Goal: Task Accomplishment & Management: Complete application form

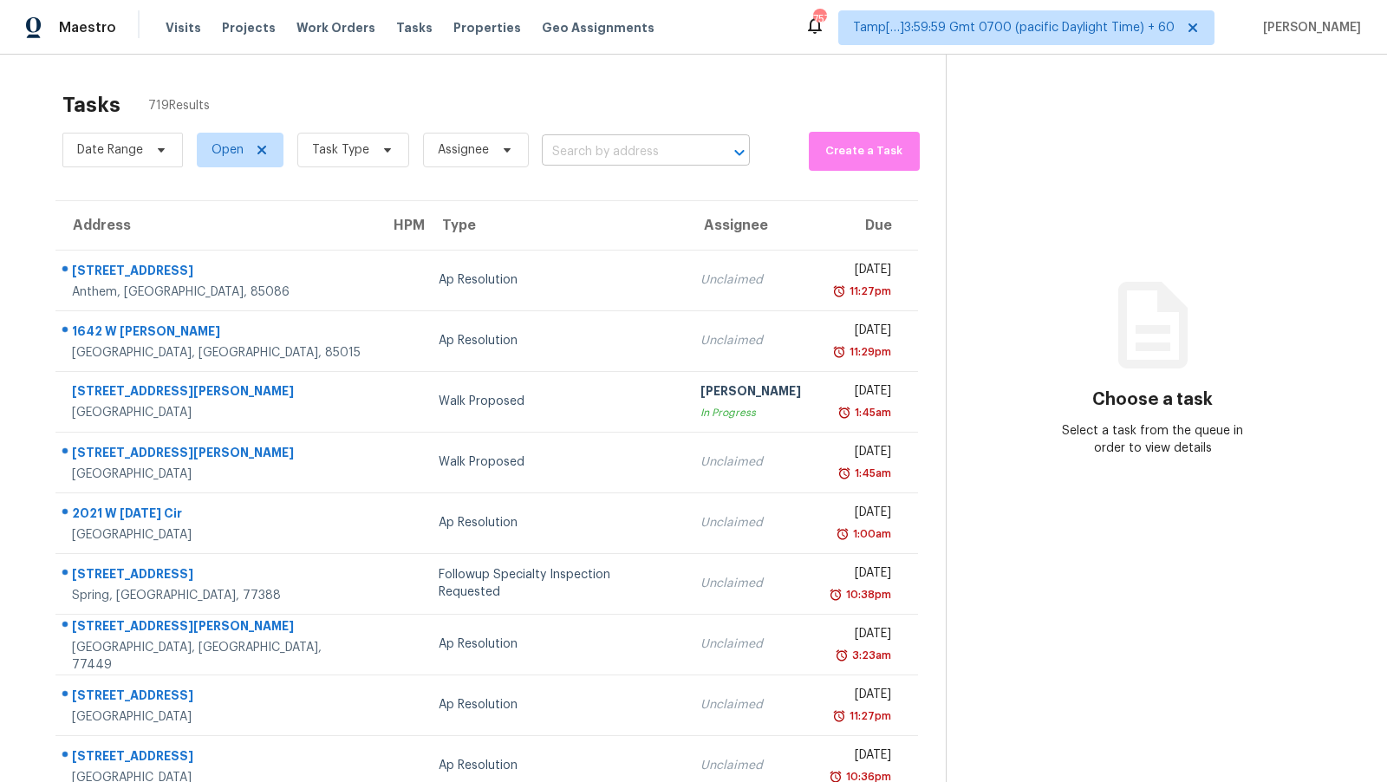
click at [613, 155] on input "text" at bounding box center [622, 152] width 160 height 27
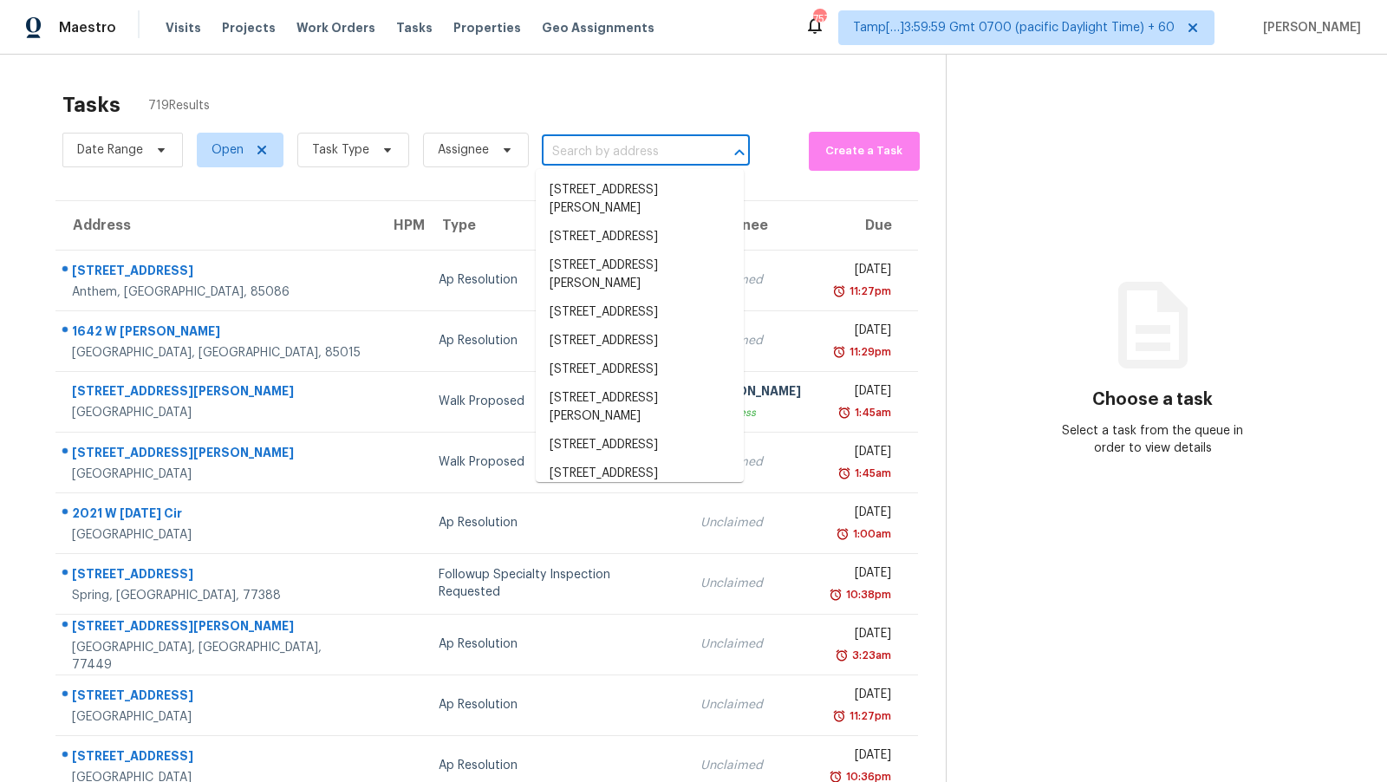
paste input "[STREET_ADDRESS][PERSON_NAME]"
type input "[STREET_ADDRESS][PERSON_NAME]"
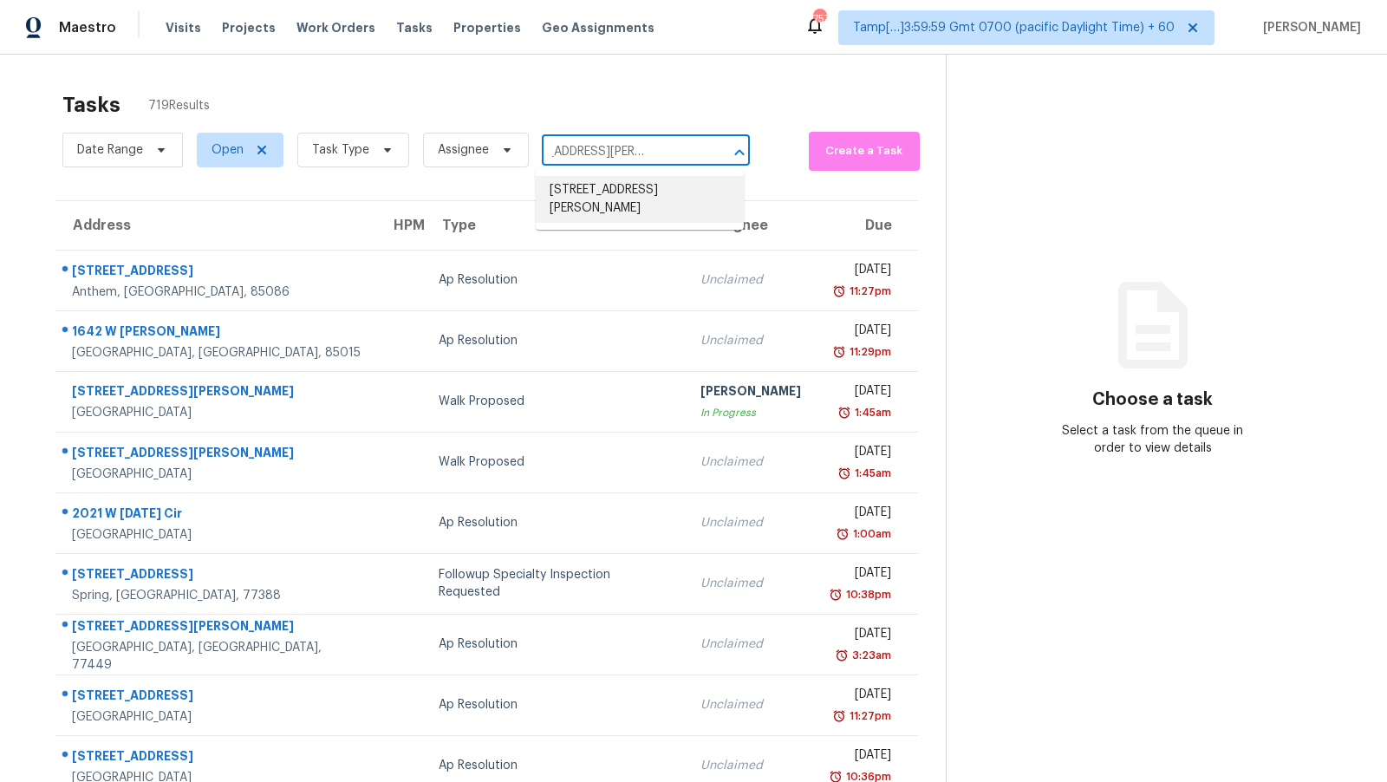
click at [631, 202] on li "[STREET_ADDRESS][PERSON_NAME]" at bounding box center [640, 199] width 208 height 47
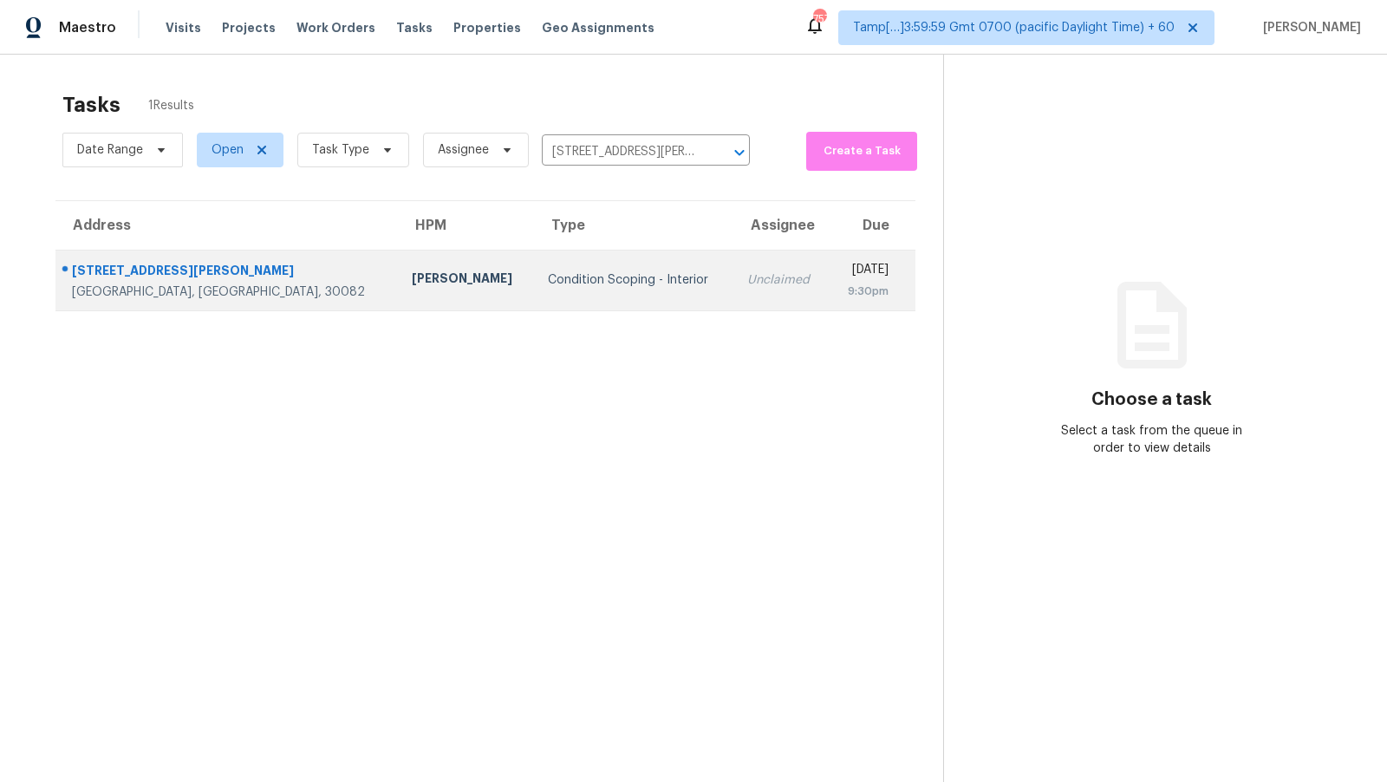
click at [398, 294] on td "[PERSON_NAME]" at bounding box center [466, 280] width 136 height 61
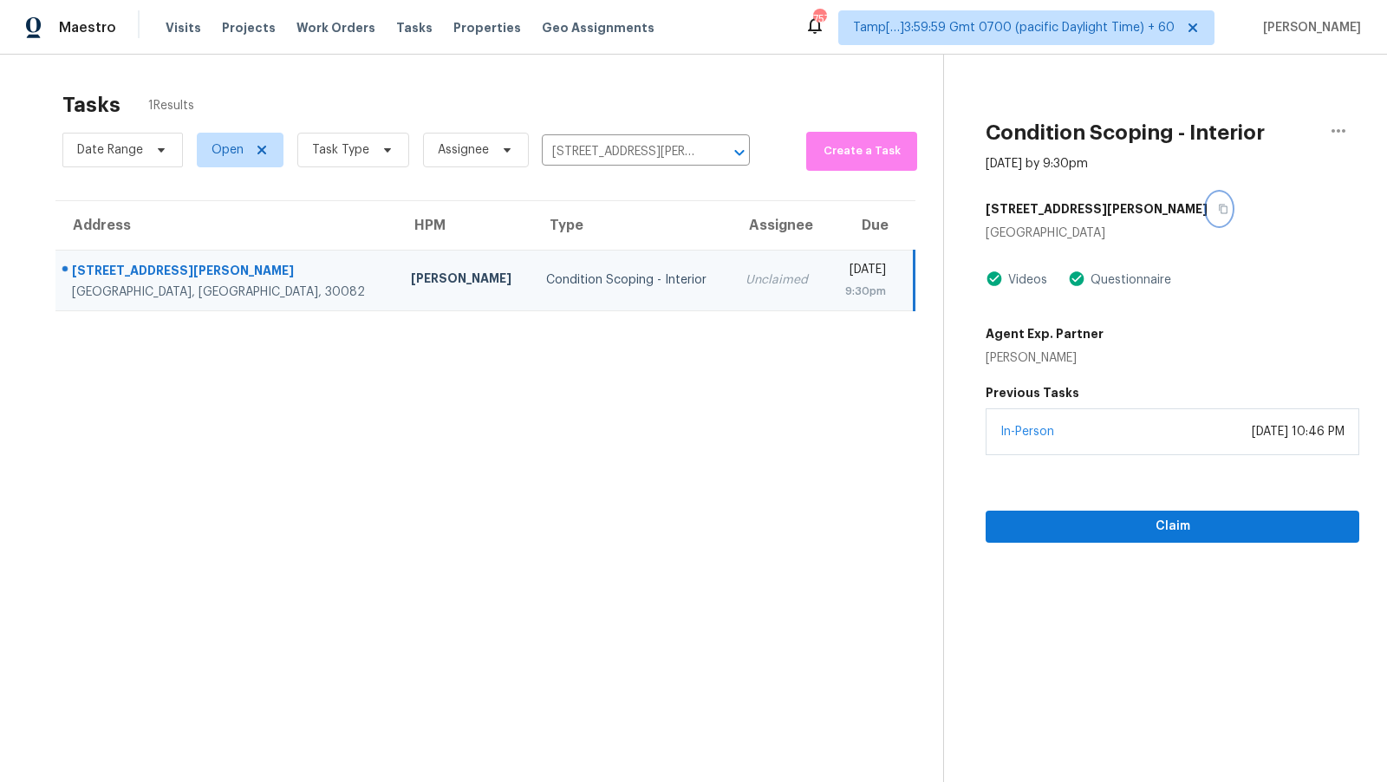
click at [1218, 206] on icon "button" at bounding box center [1223, 209] width 10 height 10
click at [1160, 519] on span "Claim" at bounding box center [1173, 527] width 346 height 22
click at [1218, 209] on icon "button" at bounding box center [1223, 209] width 10 height 10
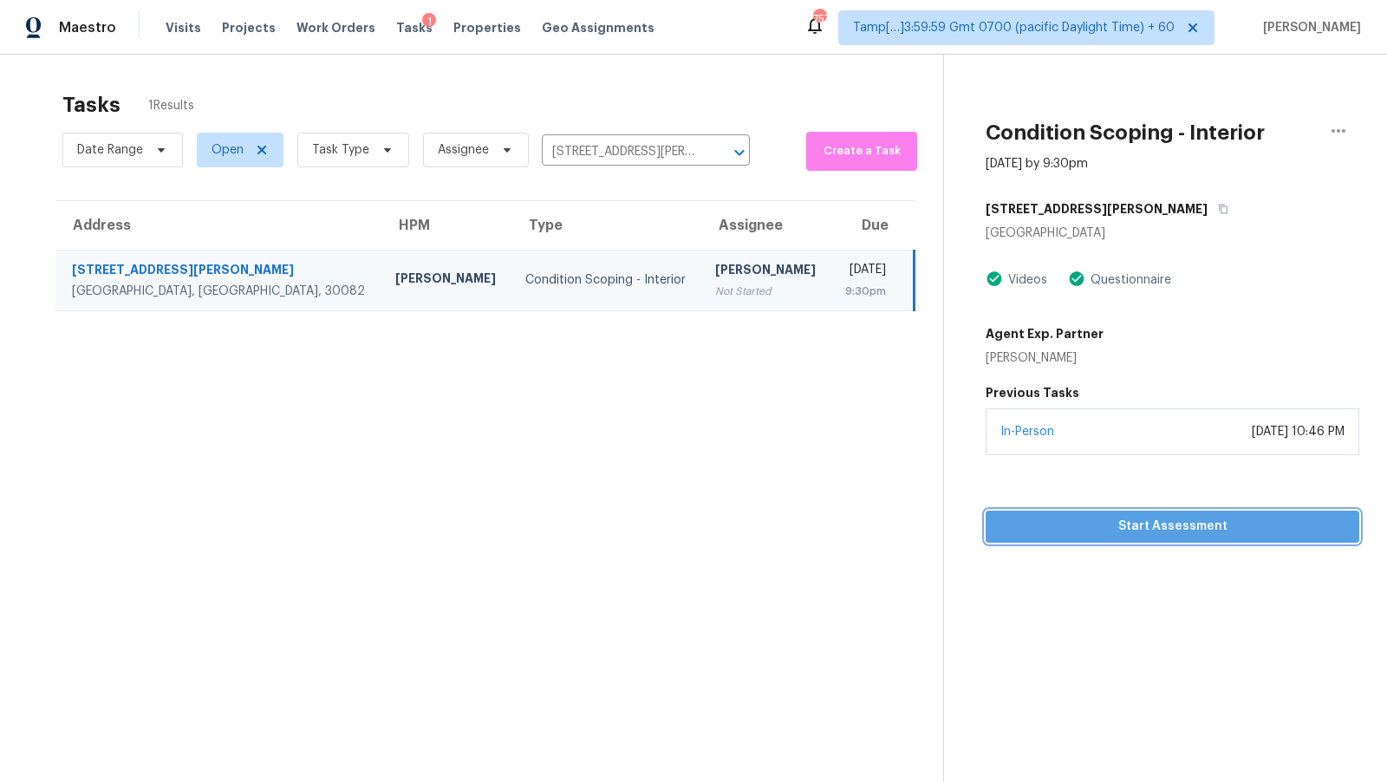
click at [1190, 520] on span "Start Assessment" at bounding box center [1173, 527] width 346 height 22
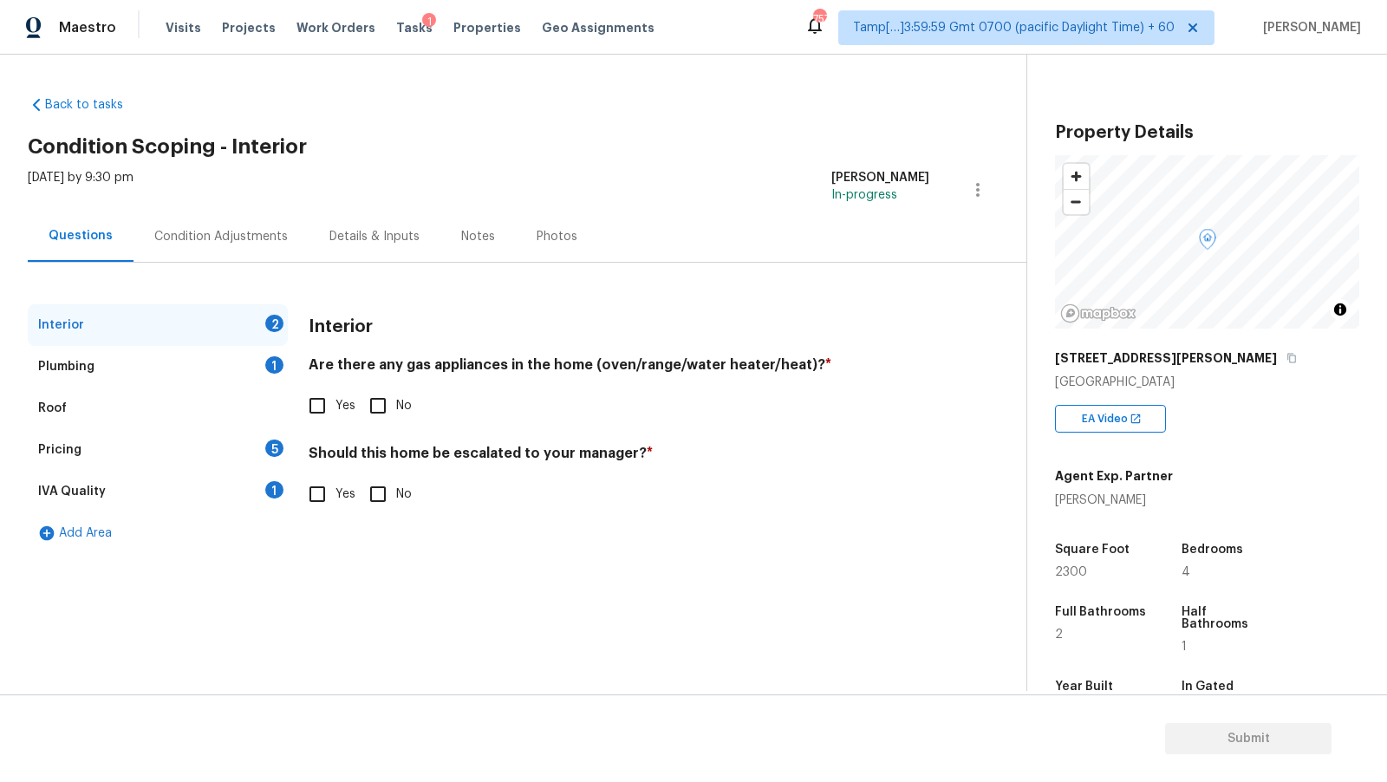
click at [325, 408] on input "Yes" at bounding box center [317, 406] width 36 height 36
checkbox input "true"
click at [240, 370] on div "Plumbing 1" at bounding box center [158, 367] width 260 height 42
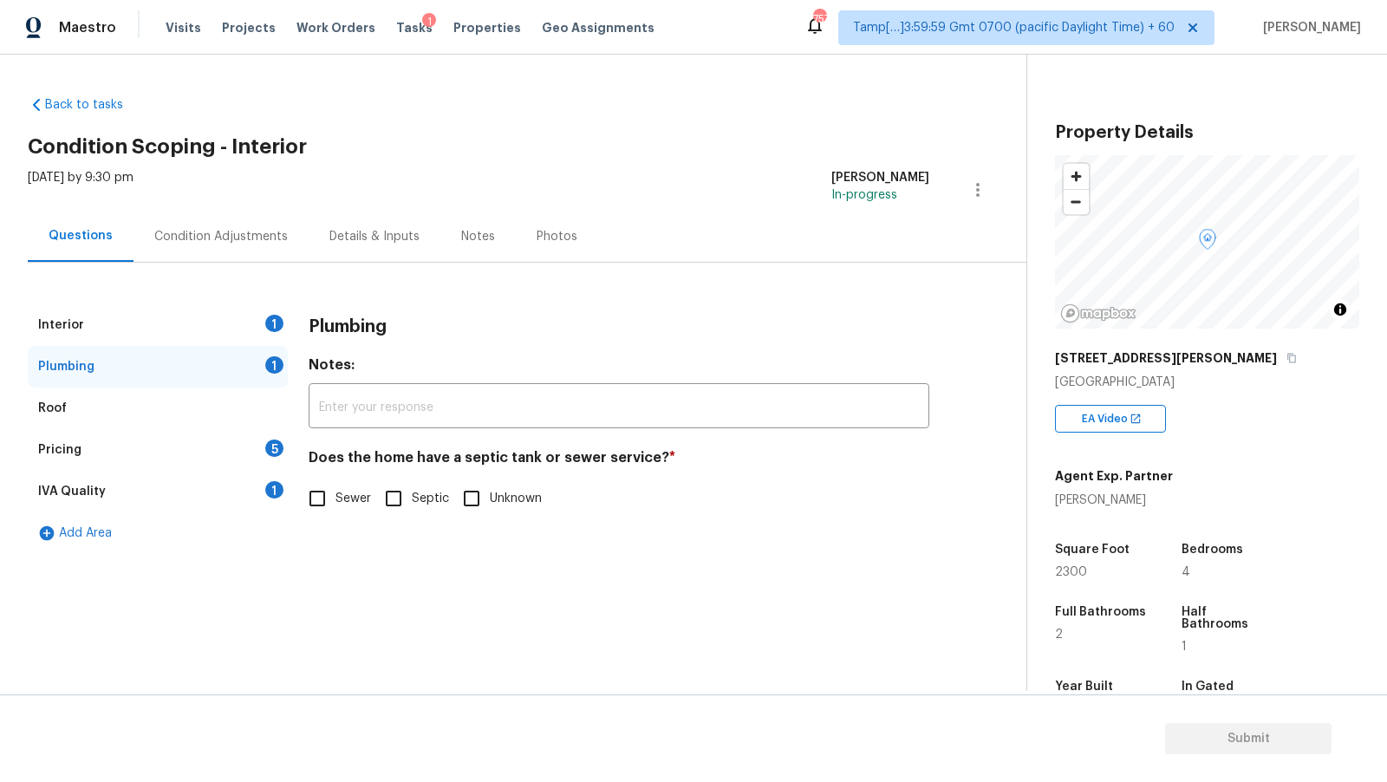
click at [324, 494] on input "Sewer" at bounding box center [317, 498] width 36 height 36
checkbox input "true"
click at [243, 312] on div "Interior 1" at bounding box center [158, 325] width 260 height 42
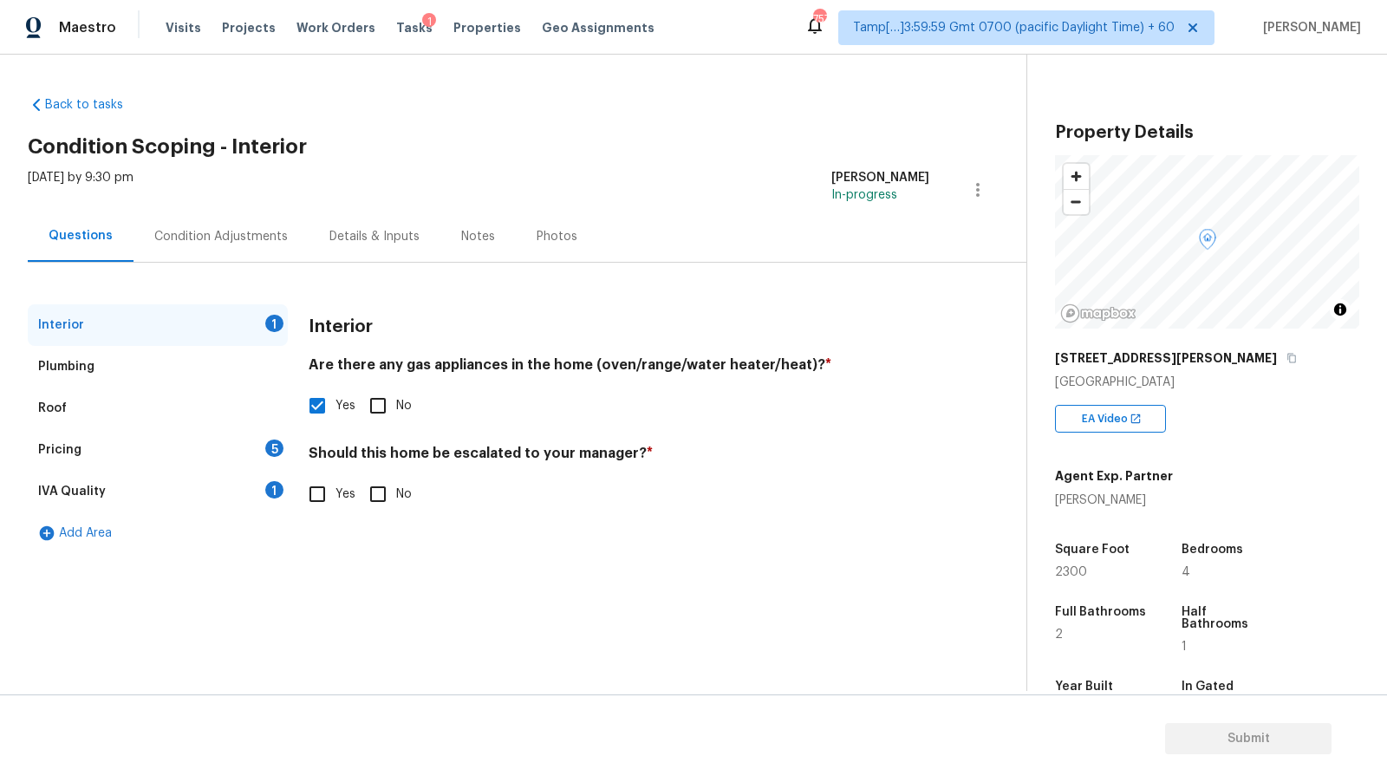
click at [243, 320] on div "Interior 1" at bounding box center [158, 325] width 260 height 42
click at [277, 234] on div "Condition Adjustments" at bounding box center [221, 236] width 134 height 17
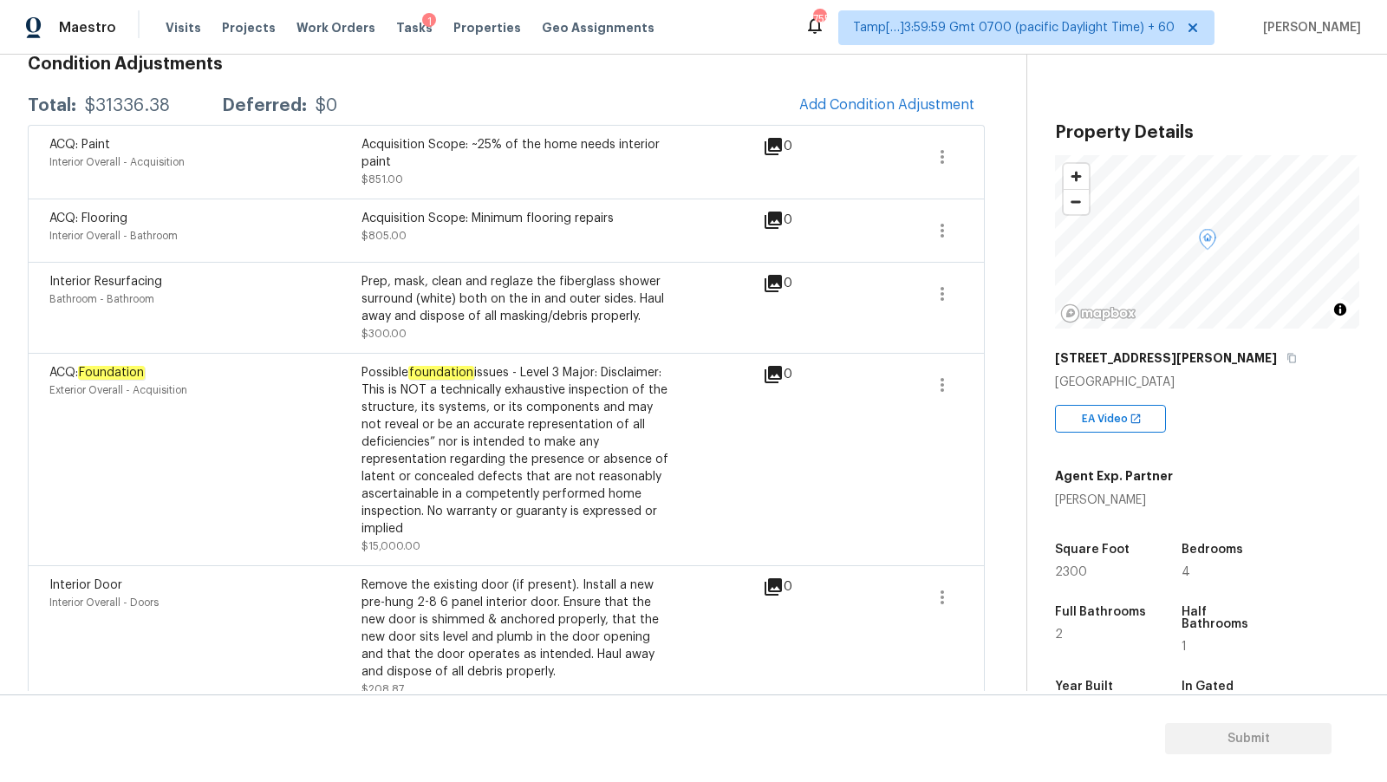
scroll to position [264, 0]
click at [951, 221] on icon "button" at bounding box center [942, 228] width 21 height 21
click at [976, 241] on ul "Edit" at bounding box center [1041, 224] width 156 height 35
click at [983, 220] on div "Edit" at bounding box center [1041, 224] width 135 height 17
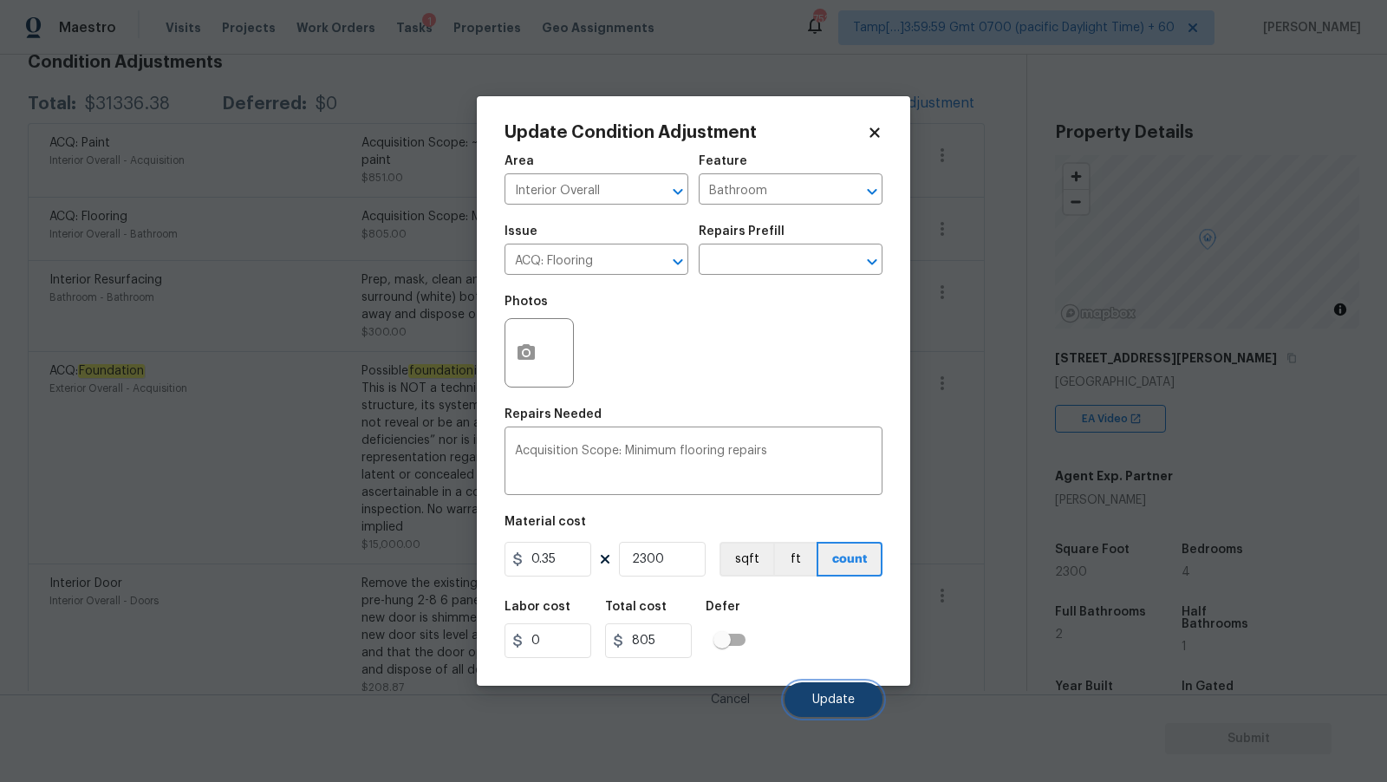
click at [832, 707] on span "Update" at bounding box center [833, 700] width 42 height 13
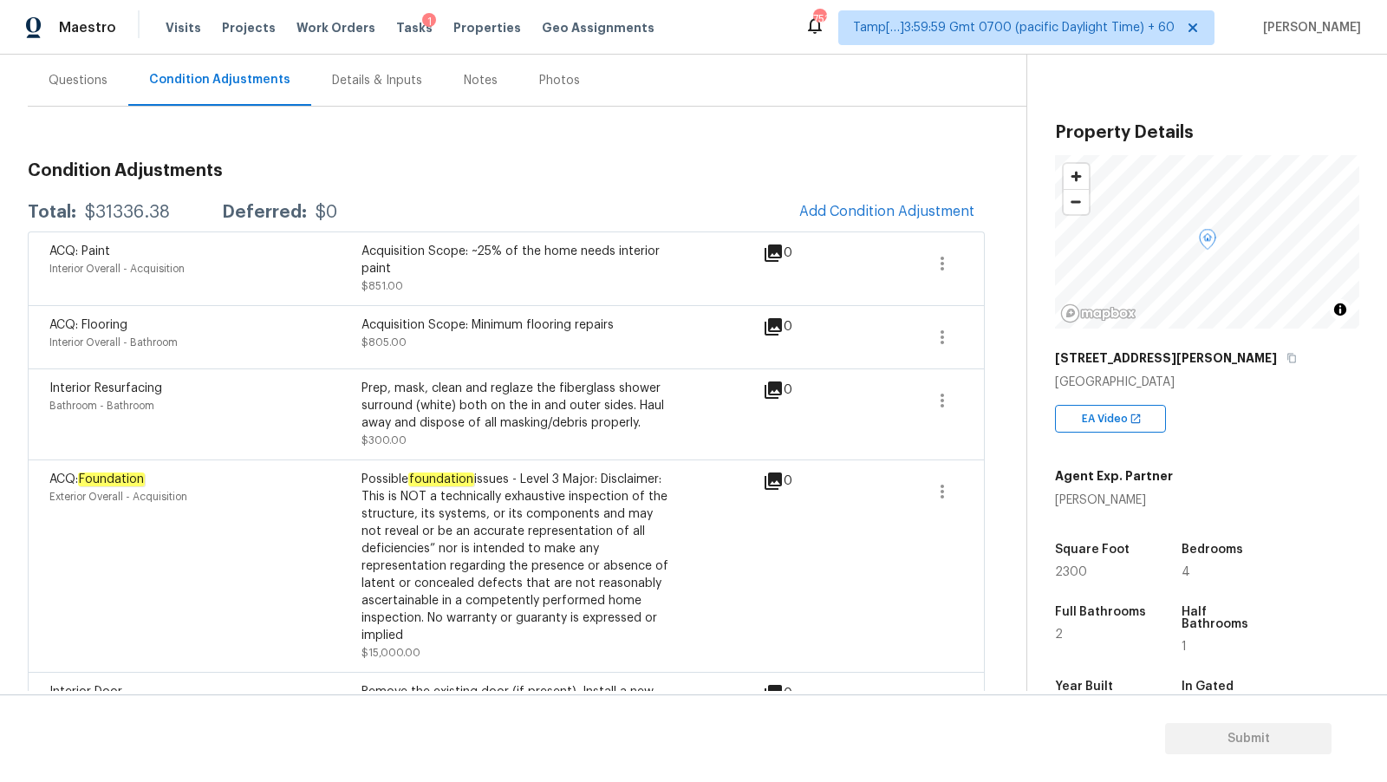
scroll to position [116, 0]
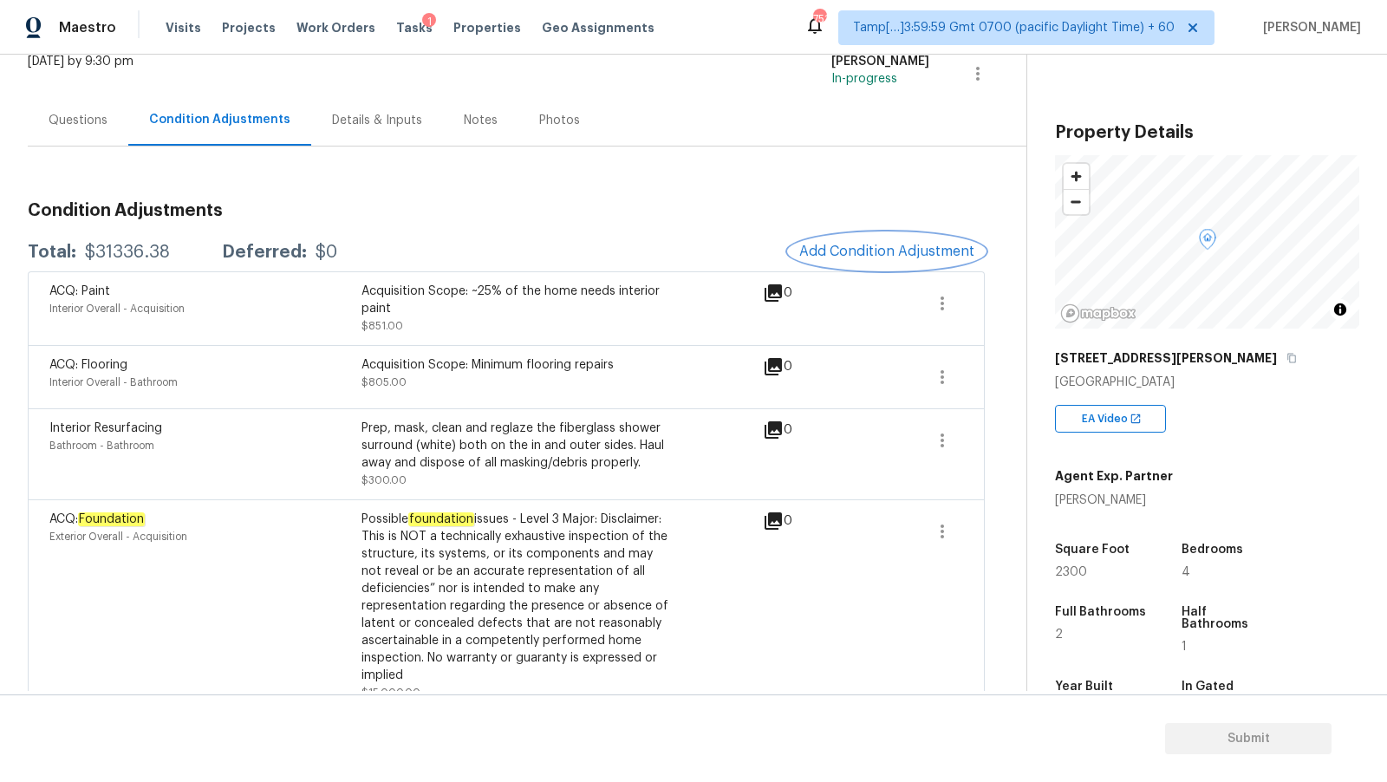
click at [897, 248] on span "Add Condition Adjustment" at bounding box center [886, 252] width 175 height 16
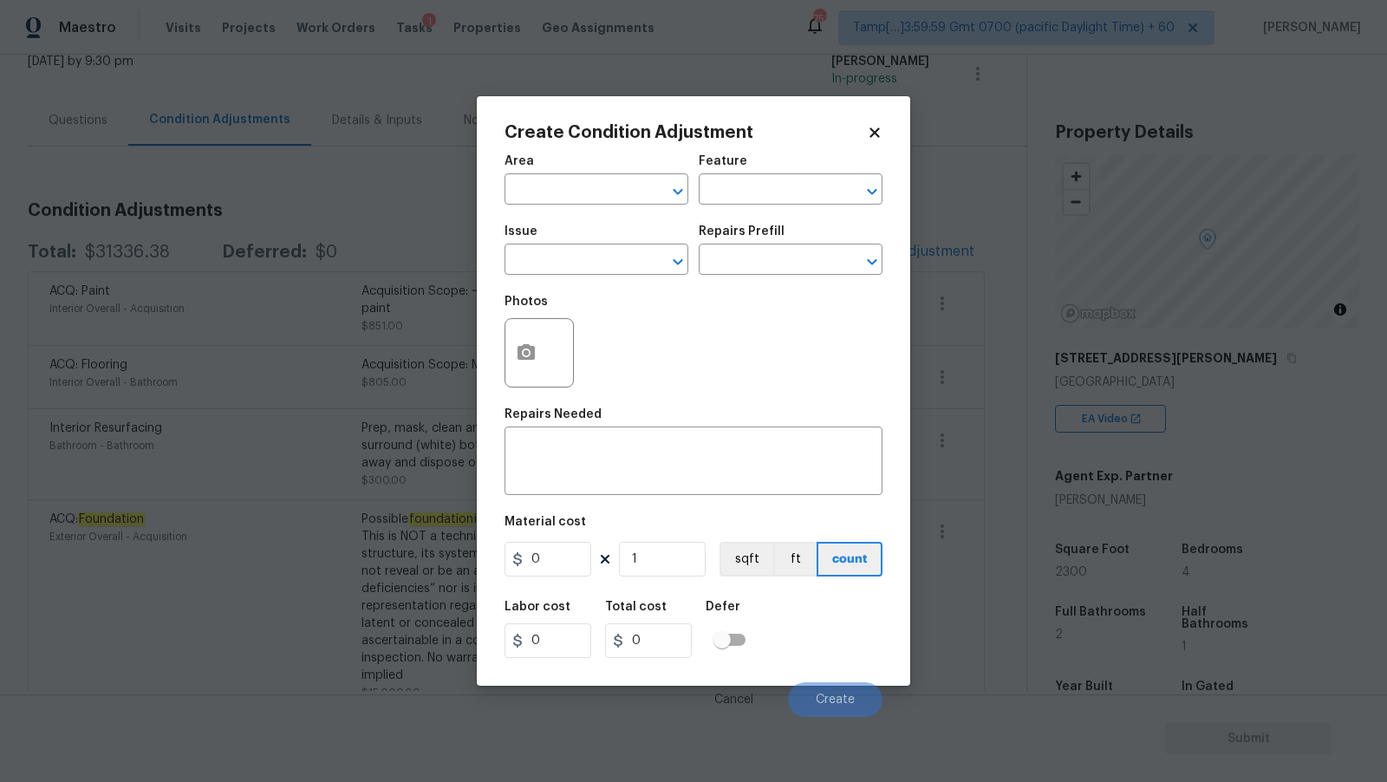
click at [460, 212] on body "Maestro Visits Projects Work Orders Tasks 1 Properties Geo Assignments 751 Tamp…" at bounding box center [693, 391] width 1387 height 782
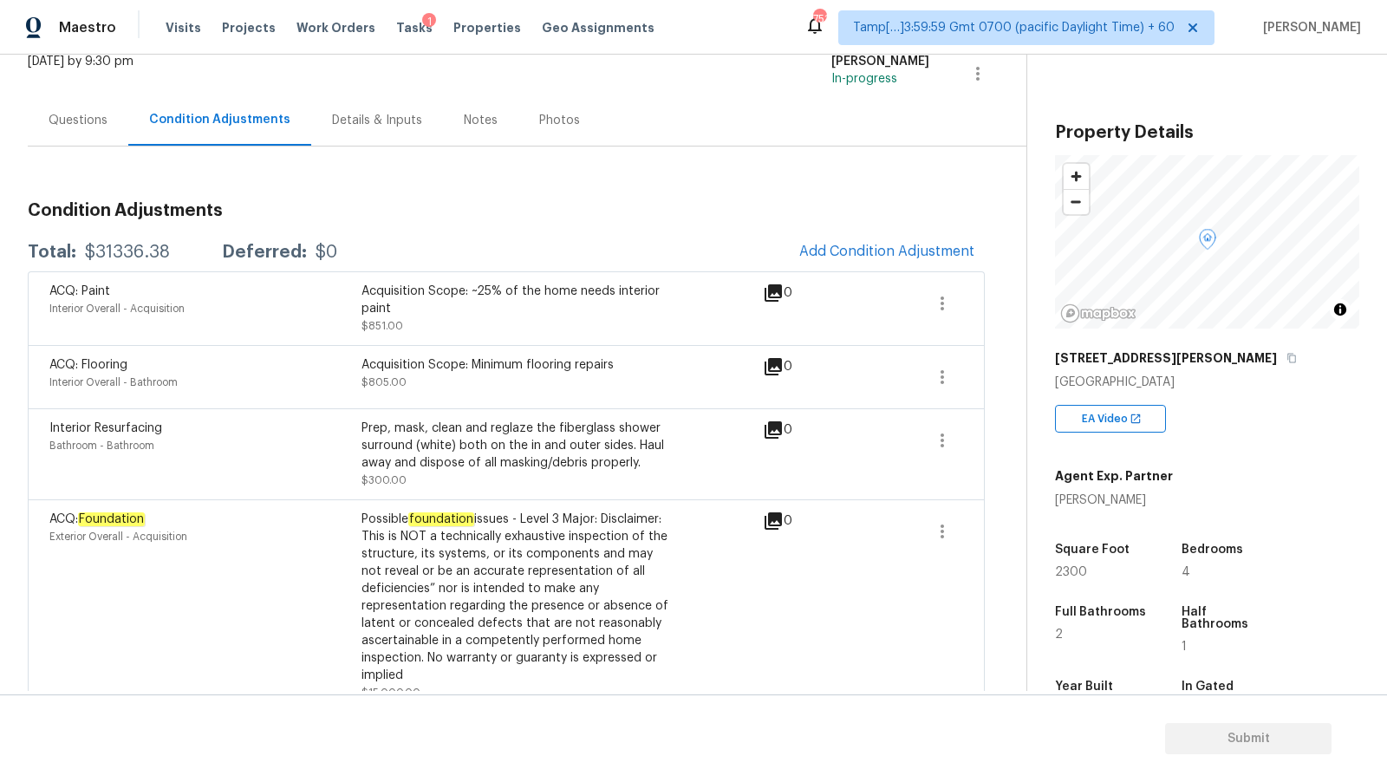
click at [93, 126] on div "Questions" at bounding box center [78, 120] width 59 height 17
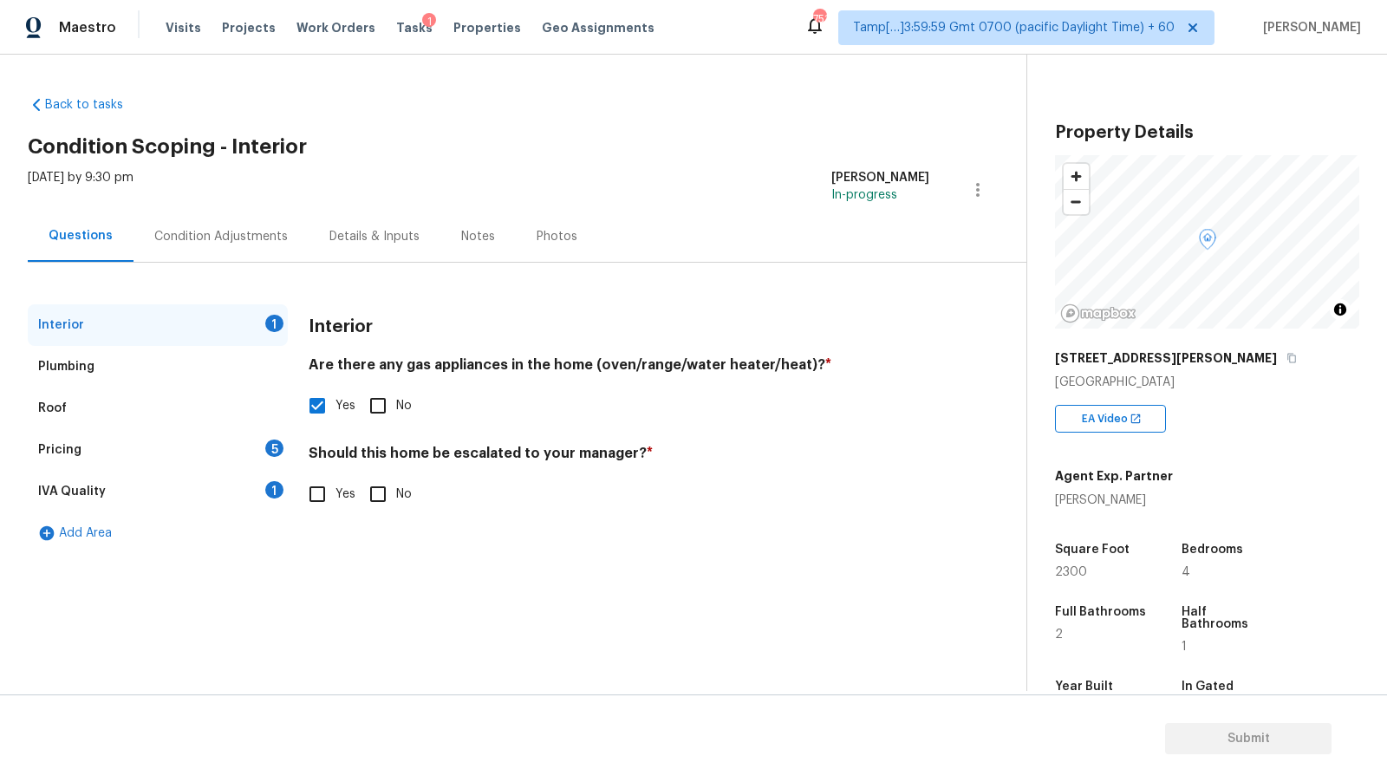
click at [318, 498] on input "Yes" at bounding box center [317, 494] width 36 height 36
checkbox input "true"
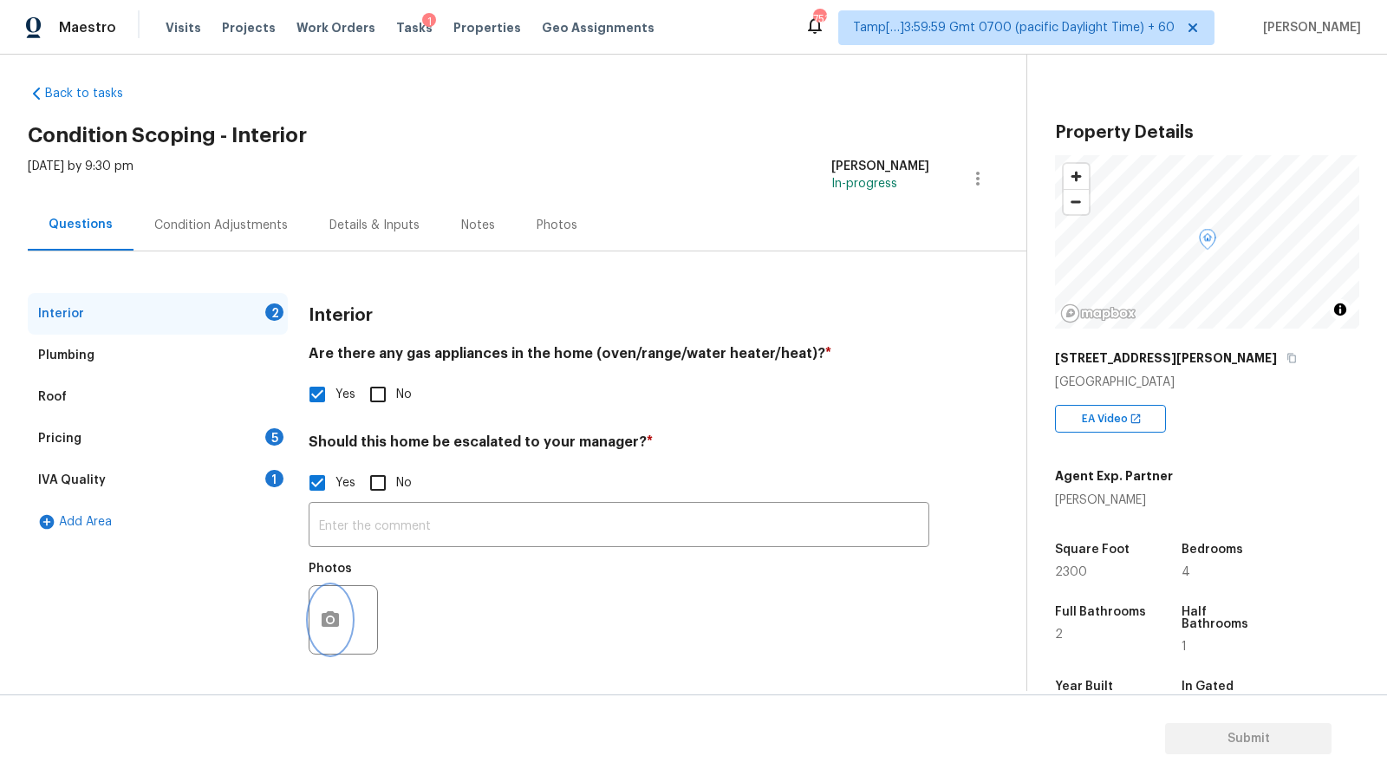
click at [332, 617] on icon "button" at bounding box center [330, 620] width 21 height 21
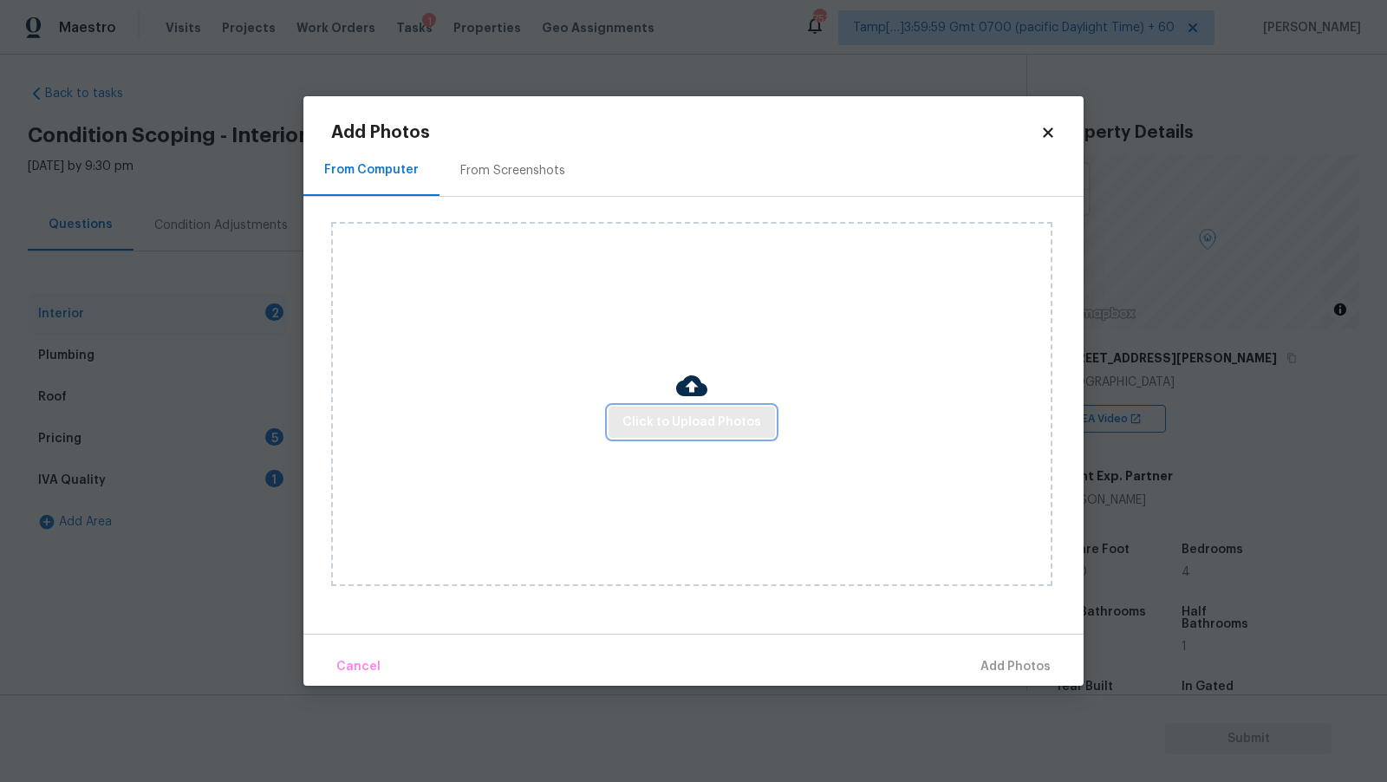
click at [653, 432] on span "Click to Upload Photos" at bounding box center [692, 423] width 139 height 22
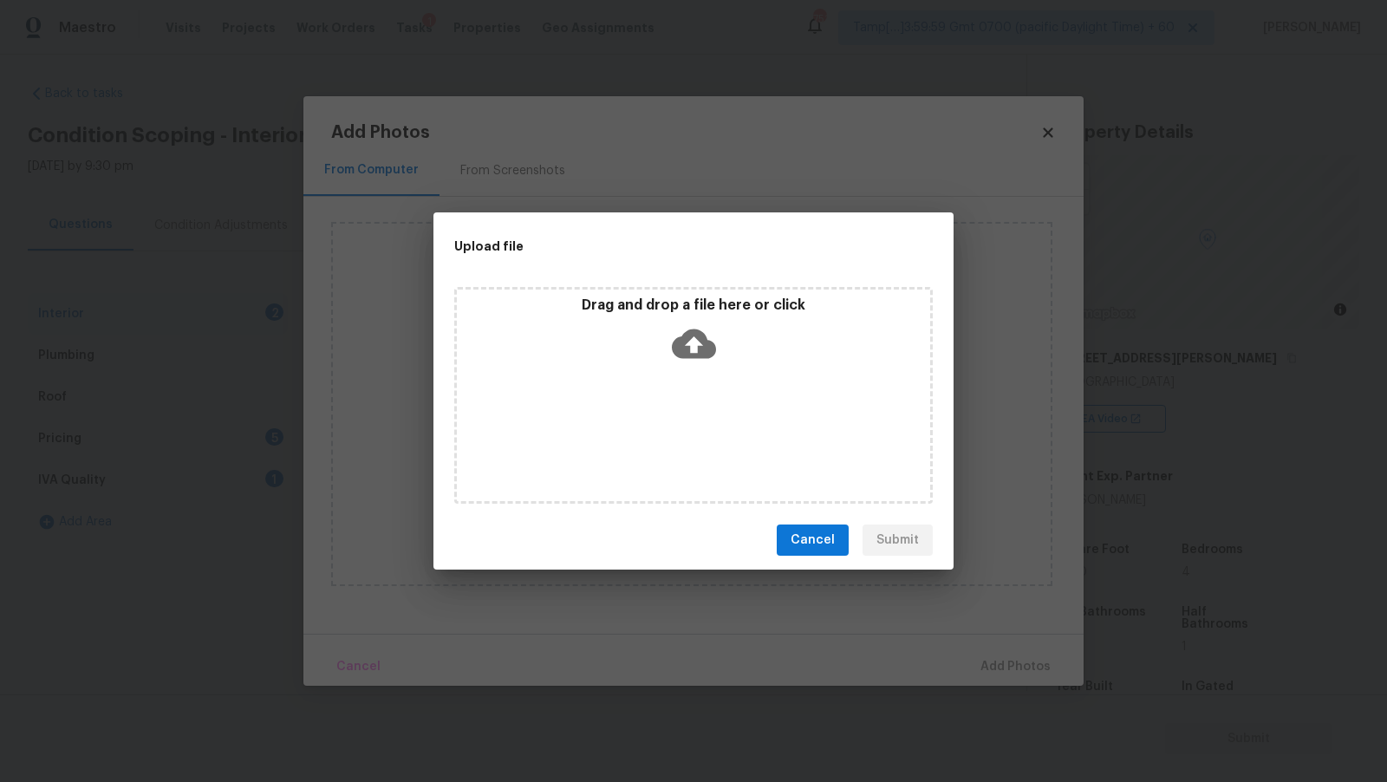
click at [701, 325] on icon at bounding box center [694, 344] width 44 height 44
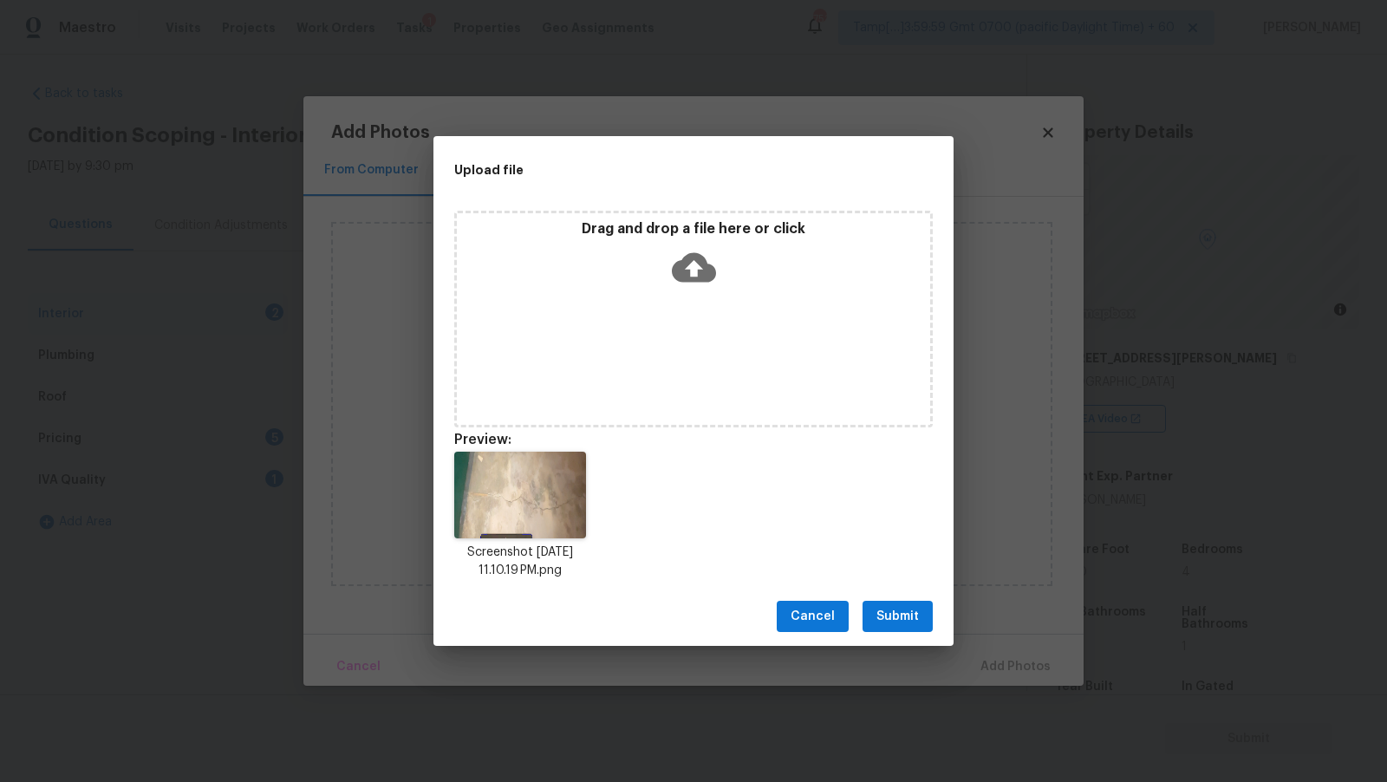
click at [916, 636] on div "Cancel Submit" at bounding box center [694, 617] width 520 height 60
click at [910, 616] on span "Submit" at bounding box center [898, 617] width 42 height 22
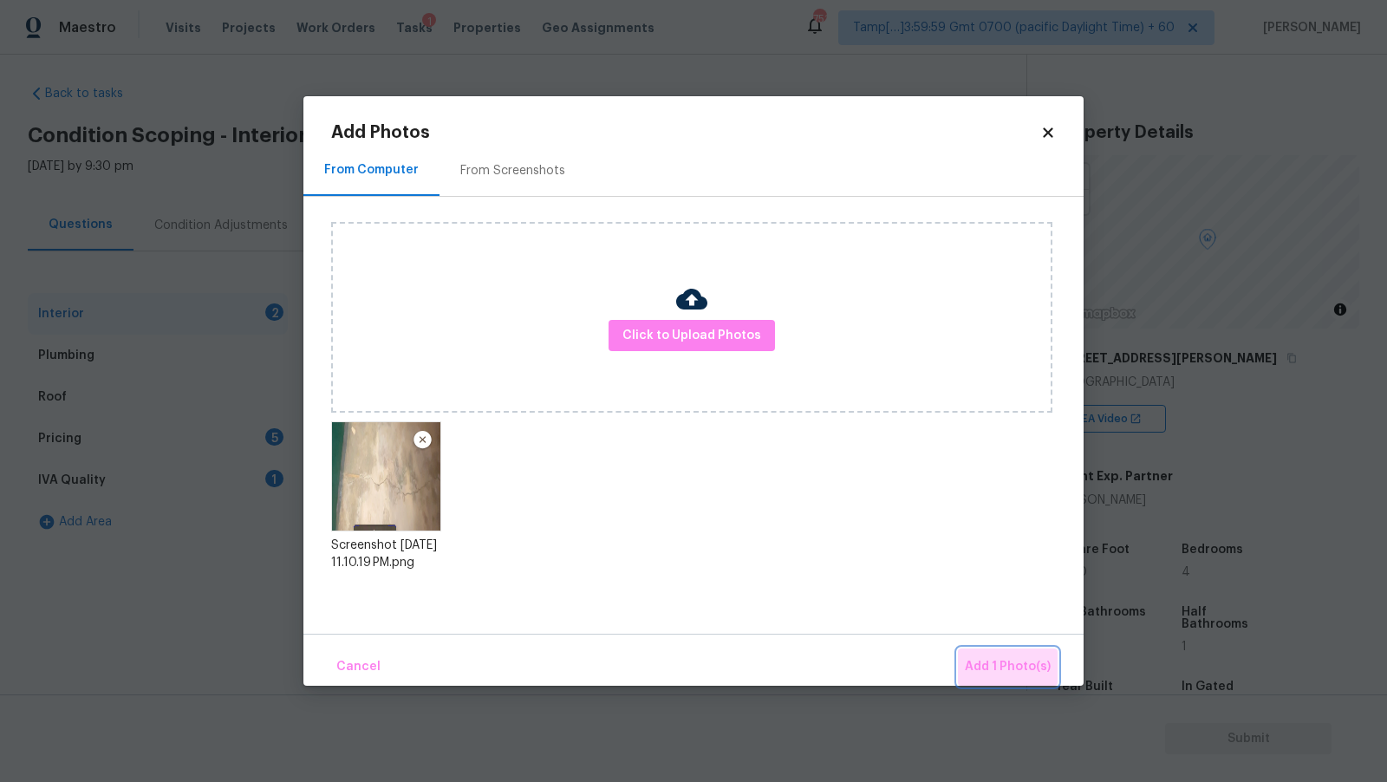
click at [1031, 671] on span "Add 1 Photo(s)" at bounding box center [1008, 667] width 86 height 22
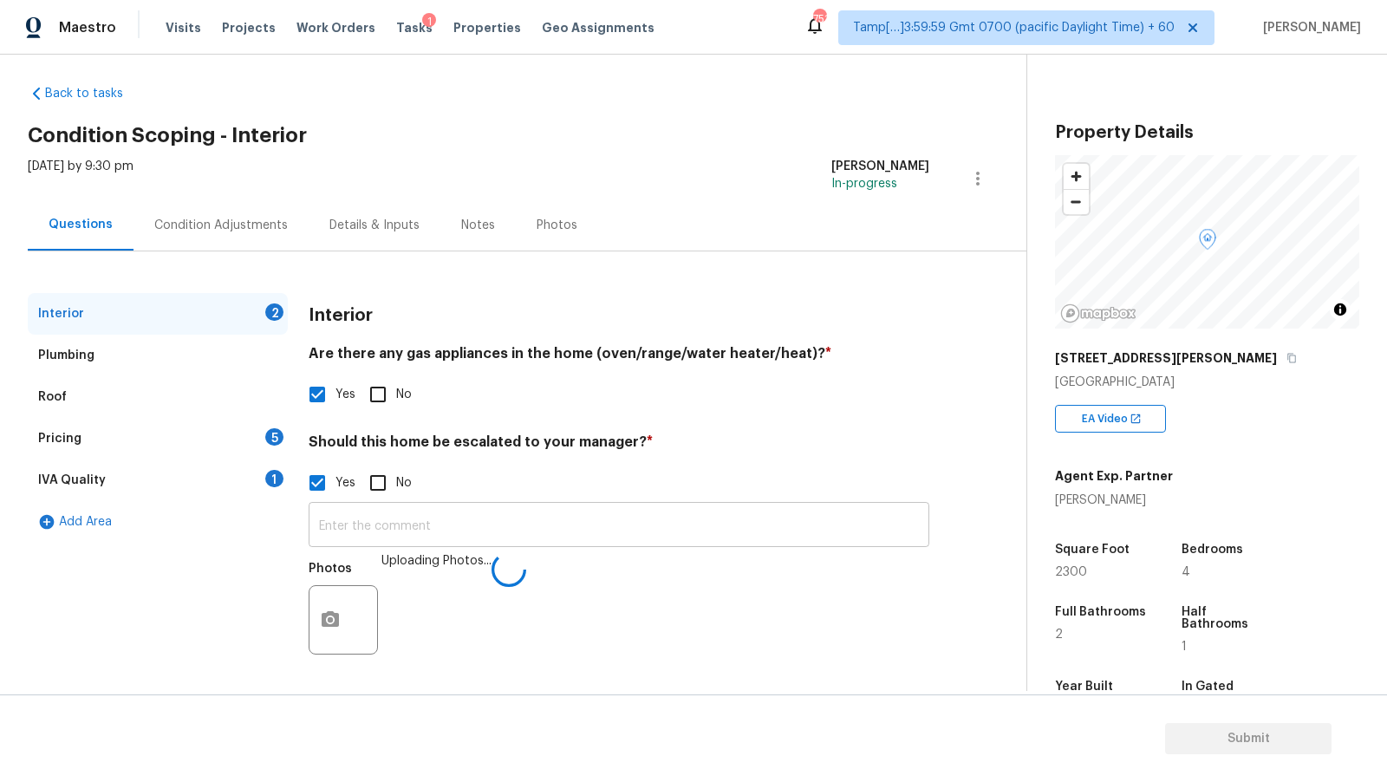
click at [453, 530] on input "text" at bounding box center [619, 526] width 621 height 41
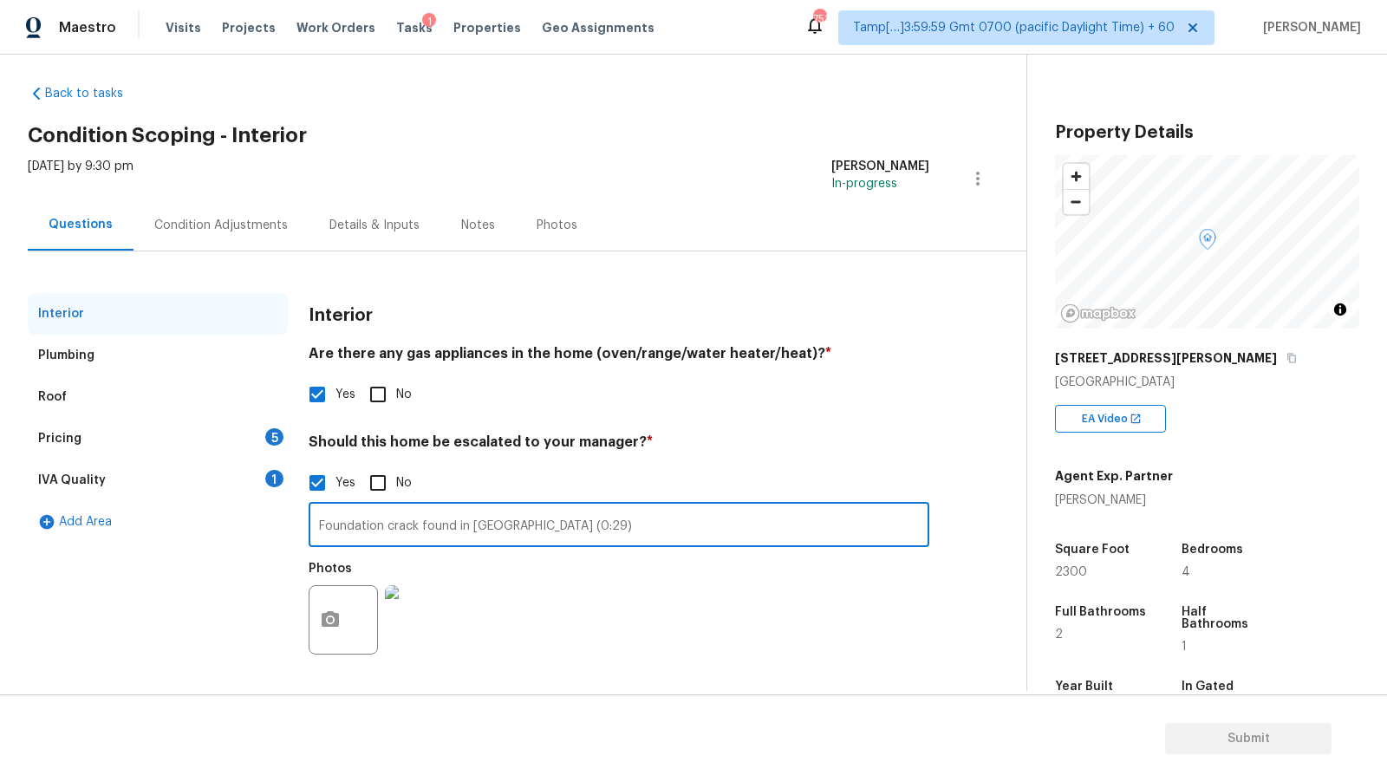
type input "Foundation crack found in [GEOGRAPHIC_DATA] (0:29)"
click at [619, 497] on div "Yes No" at bounding box center [619, 483] width 621 height 36
click at [587, 529] on input "Foundation crack found in [GEOGRAPHIC_DATA] (0:29)" at bounding box center [619, 526] width 621 height 41
paste input "text"
click at [660, 583] on div "Photos" at bounding box center [619, 608] width 621 height 113
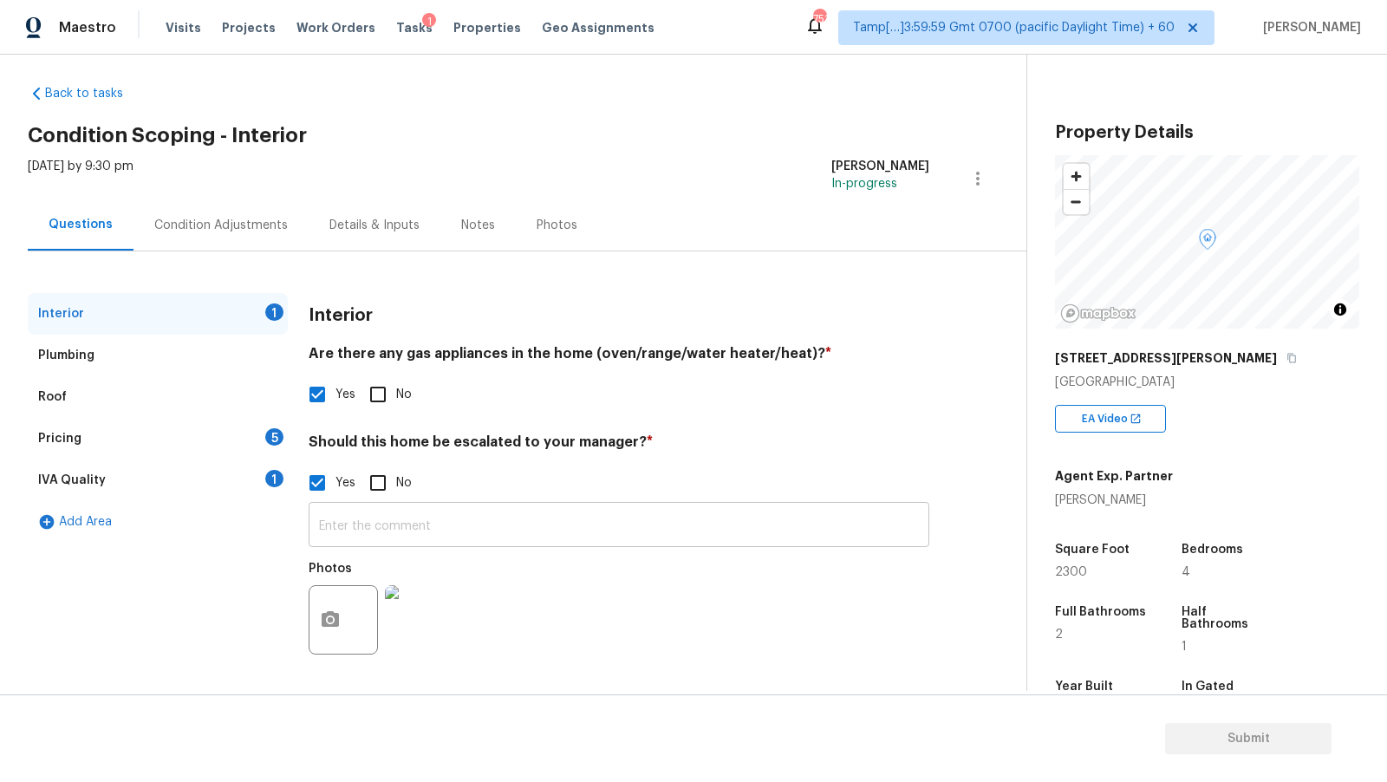
click at [572, 515] on input "text" at bounding box center [619, 526] width 621 height 41
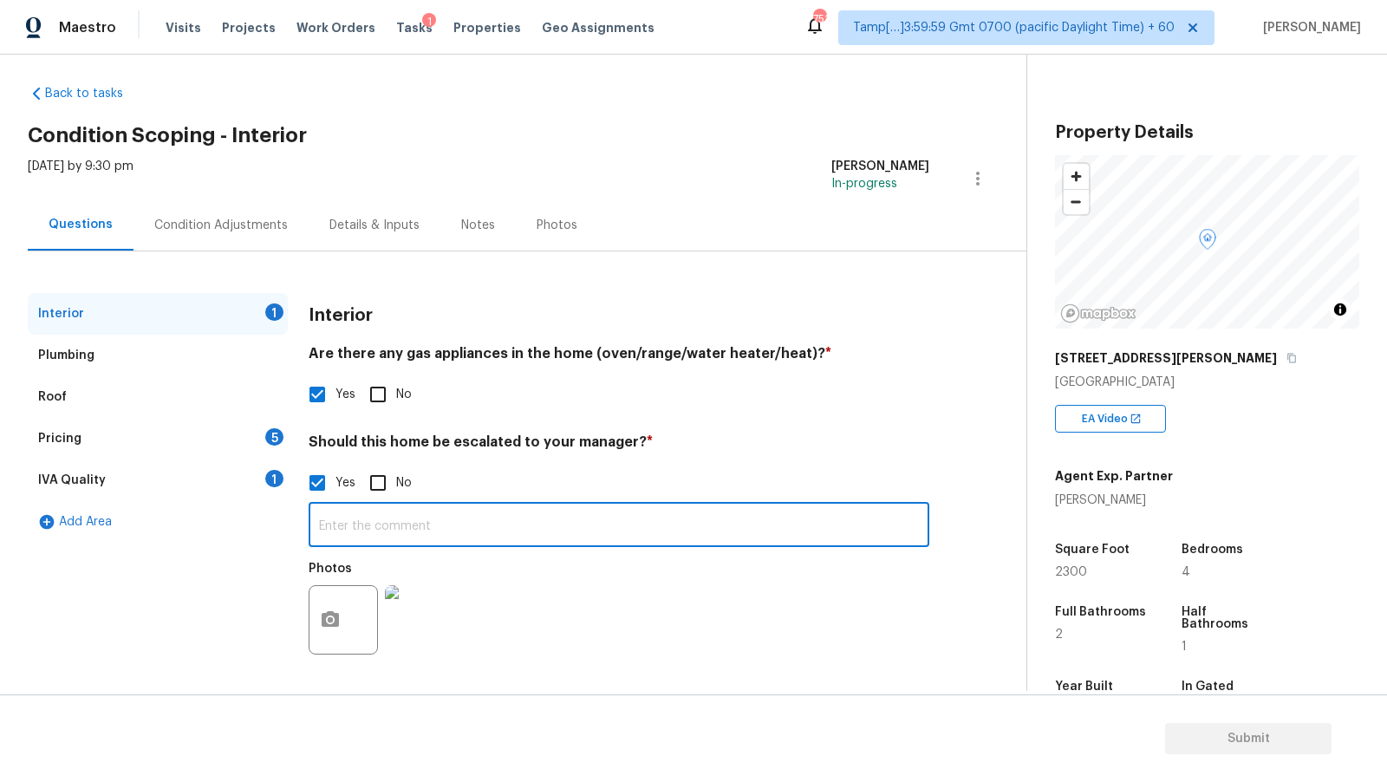
click at [484, 528] on input "text" at bounding box center [619, 526] width 621 height 41
click at [572, 590] on div "Photos" at bounding box center [619, 608] width 621 height 113
click at [478, 530] on input "text" at bounding box center [619, 528] width 621 height 41
paste input "F"
type input "F"
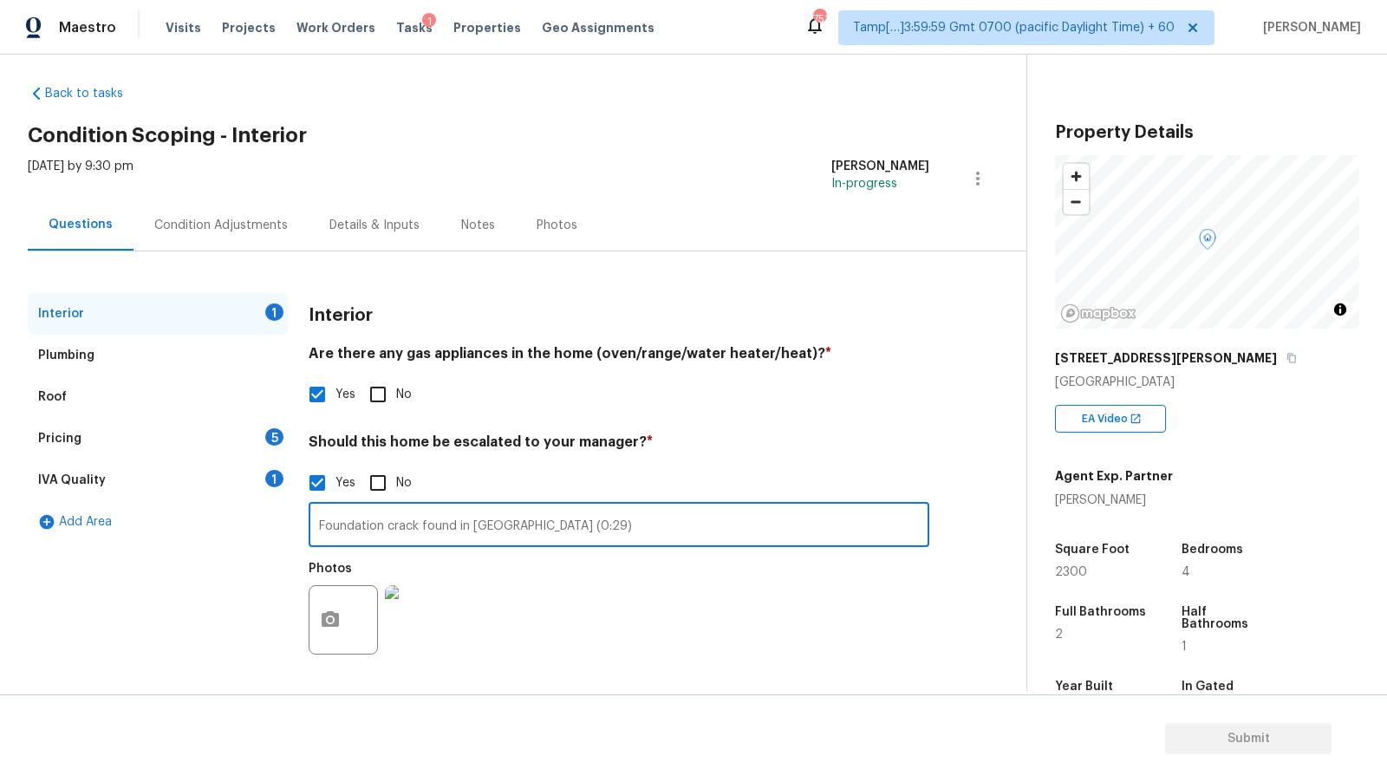
type input "Foundation crack found in [GEOGRAPHIC_DATA] (0:29)"
click at [235, 486] on div "IVA Quality 1" at bounding box center [158, 481] width 260 height 42
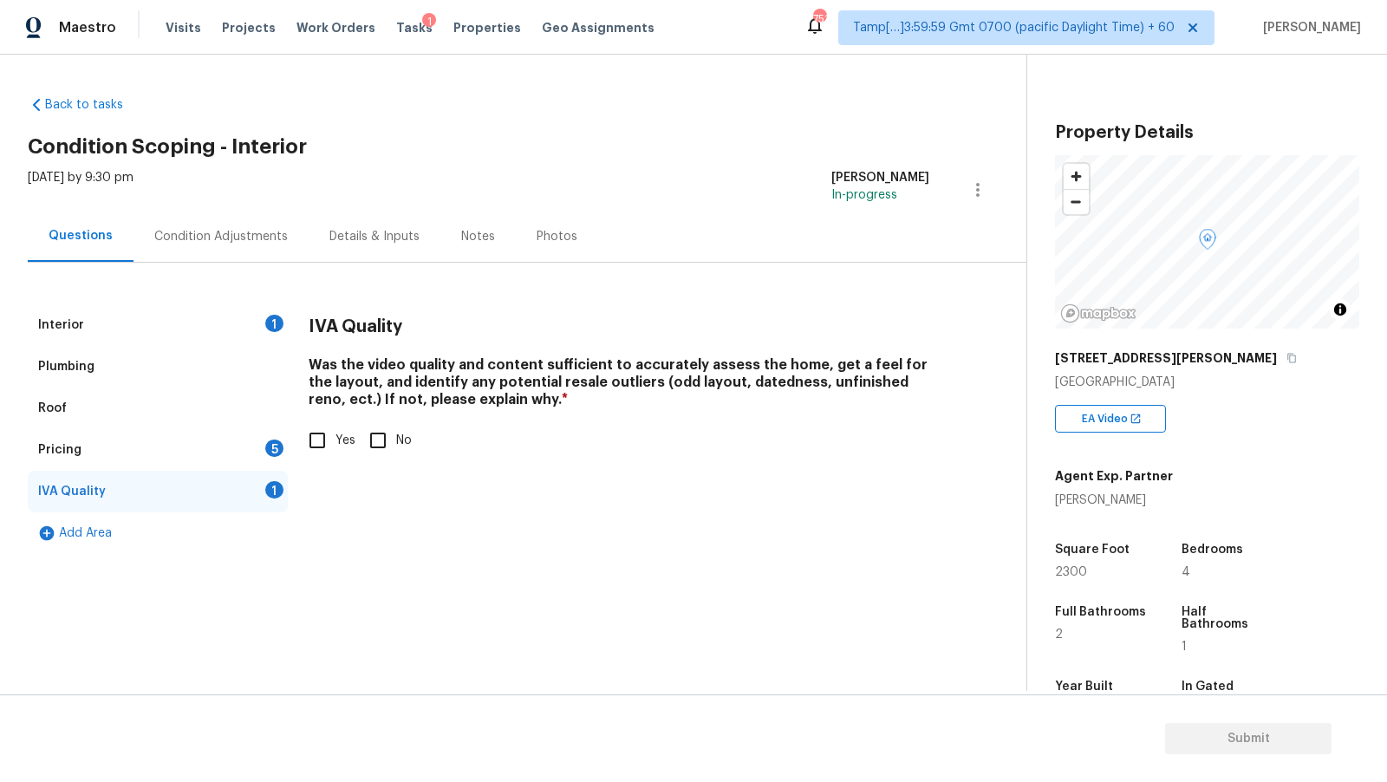
scroll to position [0, 0]
click at [271, 242] on div "Condition Adjustments" at bounding box center [221, 236] width 134 height 17
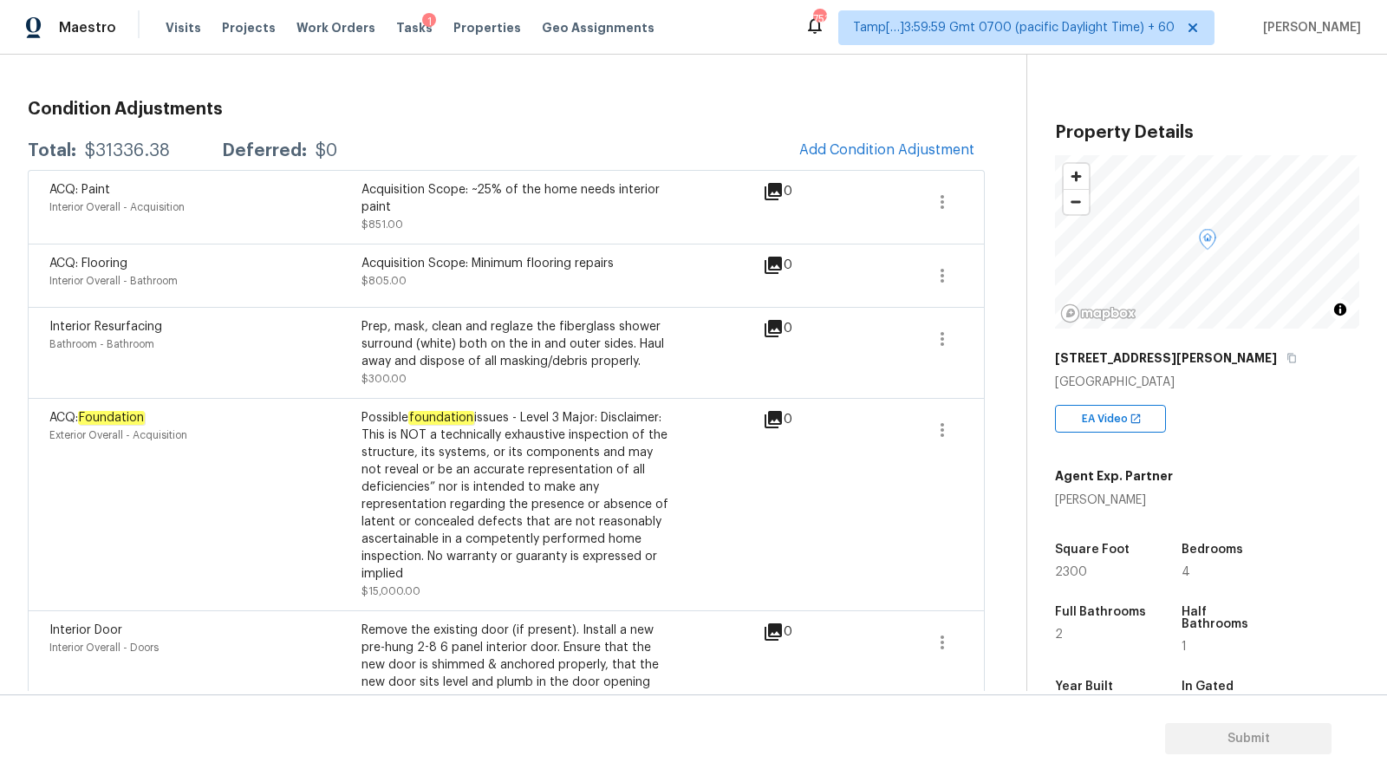
scroll to position [240, 0]
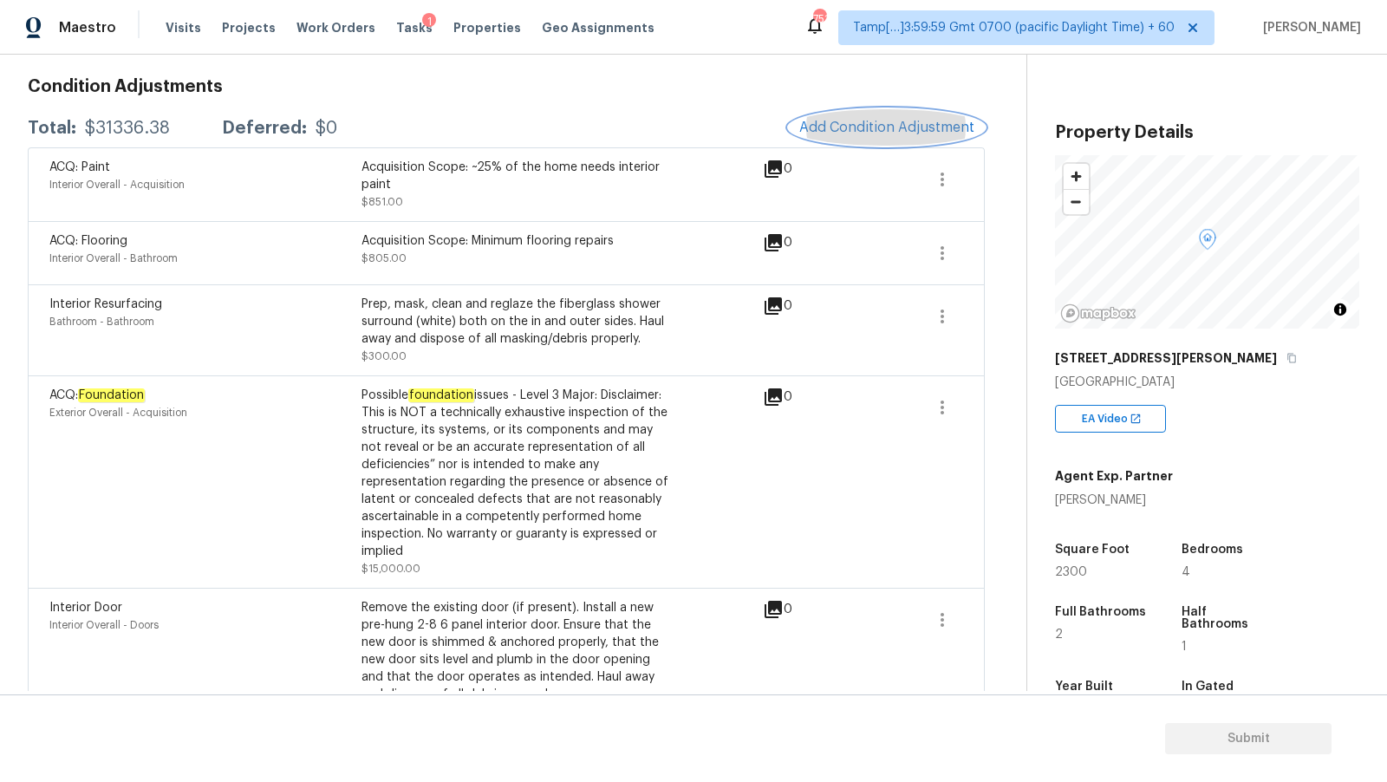
click at [848, 125] on span "Add Condition Adjustment" at bounding box center [886, 128] width 175 height 16
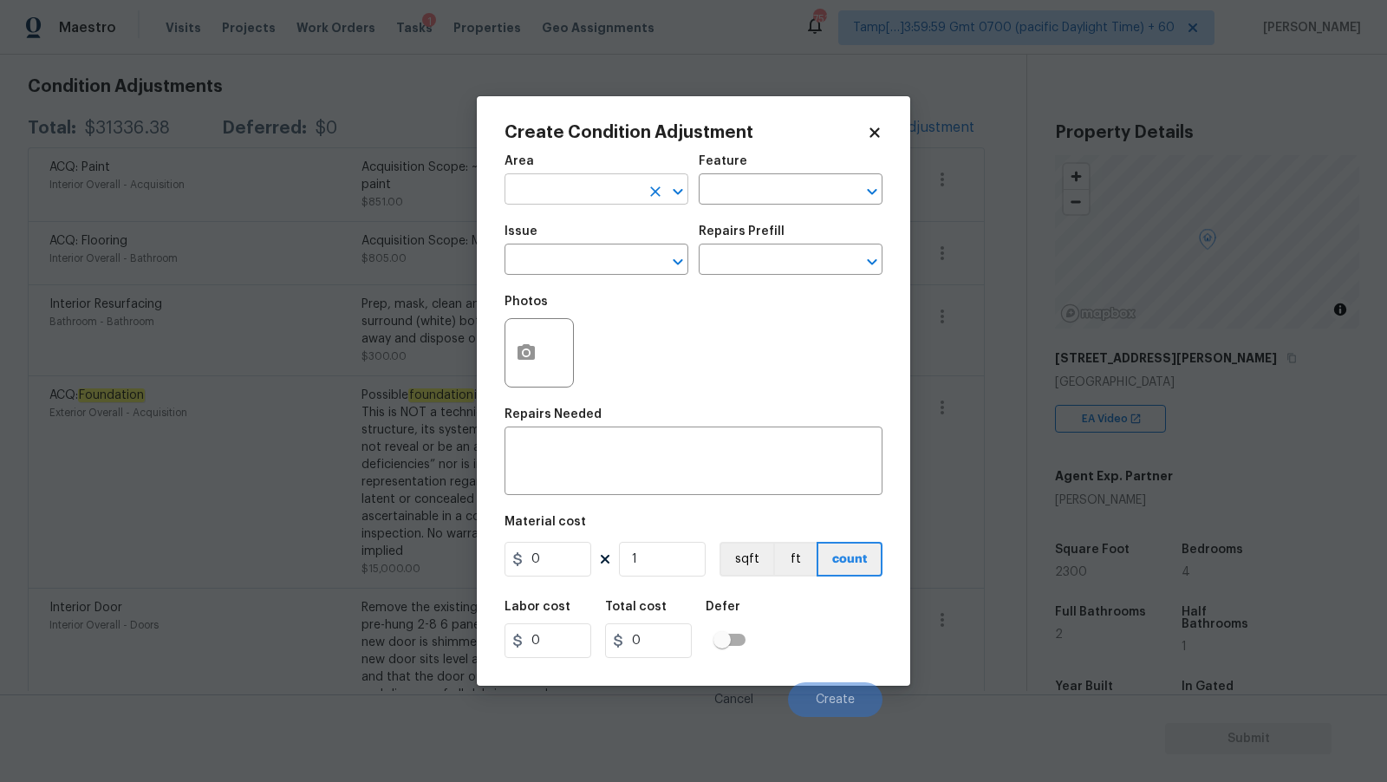
click at [619, 194] on input "text" at bounding box center [572, 191] width 135 height 27
type input "Interior Overall"
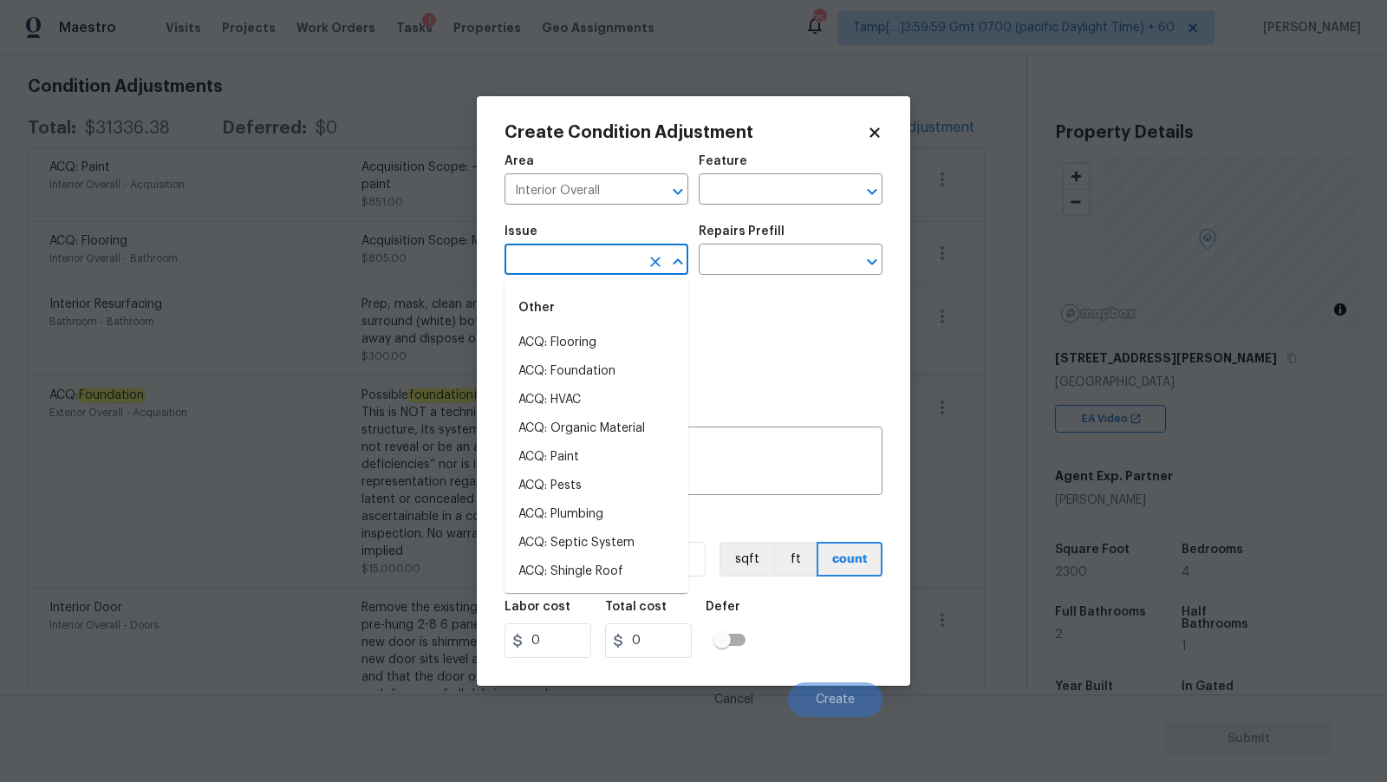
click at [561, 259] on input "text" at bounding box center [572, 261] width 135 height 27
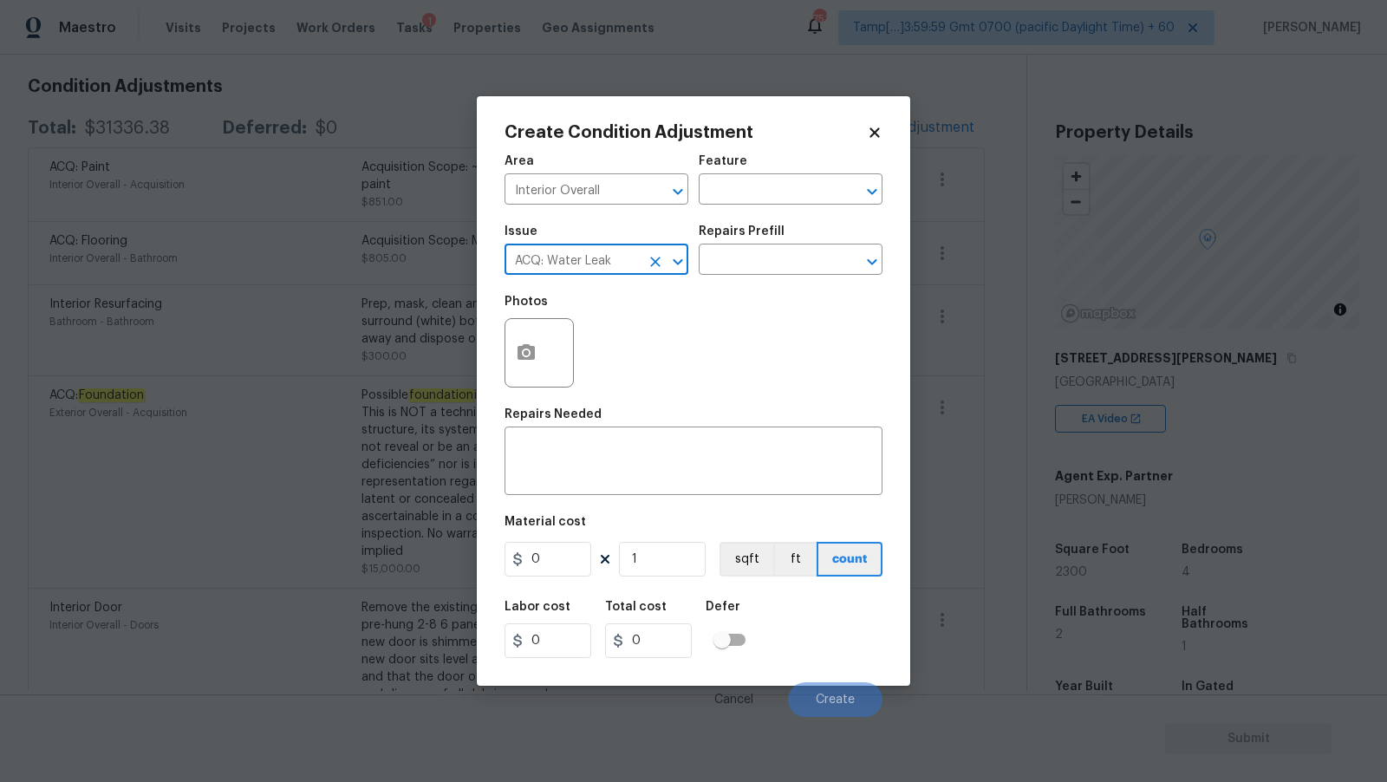
type input "ACQ: Water Leak"
click at [794, 242] on div "Repairs Prefill" at bounding box center [791, 236] width 184 height 23
click at [779, 266] on input "text" at bounding box center [766, 261] width 135 height 27
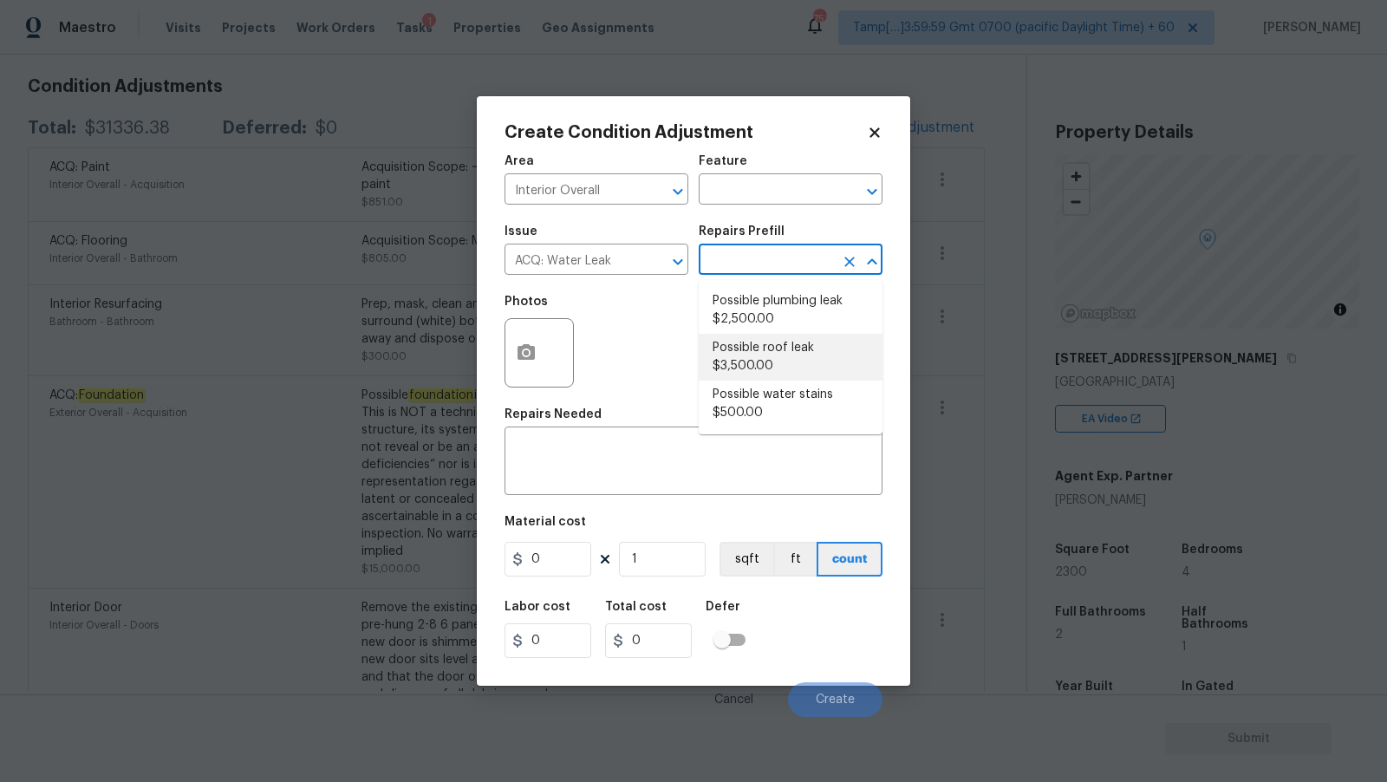
click at [785, 357] on li "Possible roof leak $3,500.00" at bounding box center [791, 357] width 184 height 47
type input "Acquisition"
type textarea "Acquisition Scope: Possible roof leak"
type input "3500"
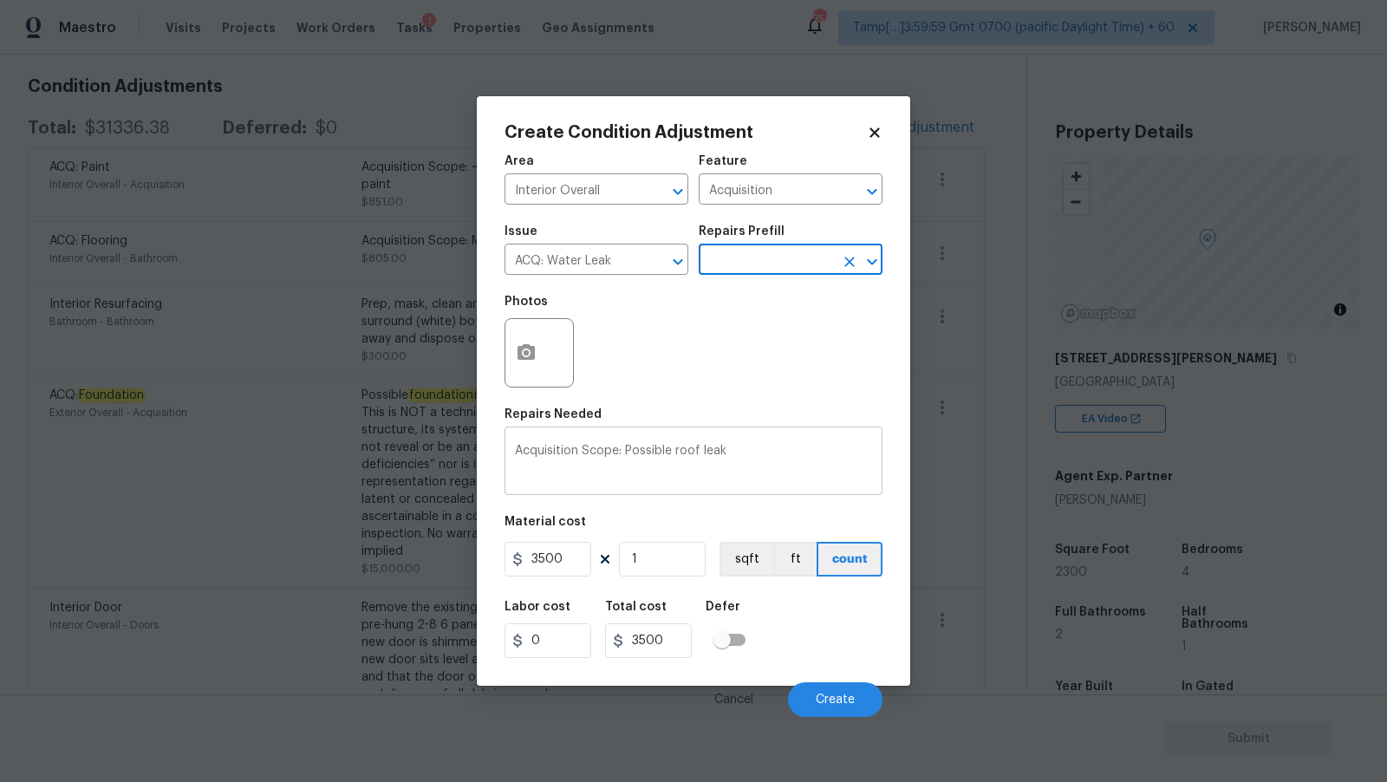
click at [685, 453] on textarea "Acquisition Scope: Possible roof leak" at bounding box center [693, 463] width 357 height 36
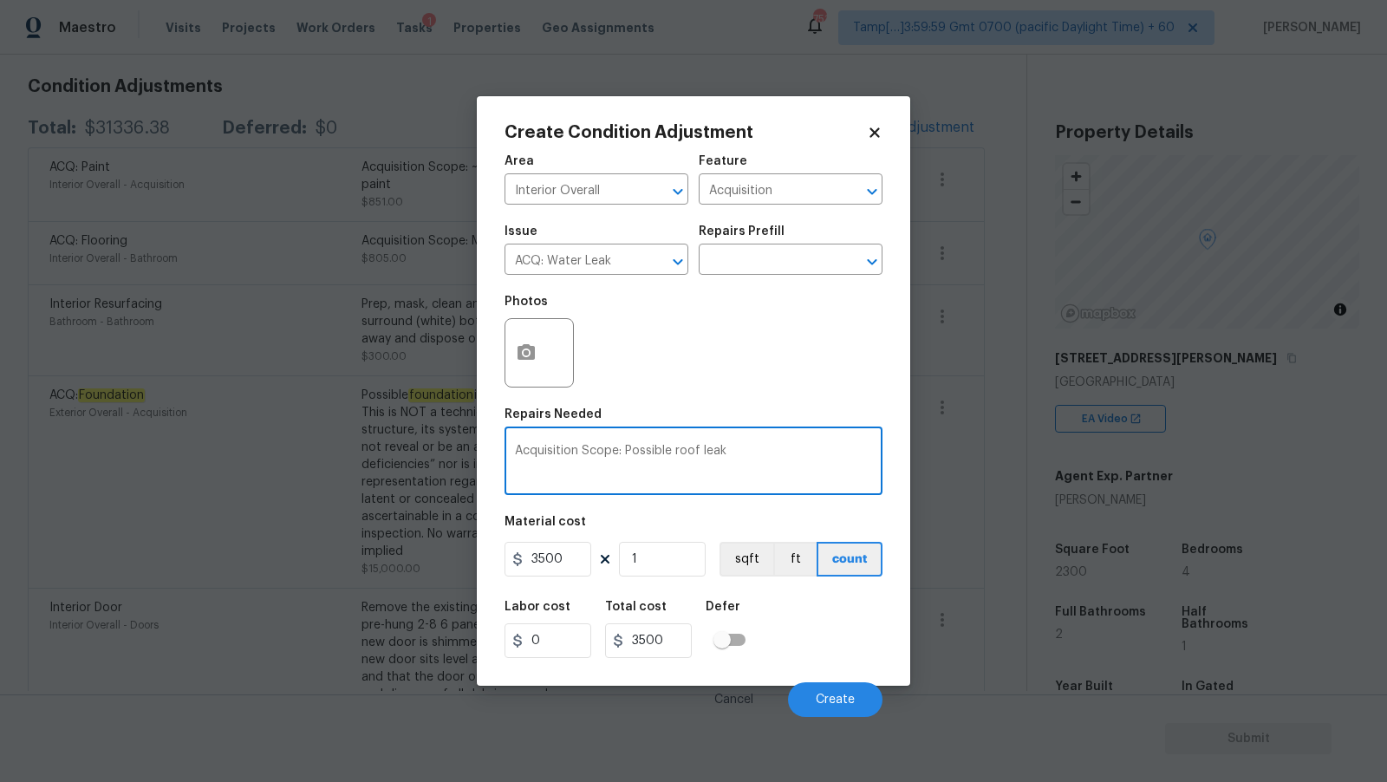
click at [685, 453] on textarea "Acquisition Scope: Possible roof leak" at bounding box center [693, 463] width 357 height 36
click at [828, 455] on textarea "Acquisition Scope: Possible water leak" at bounding box center [693, 463] width 357 height 36
type textarea "Acquisition Scope: Possible water leak in basement"
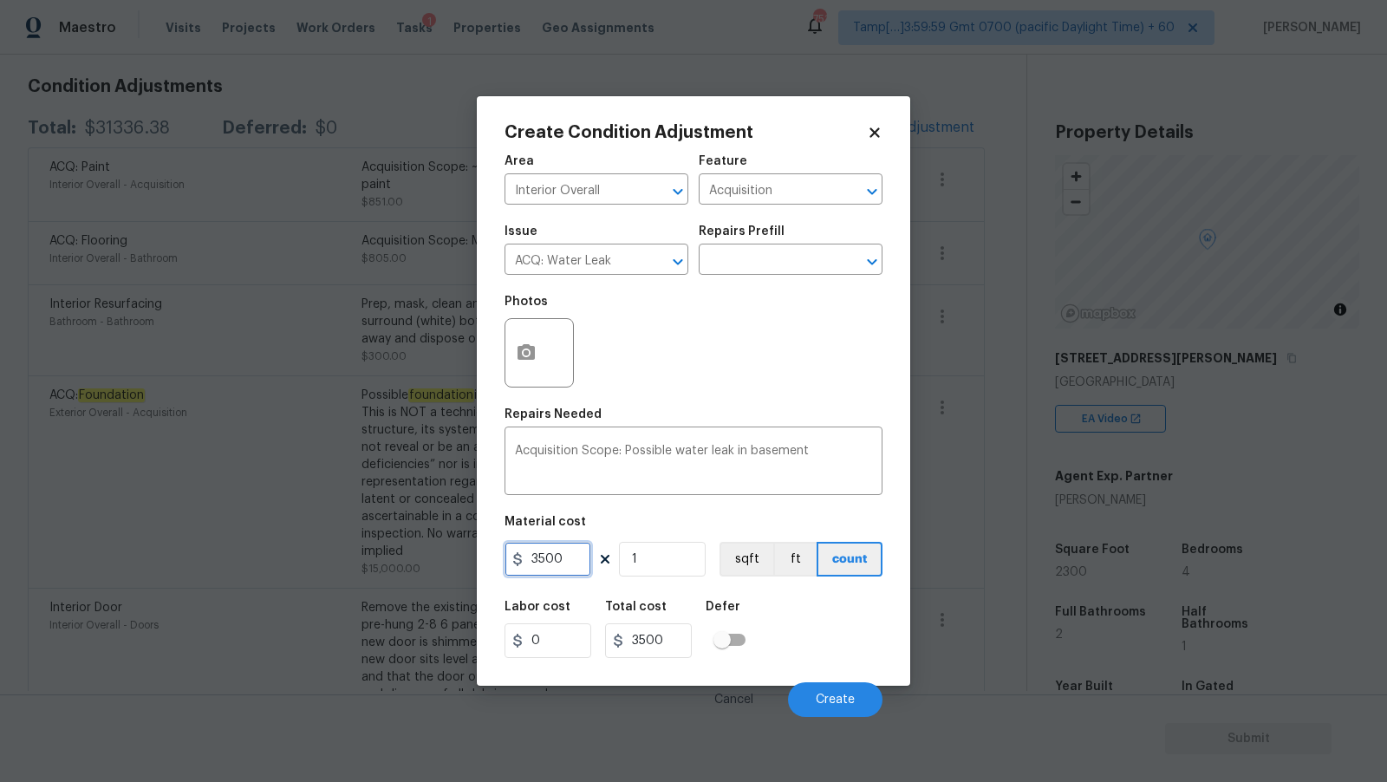
click at [571, 557] on input "3500" at bounding box center [548, 559] width 87 height 35
type input "2500"
click at [717, 408] on div "Area Interior Overall ​ Feature Acquisition ​ Issue ACQ: Water Leak ​ Repairs P…" at bounding box center [694, 431] width 378 height 572
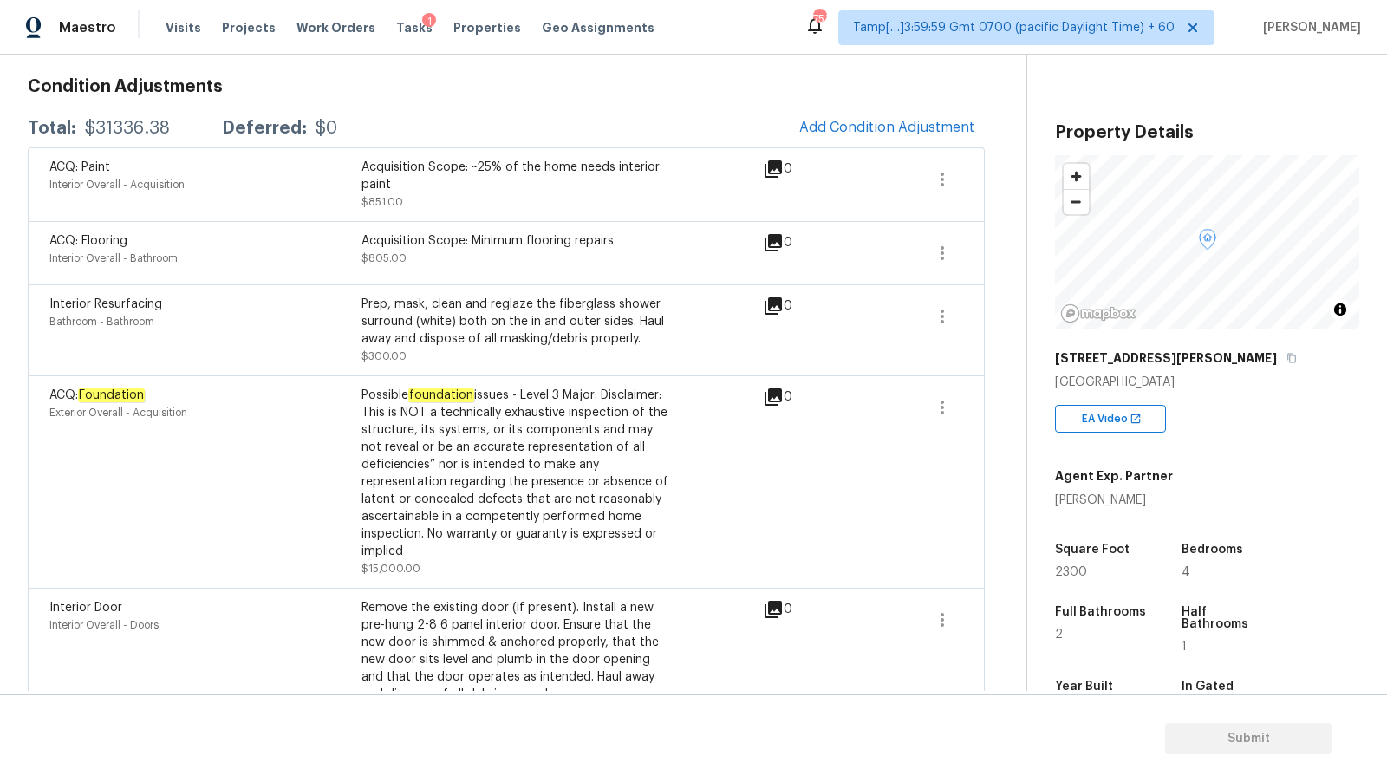
click at [825, 723] on body "Maestro Visits Projects Work Orders Tasks 1 Properties Geo Assignments 751 Tamp…" at bounding box center [693, 391] width 1387 height 782
click at [885, 134] on span "Add Condition Adjustment" at bounding box center [886, 128] width 175 height 16
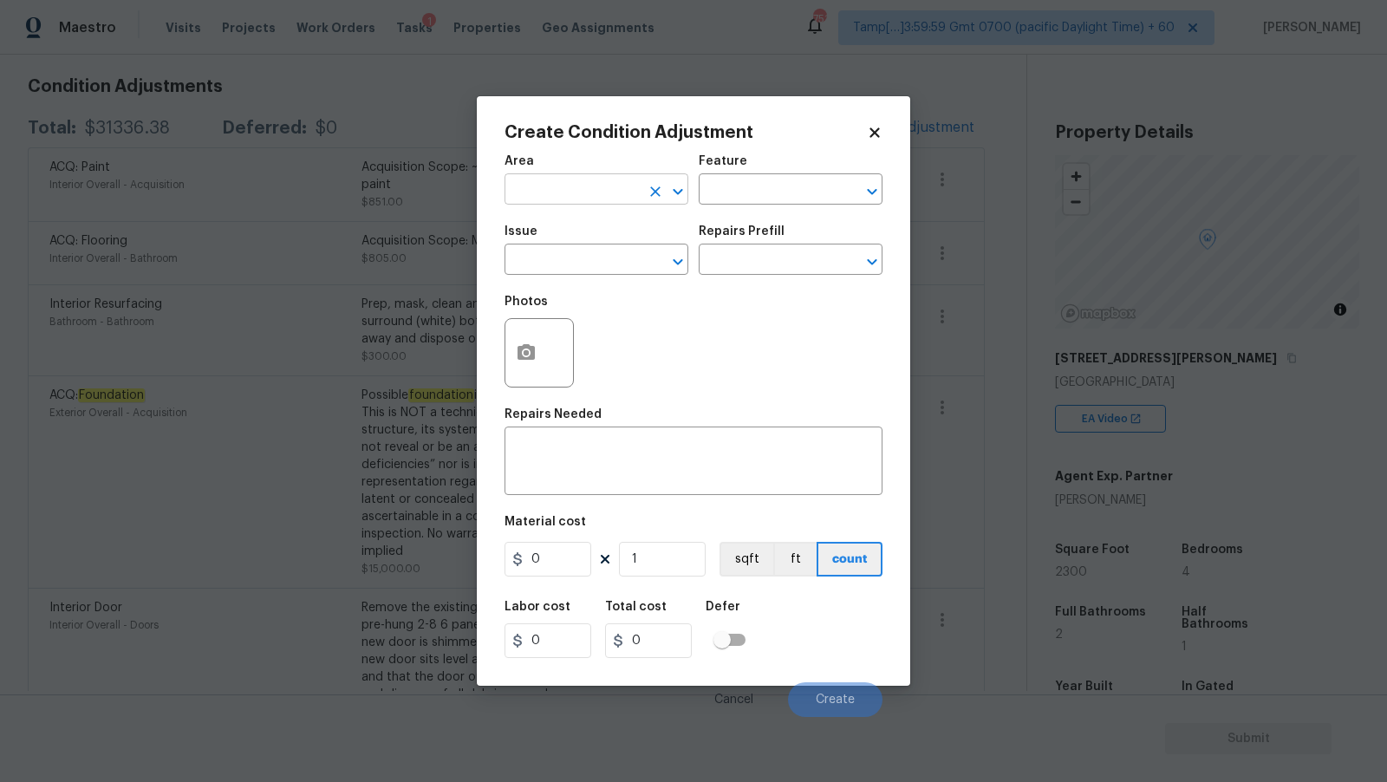
click at [553, 194] on input "text" at bounding box center [572, 191] width 135 height 27
type input "Interior Overall"
click at [543, 258] on input "text" at bounding box center [572, 261] width 135 height 27
type input "ACQ: Water Leak"
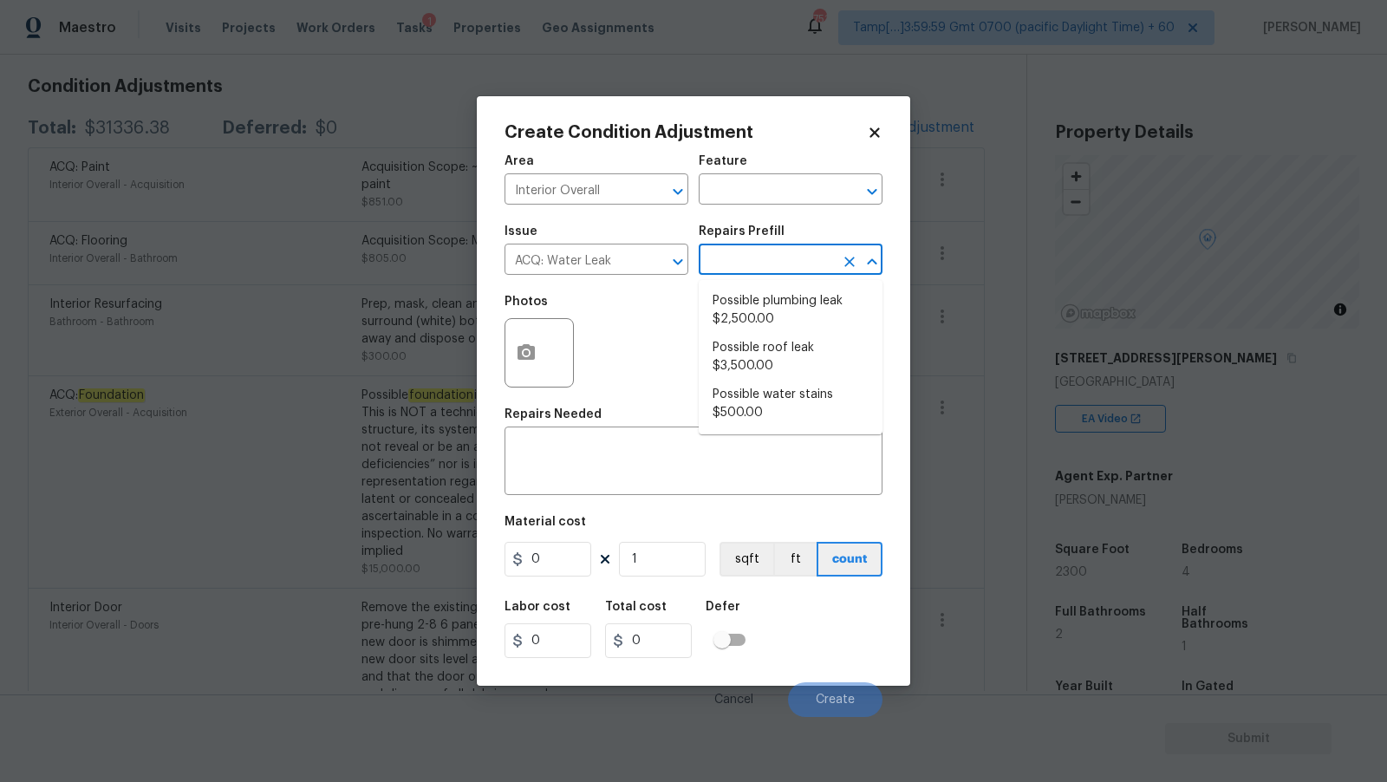
click at [755, 261] on input "text" at bounding box center [766, 261] width 135 height 27
click at [766, 392] on li "Possible water stains $500.00" at bounding box center [791, 404] width 184 height 47
type input "Acquisition"
type textarea "Acquisition Scope: Possible water stains"
type input "500"
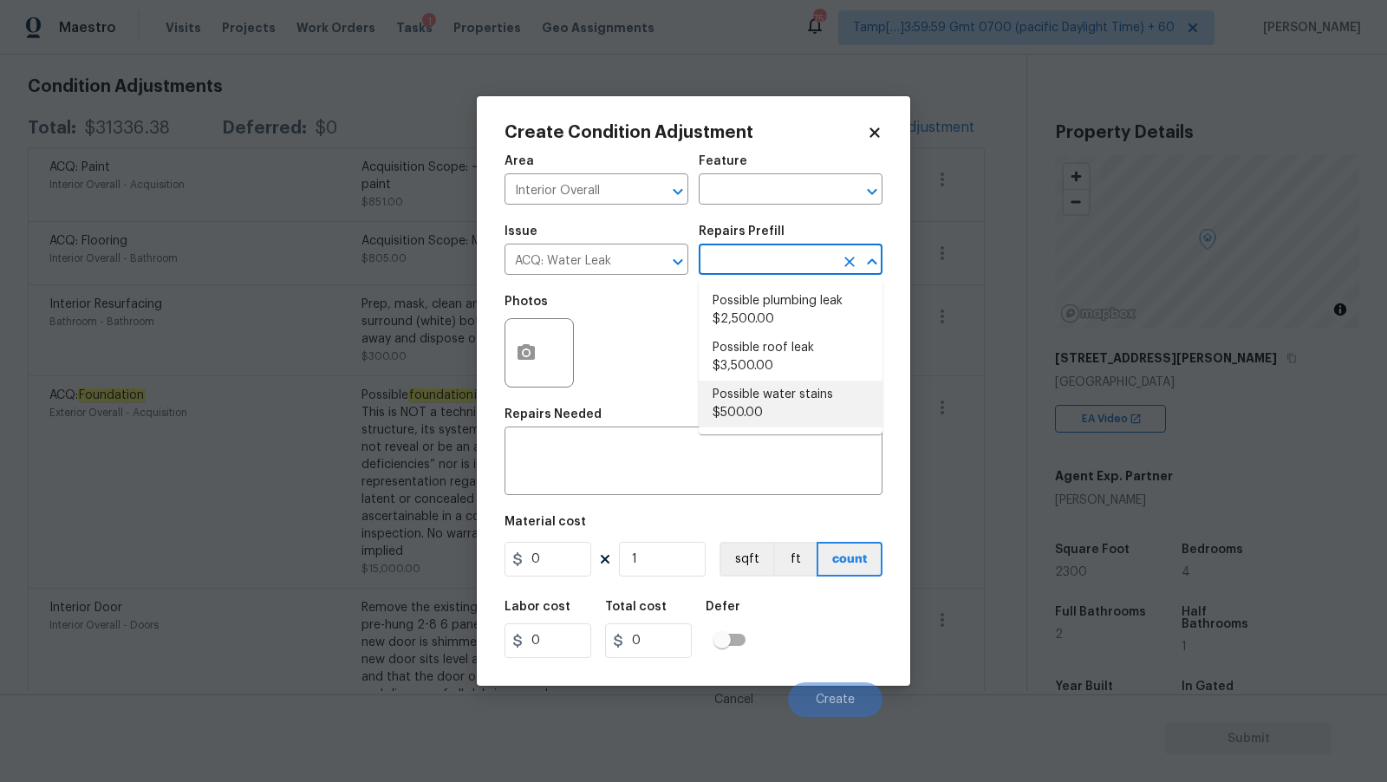
type input "500"
click at [792, 269] on input "text" at bounding box center [766, 261] width 135 height 27
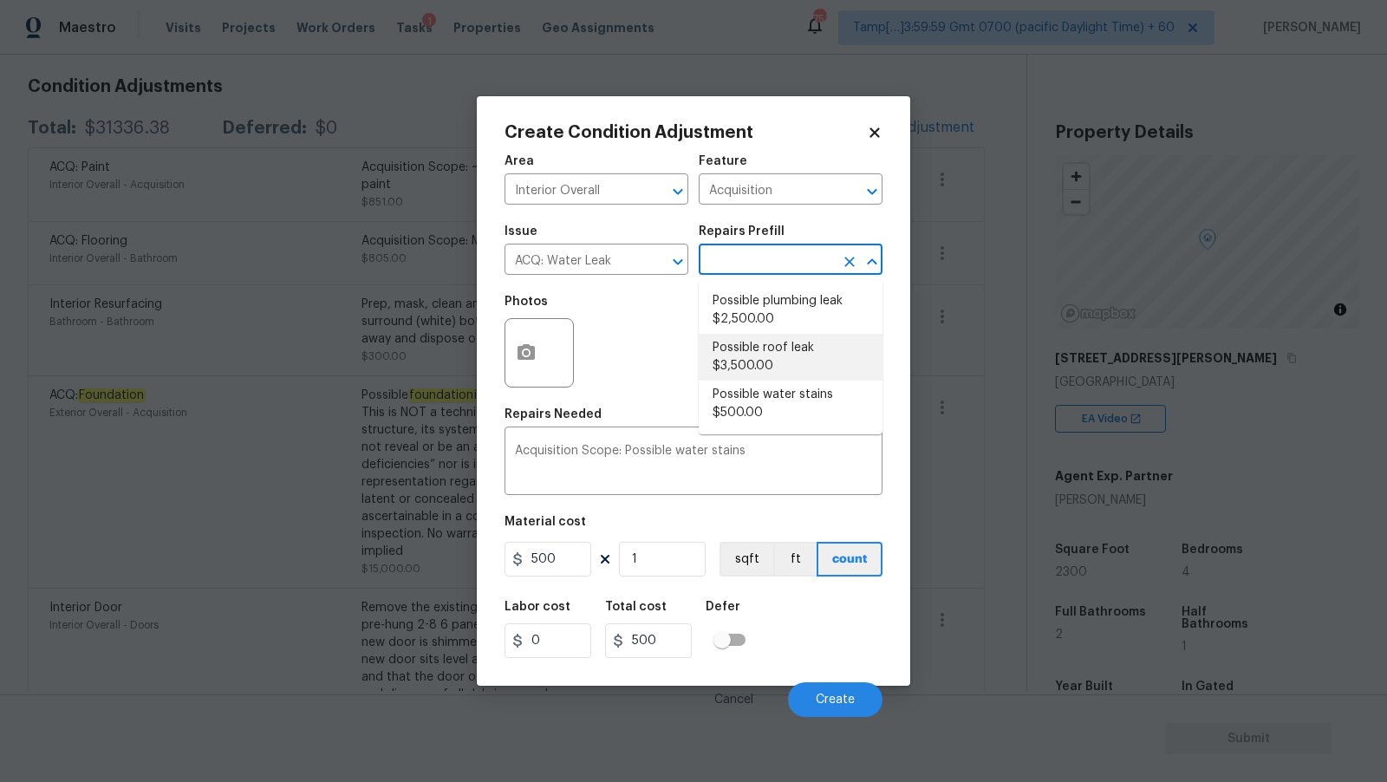
click at [806, 370] on li "Possible roof leak $3,500.00" at bounding box center [791, 357] width 184 height 47
type textarea "Acquisition Scope: Possible roof leak"
type input "3500"
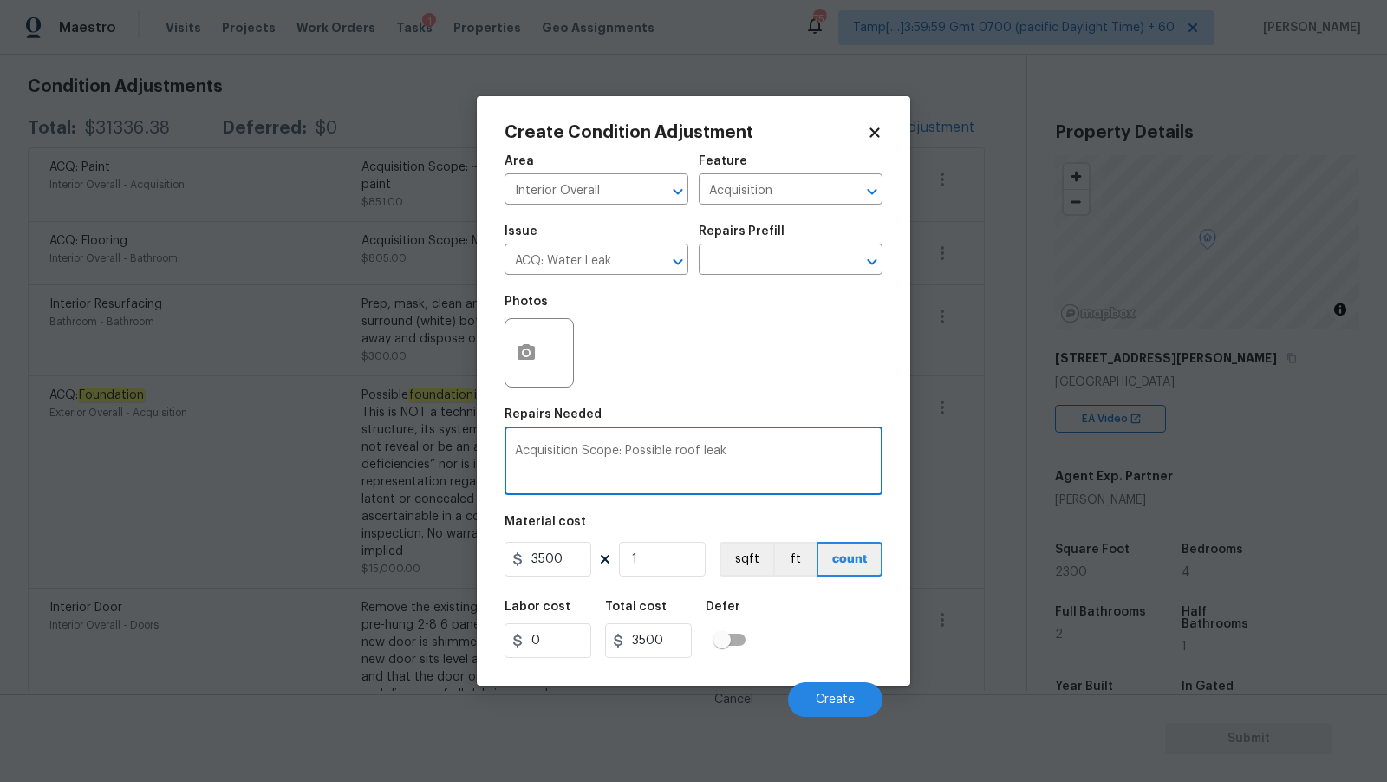
click at [681, 453] on textarea "Acquisition Scope: Possible roof leak" at bounding box center [693, 463] width 357 height 36
type textarea "Acquisition Scope: Possible water leak"
click at [560, 571] on input "3500" at bounding box center [548, 559] width 87 height 35
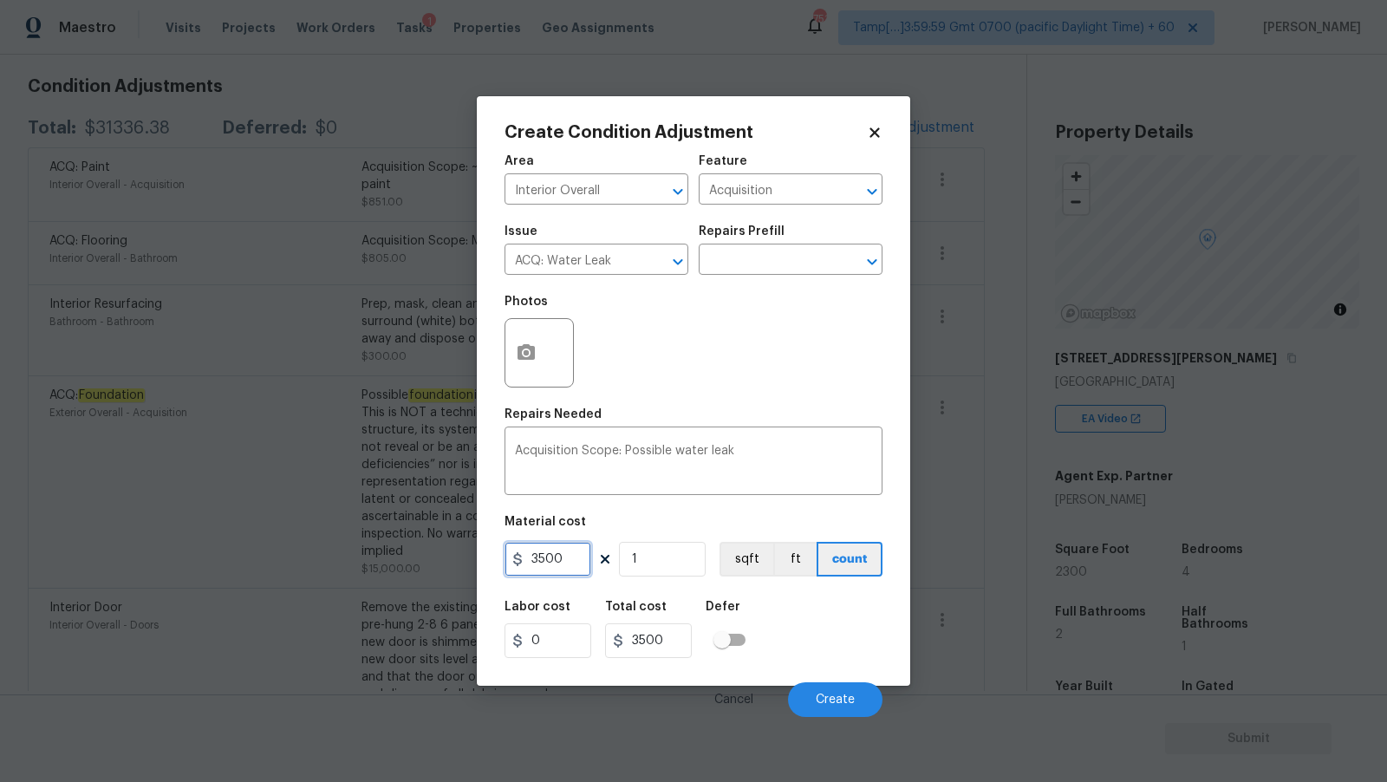
click at [560, 571] on input "3500" at bounding box center [548, 559] width 87 height 35
type input "2500"
click at [808, 525] on div "Material cost" at bounding box center [694, 527] width 378 height 23
click at [532, 344] on icon "button" at bounding box center [526, 352] width 21 height 21
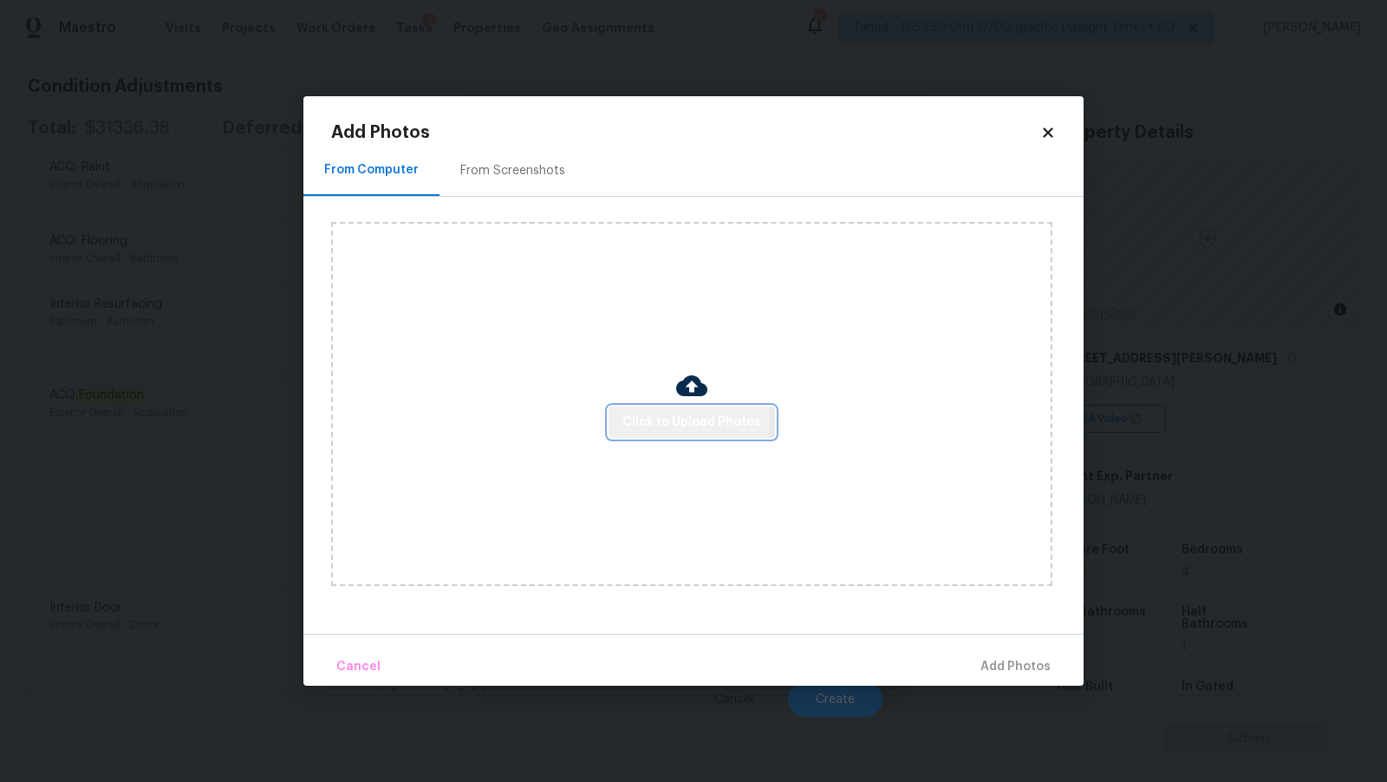
click at [653, 420] on span "Click to Upload Photos" at bounding box center [692, 423] width 139 height 22
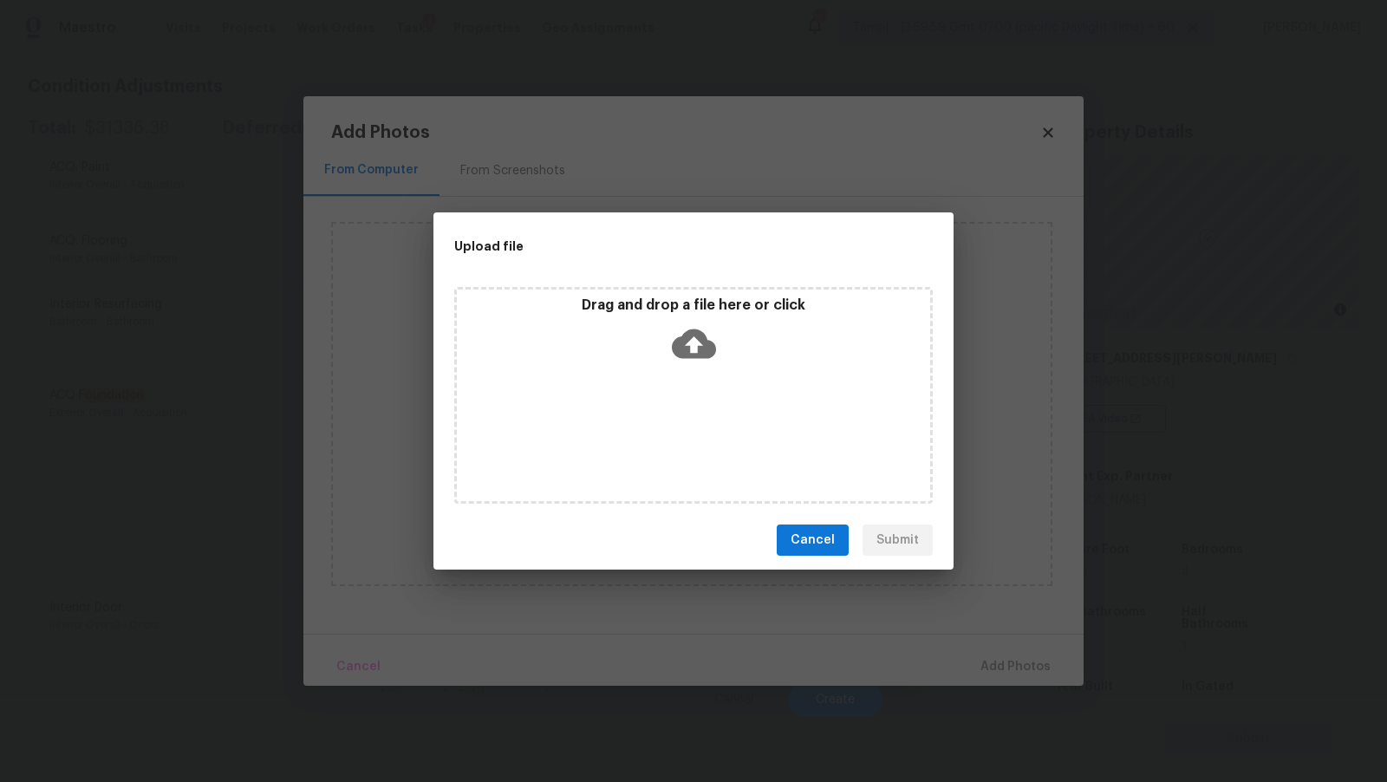
click at [699, 343] on icon at bounding box center [694, 344] width 44 height 44
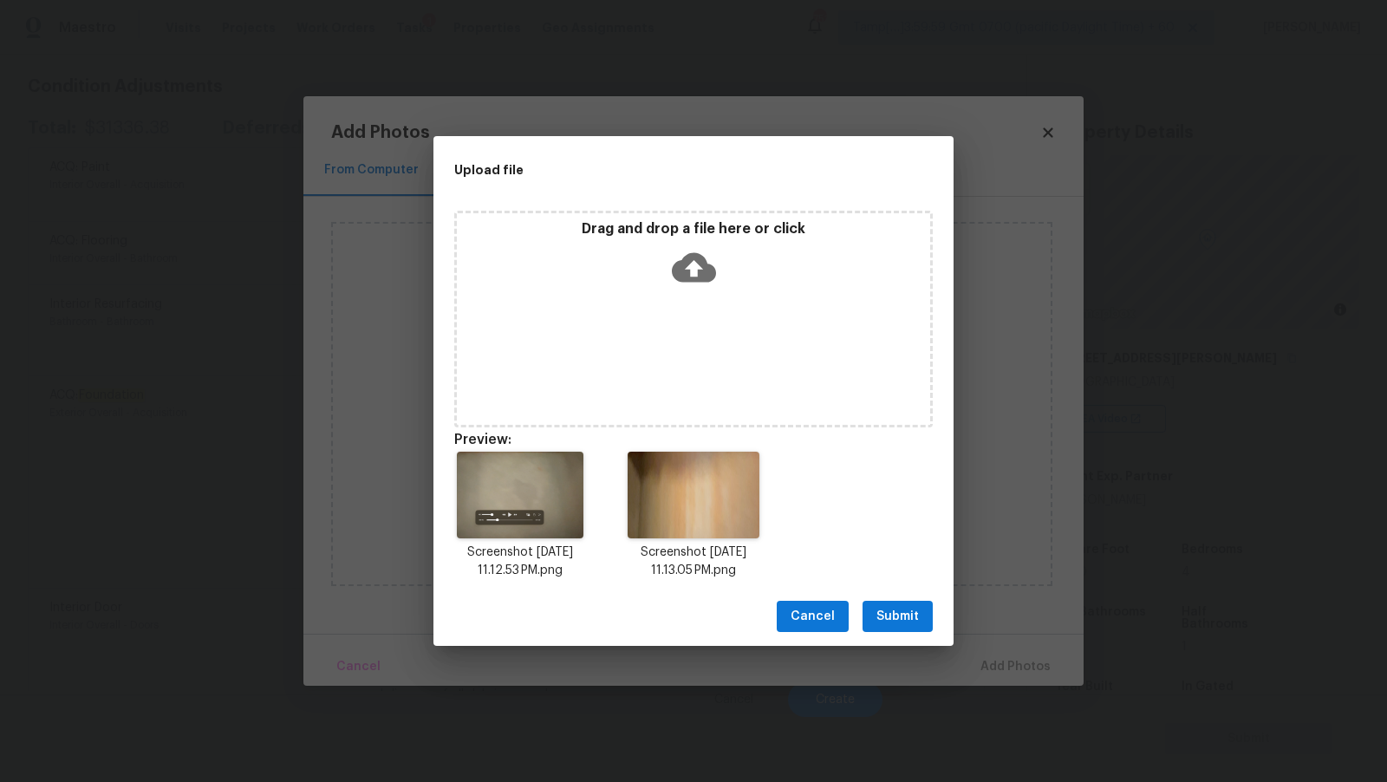
click at [870, 610] on button "Submit" at bounding box center [898, 617] width 70 height 32
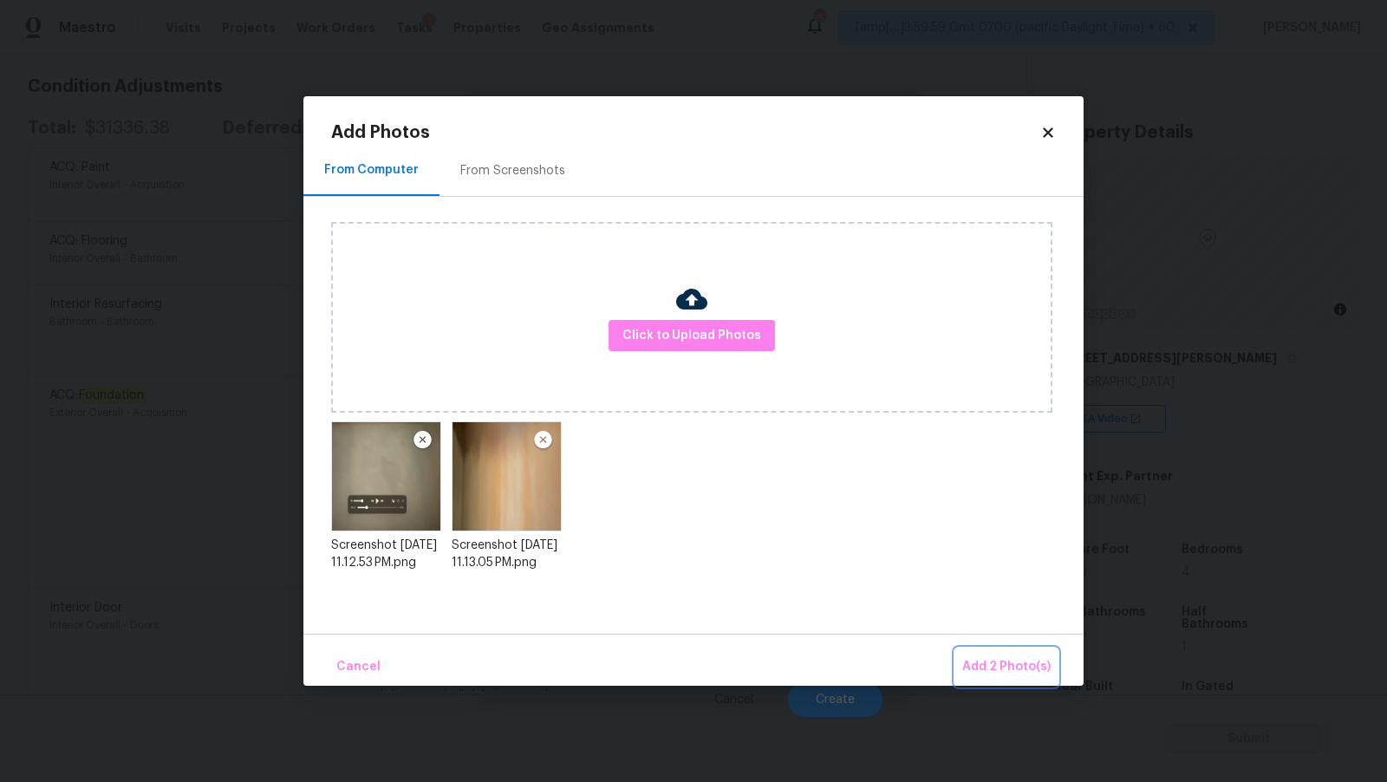
click at [975, 656] on span "Add 2 Photo(s)" at bounding box center [1006, 667] width 88 height 22
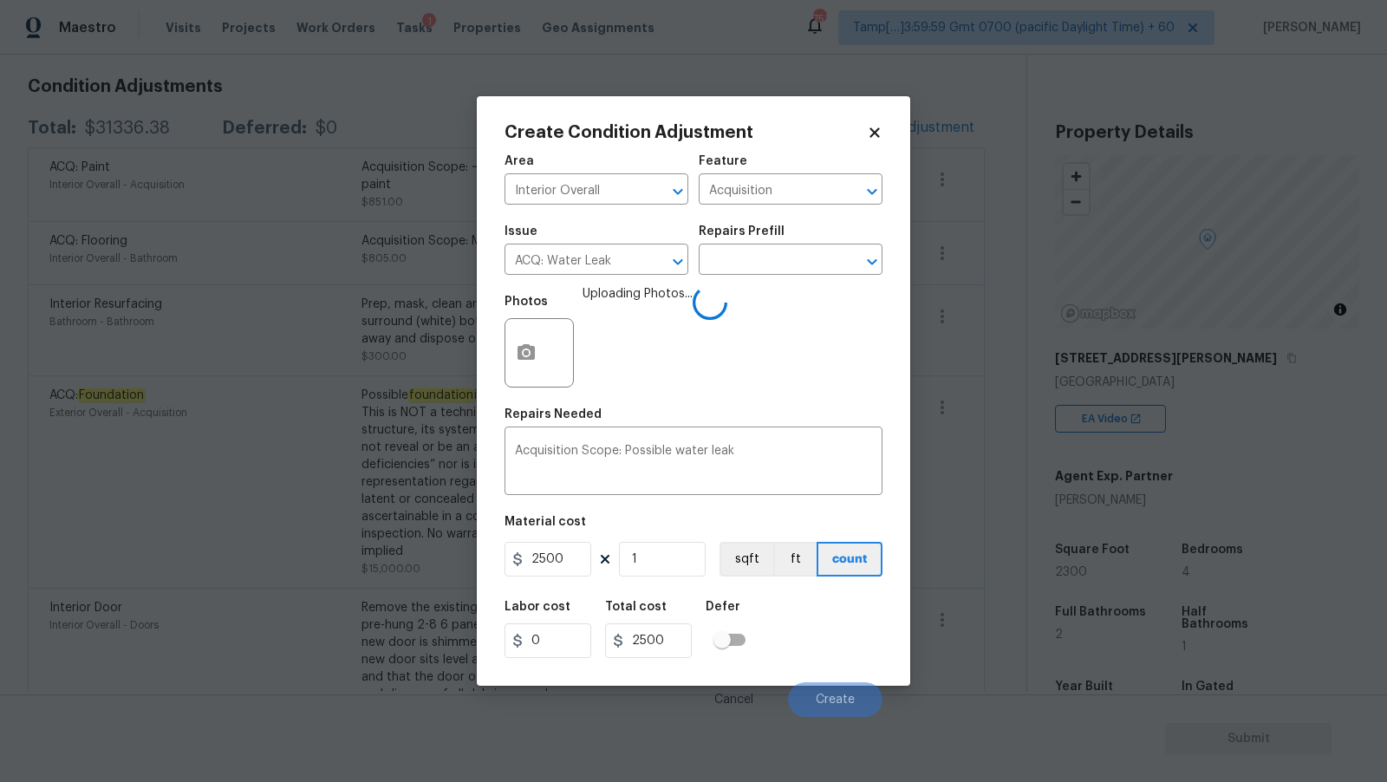
click at [676, 333] on span "Uploading Photos..." at bounding box center [638, 341] width 110 height 113
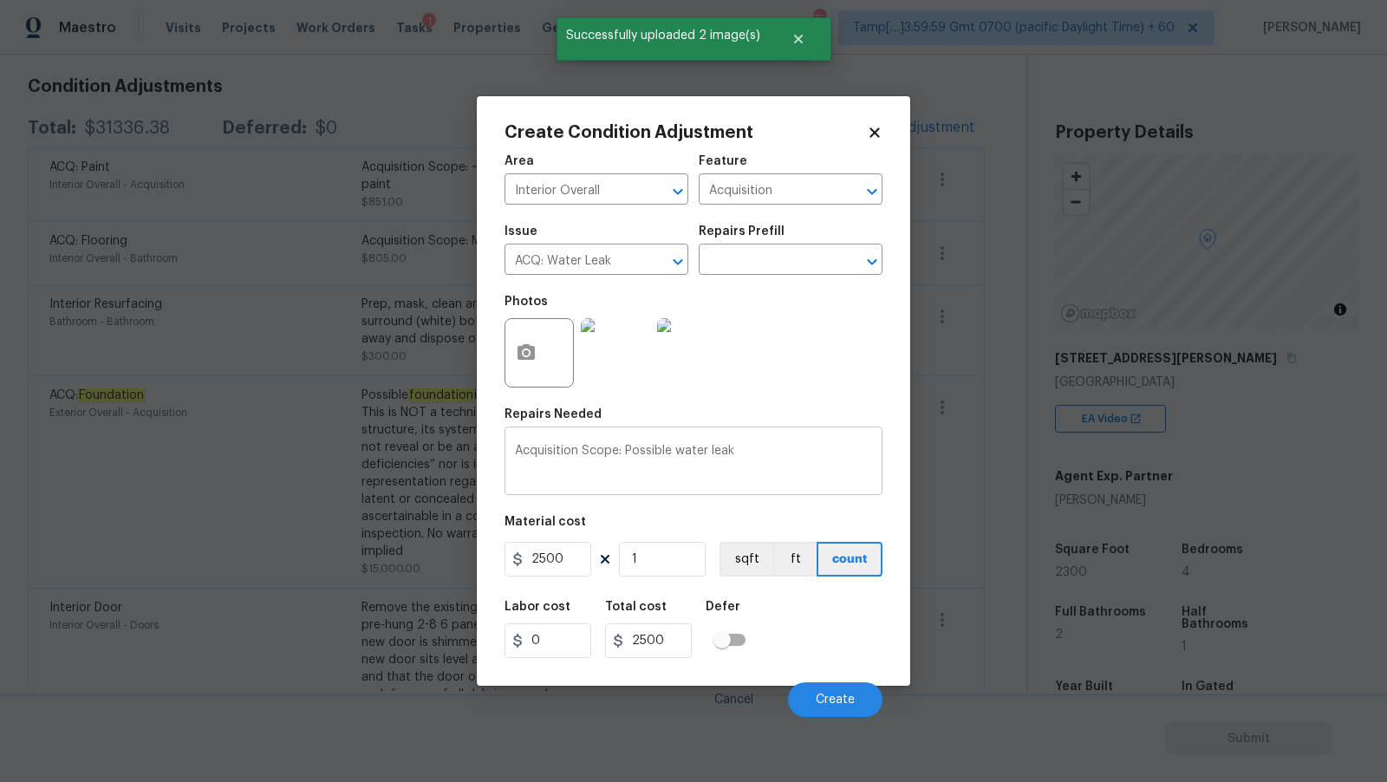
click at [780, 466] on textarea "Acquisition Scope: Possible water leak" at bounding box center [693, 463] width 357 height 36
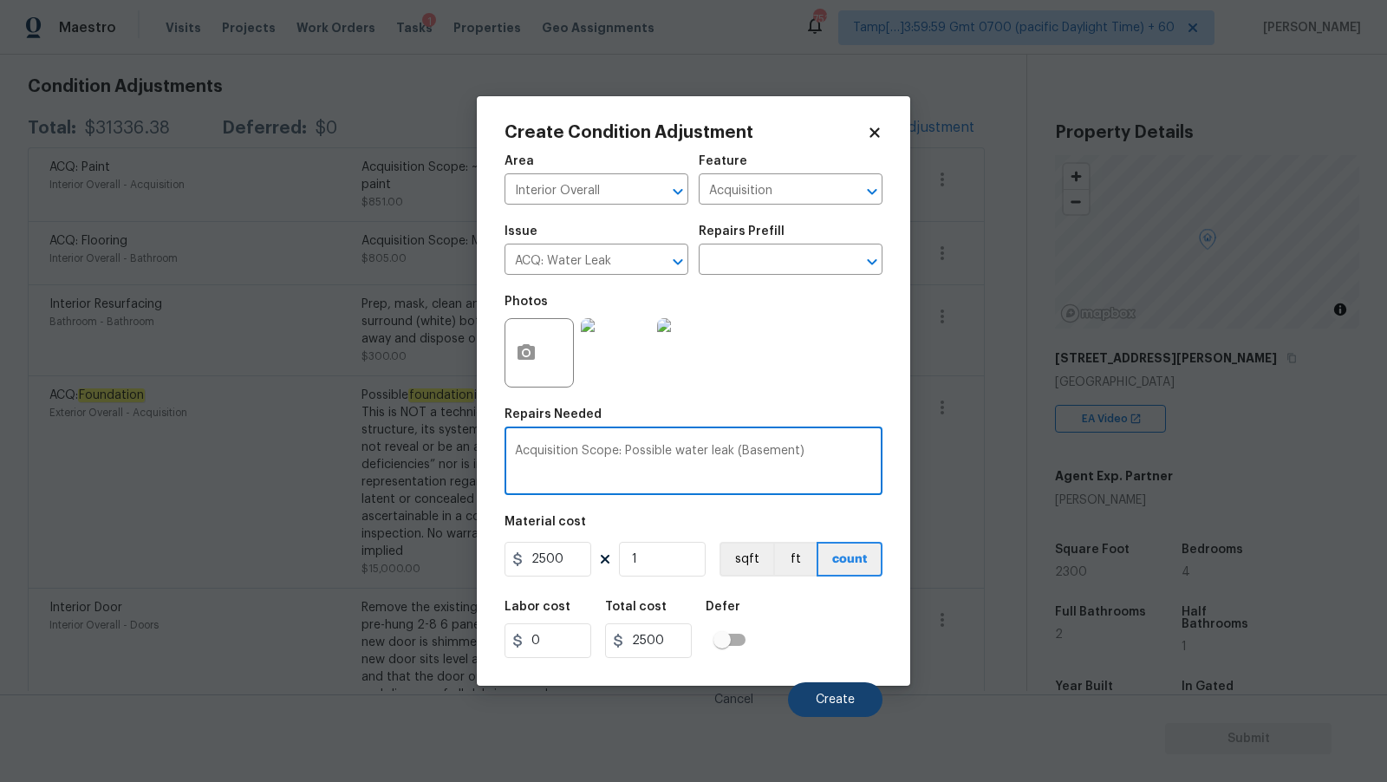
type textarea "Acquisition Scope: Possible water leak (Basement)"
click at [815, 711] on button "Create" at bounding box center [835, 699] width 95 height 35
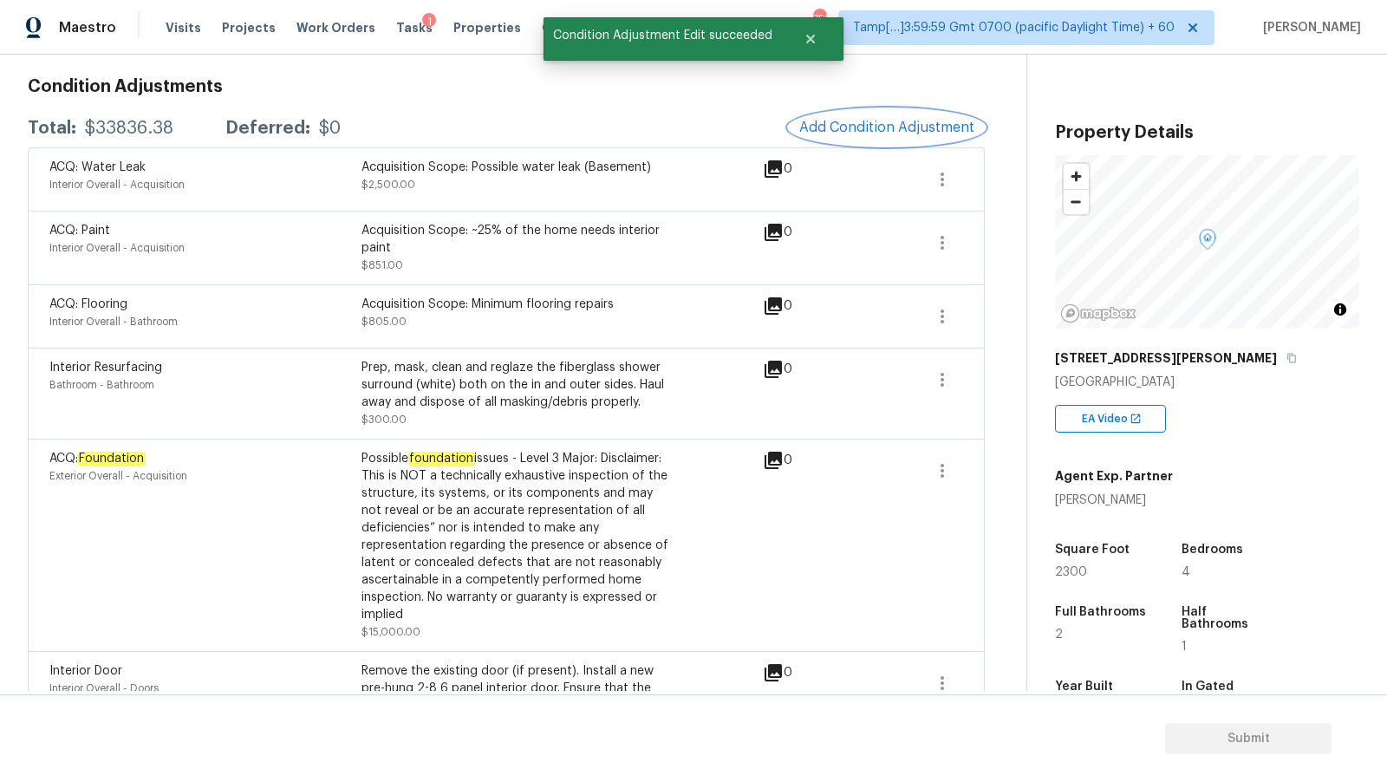
click at [900, 124] on span "Add Condition Adjustment" at bounding box center [886, 128] width 175 height 16
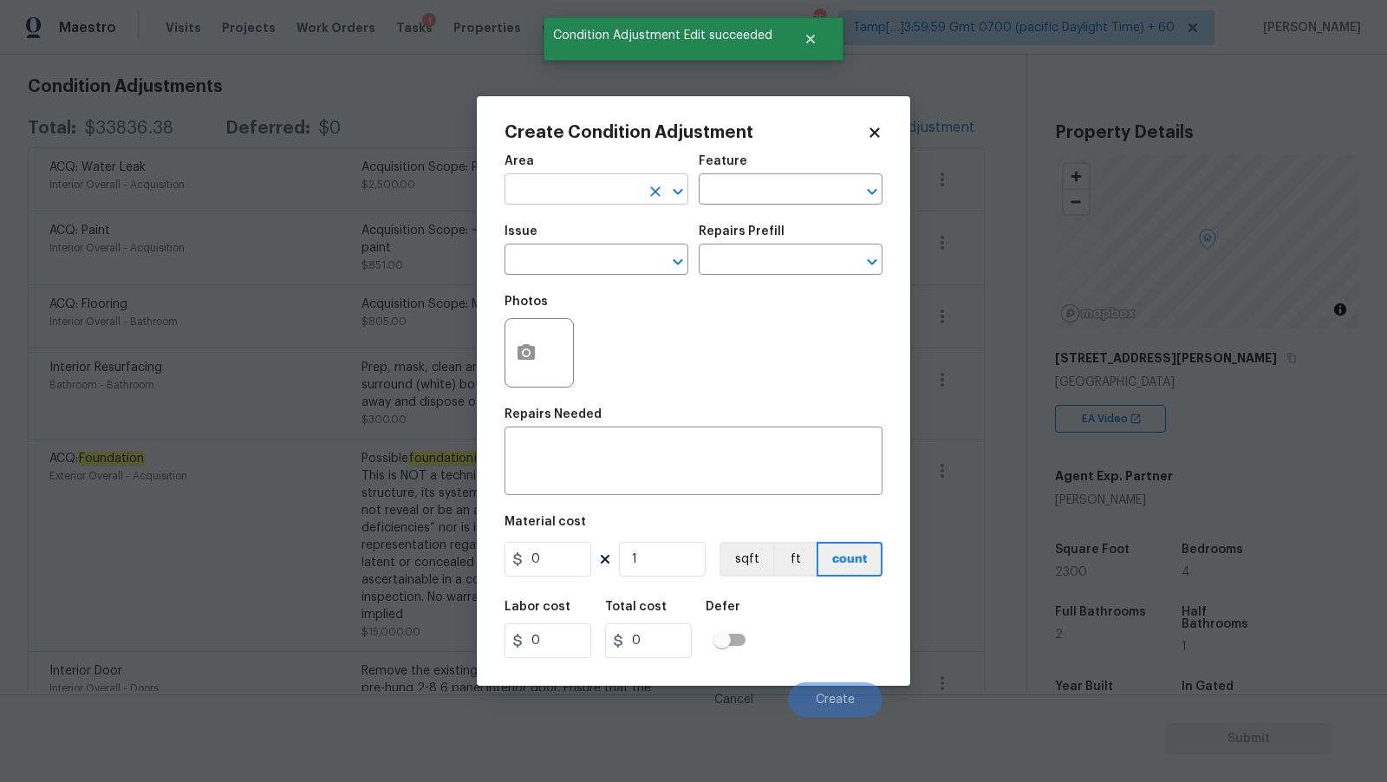
click at [561, 183] on input "text" at bounding box center [572, 191] width 135 height 27
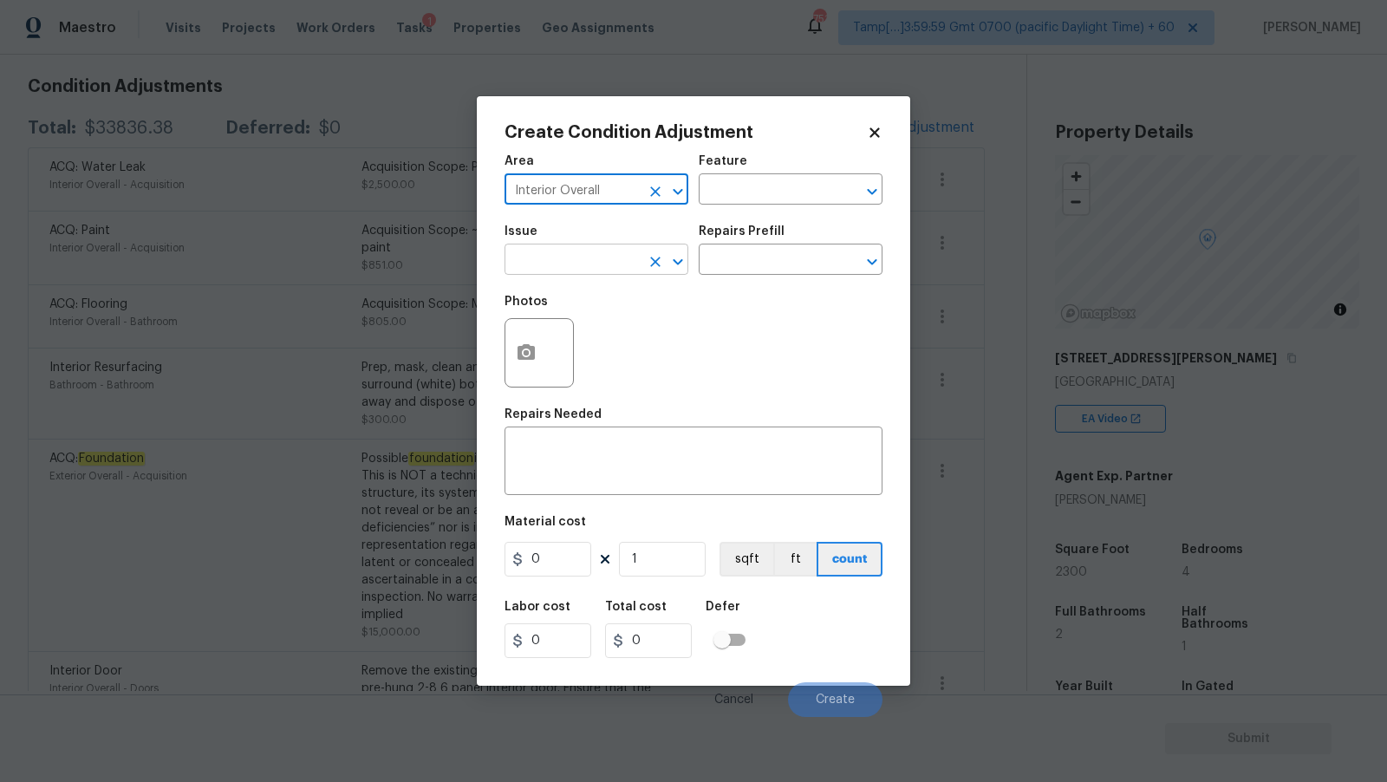
type input "Interior Overall"
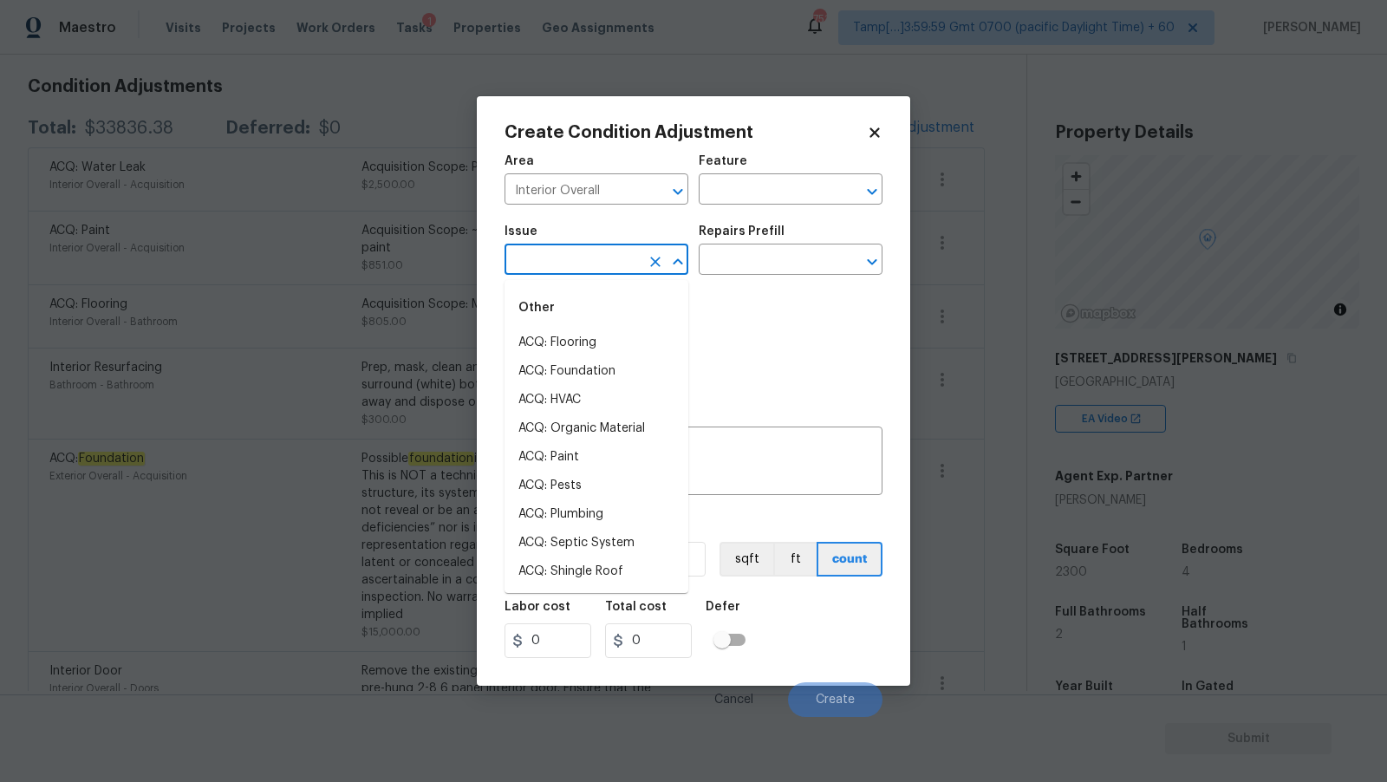
click at [555, 271] on input "text" at bounding box center [572, 261] width 135 height 27
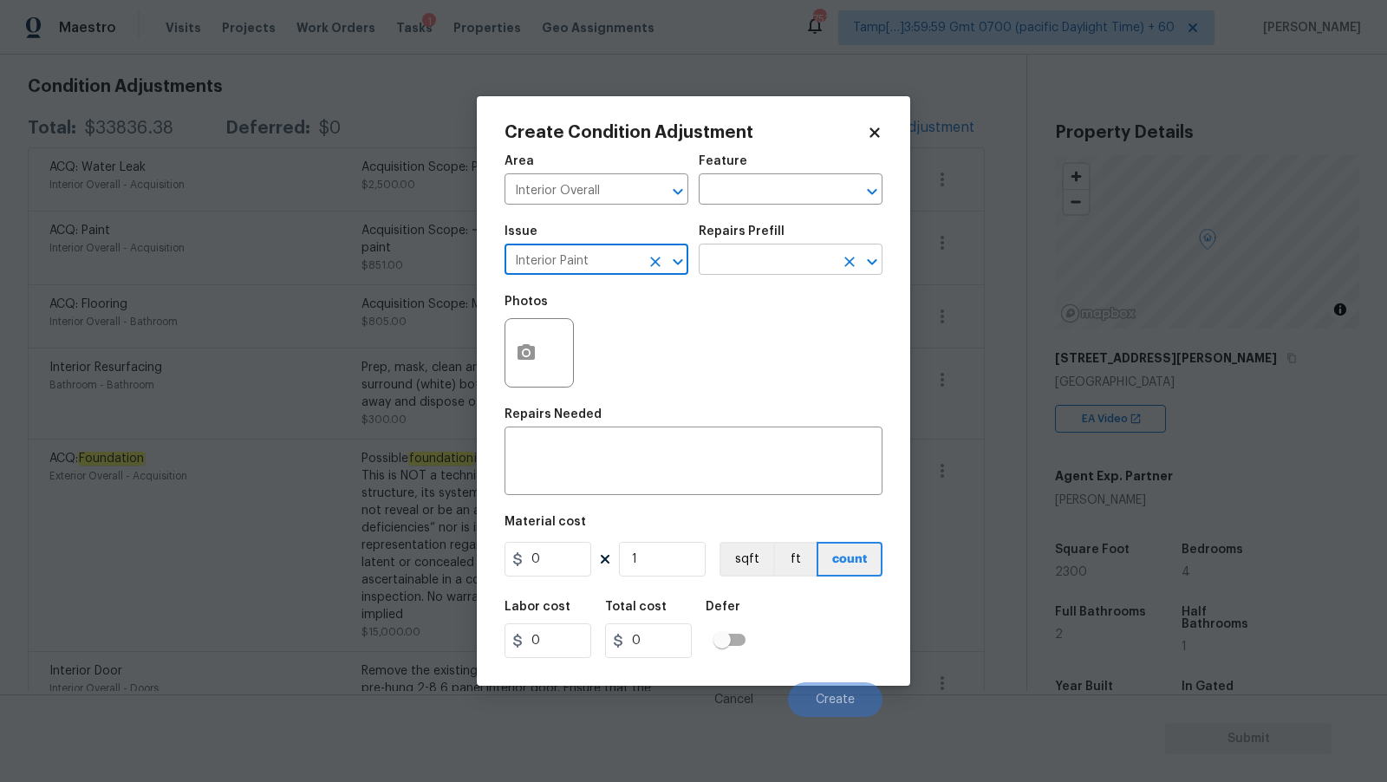
type input "Interior Paint"
click at [715, 258] on input "text" at bounding box center [766, 261] width 135 height 27
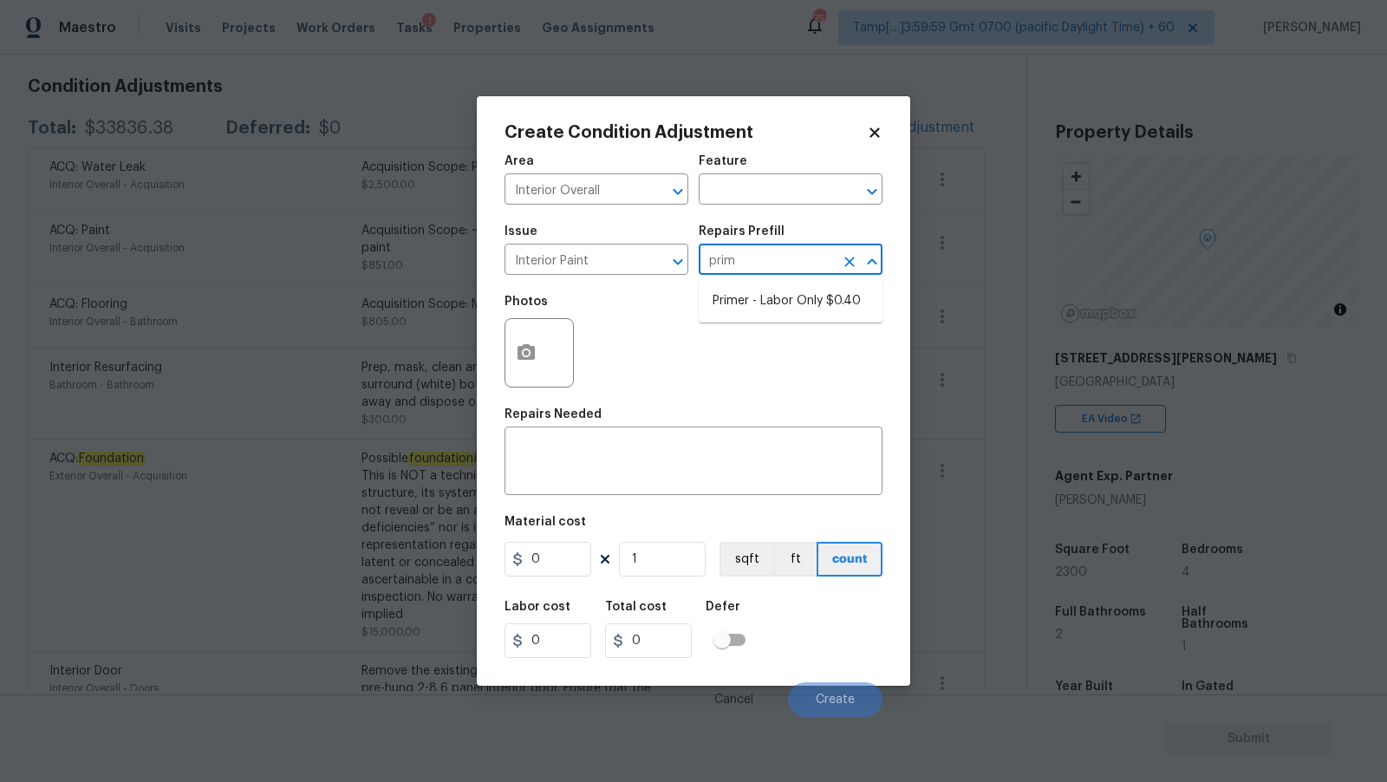
type input "prime"
type input "Overall Paint"
type textarea "Interior primer - PRIMER PROVIDED BY OPENDOOR - All nails, screws, drywall anch…"
type input "0.4"
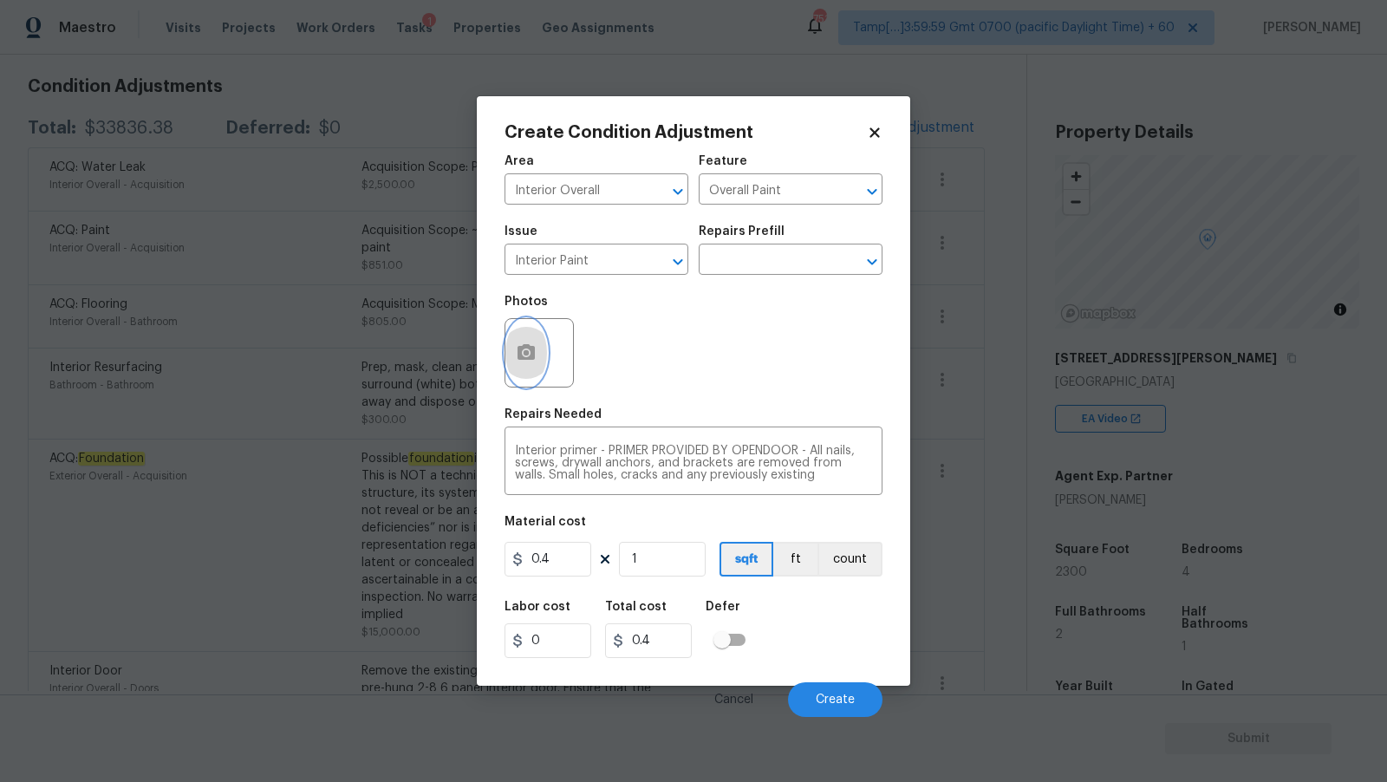
click at [525, 346] on icon "button" at bounding box center [526, 352] width 17 height 16
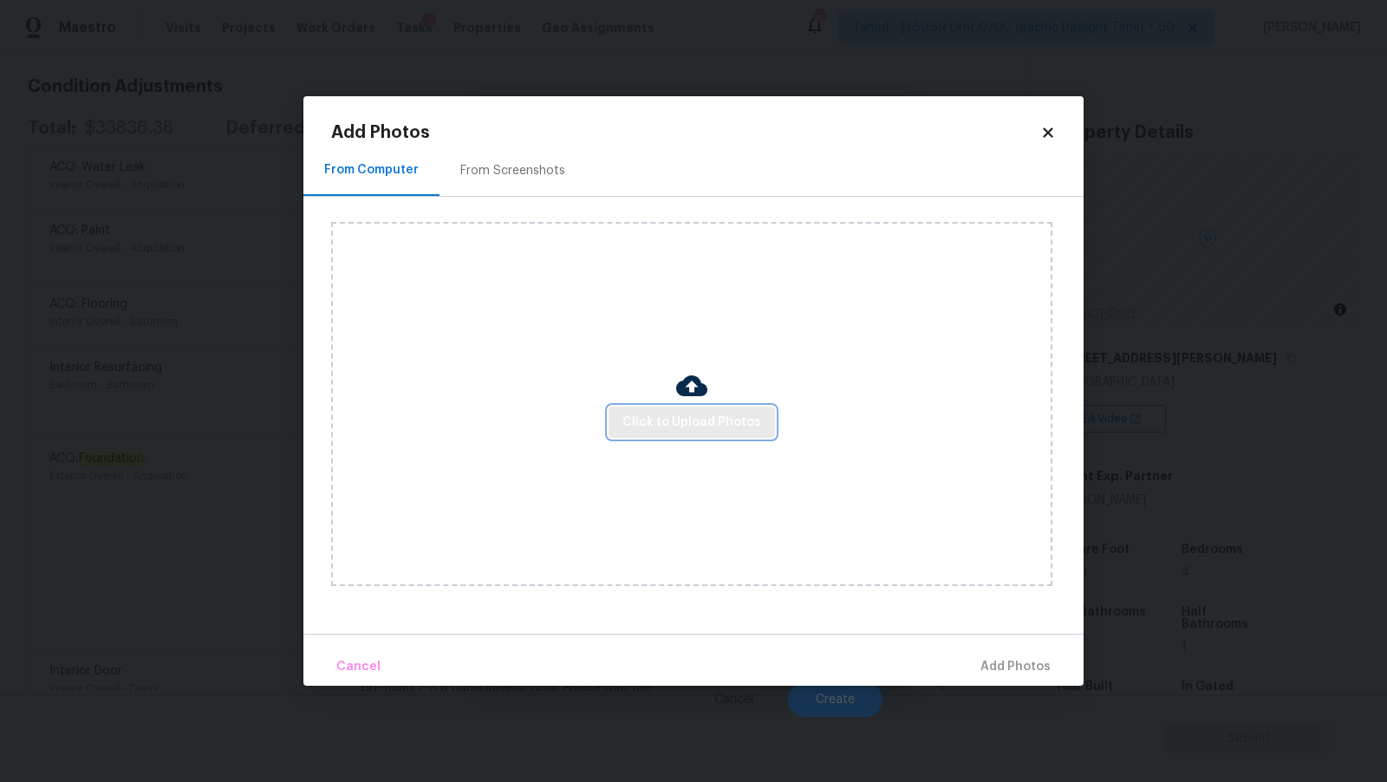
click at [724, 419] on span "Click to Upload Photos" at bounding box center [692, 423] width 139 height 22
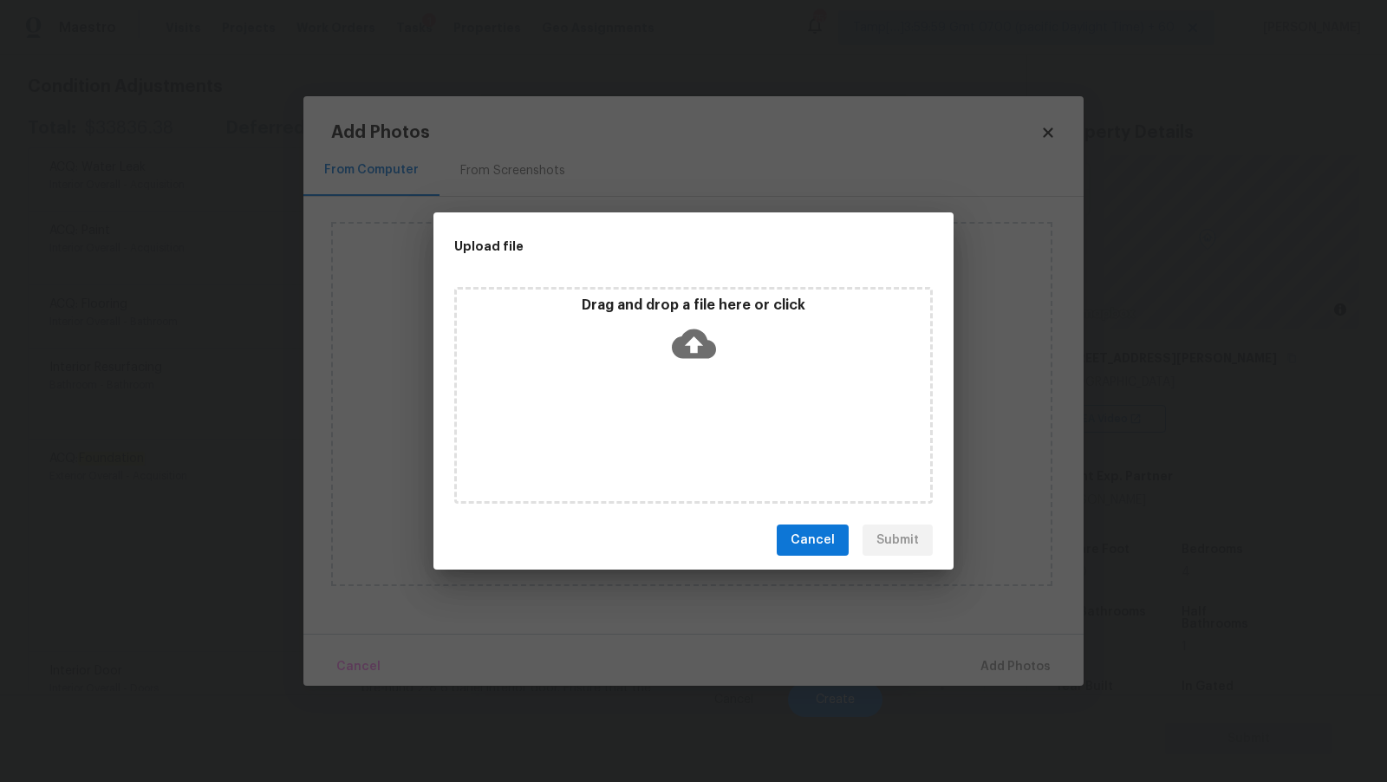
click at [684, 351] on icon at bounding box center [694, 343] width 44 height 29
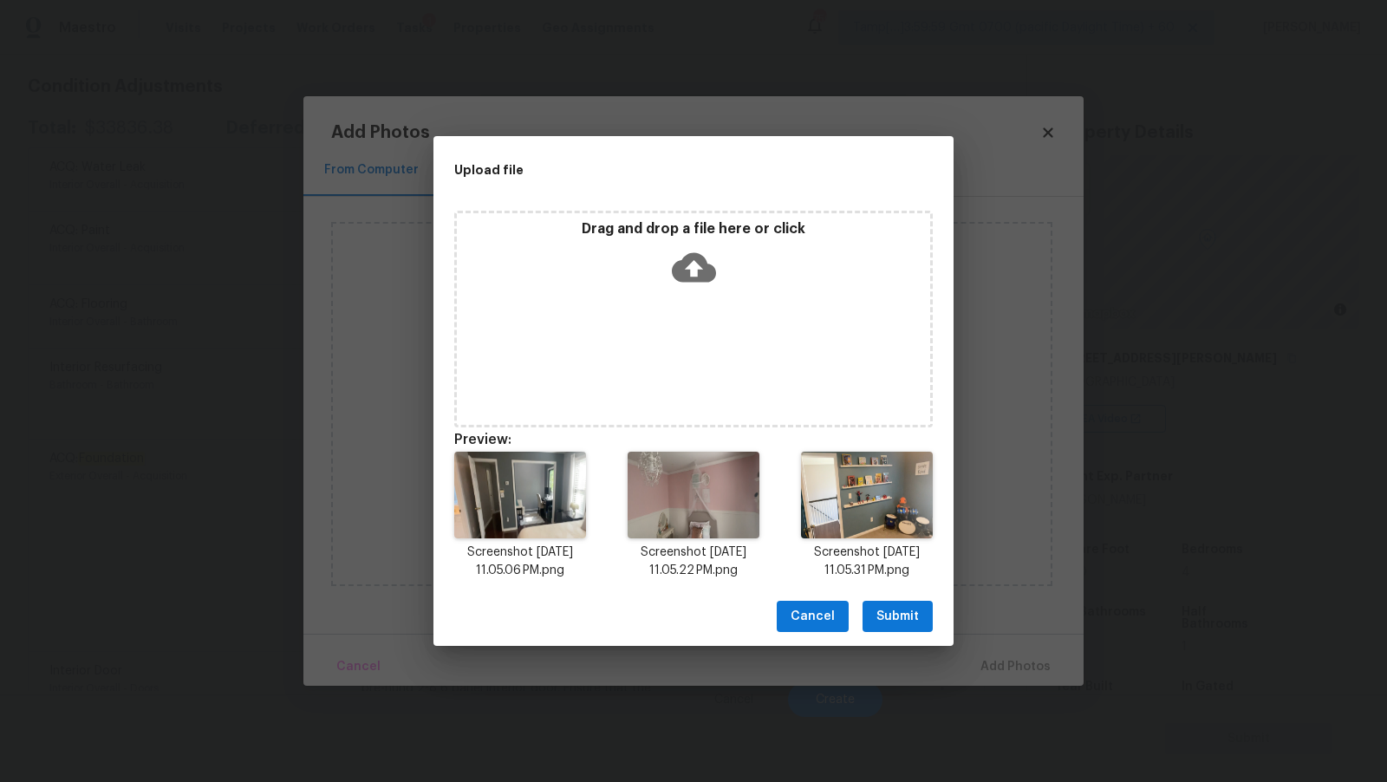
click at [908, 621] on span "Submit" at bounding box center [898, 617] width 42 height 22
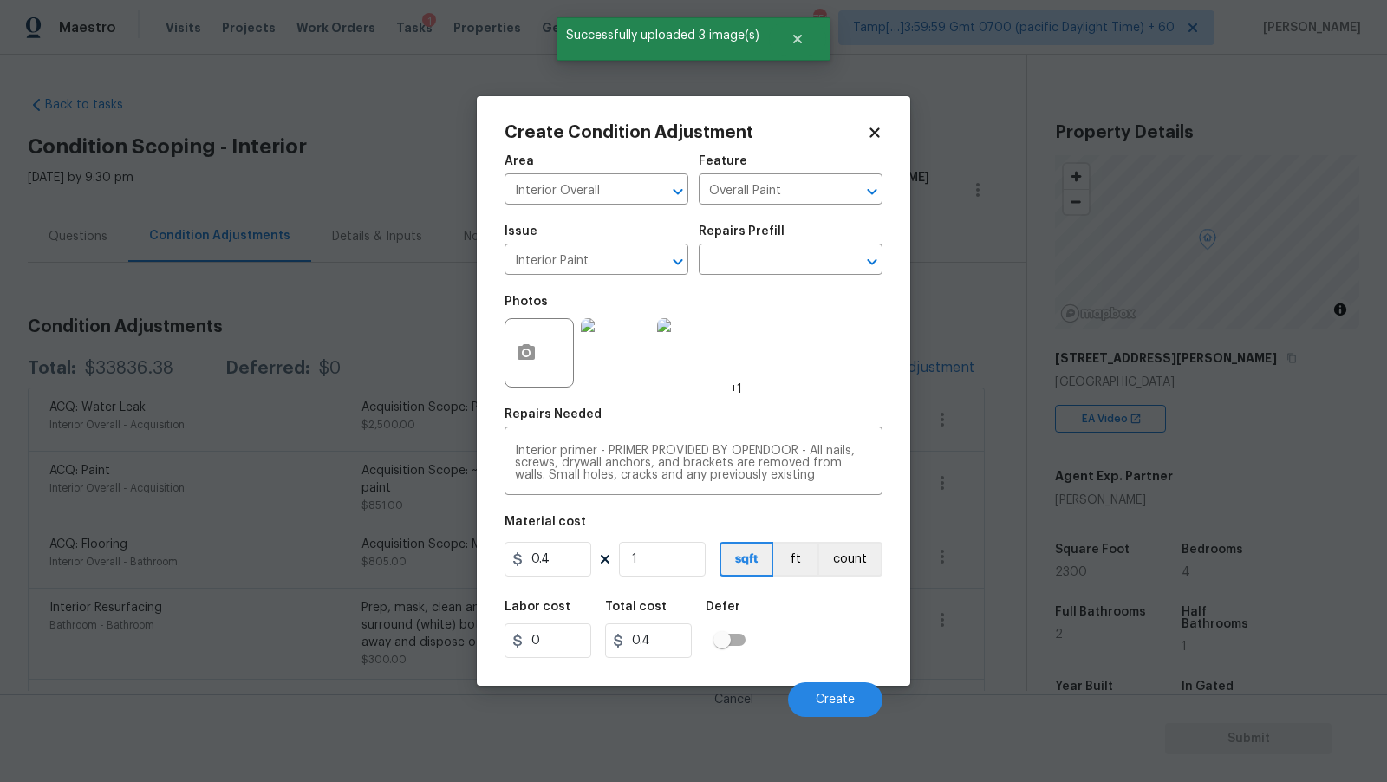
scroll to position [240, 0]
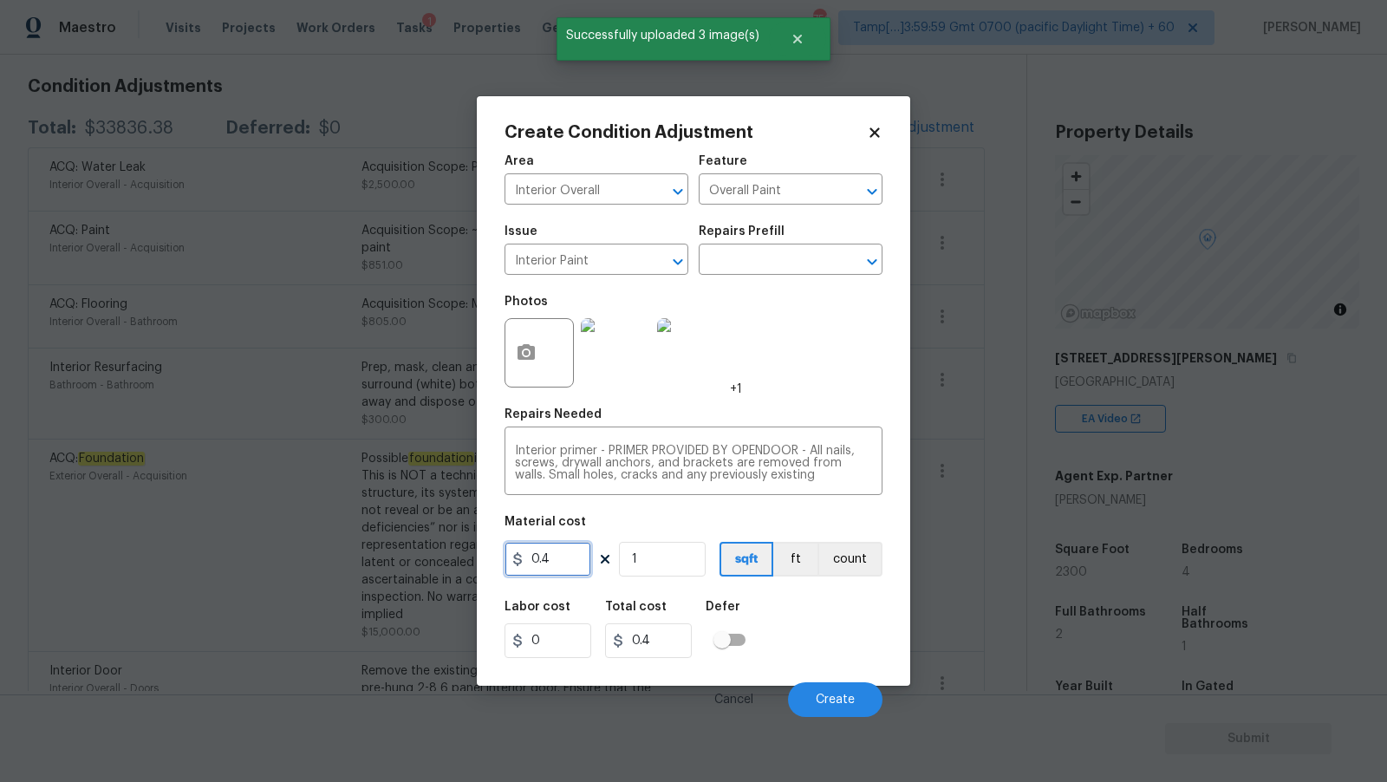
click at [567, 567] on input "0.4" at bounding box center [548, 559] width 87 height 35
type input "250"
click at [786, 358] on div "Photos +1" at bounding box center [694, 341] width 378 height 113
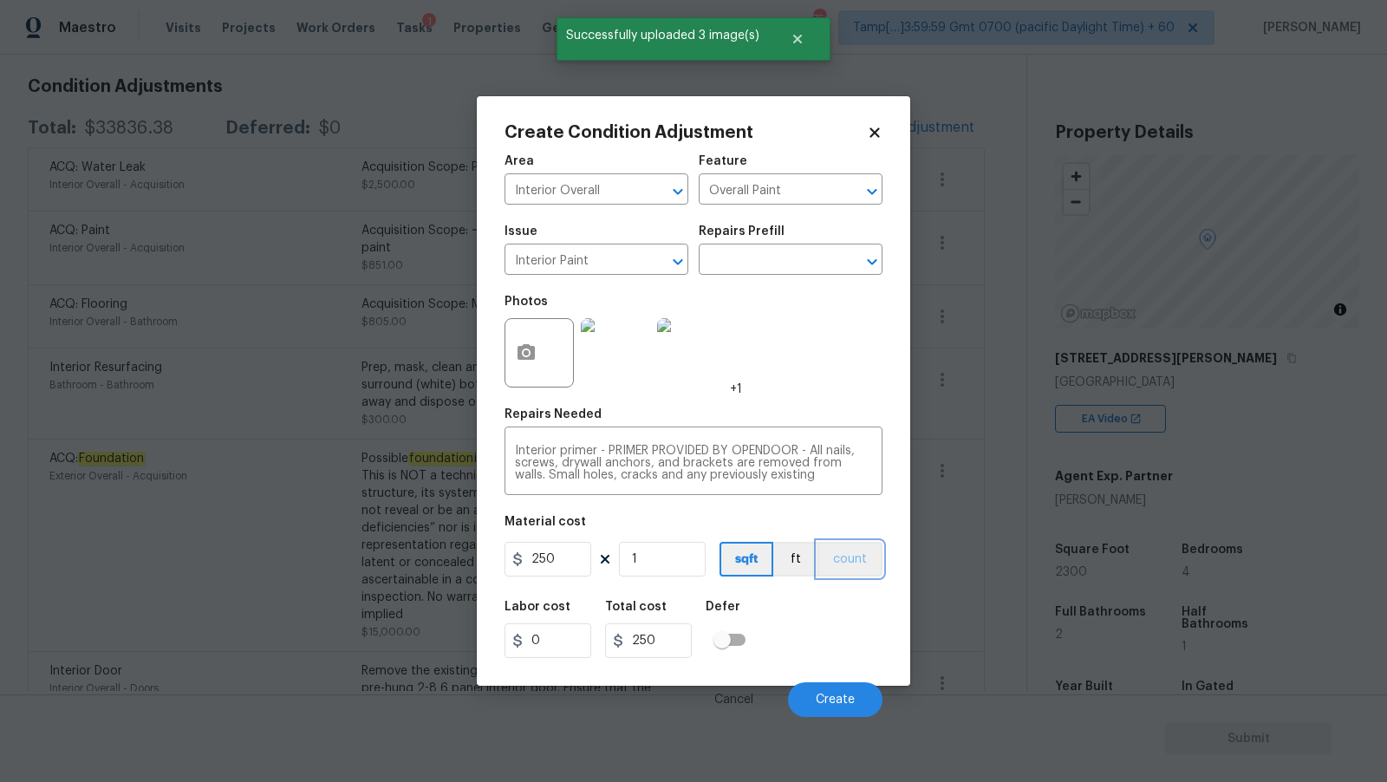
click at [825, 554] on button "count" at bounding box center [850, 559] width 65 height 35
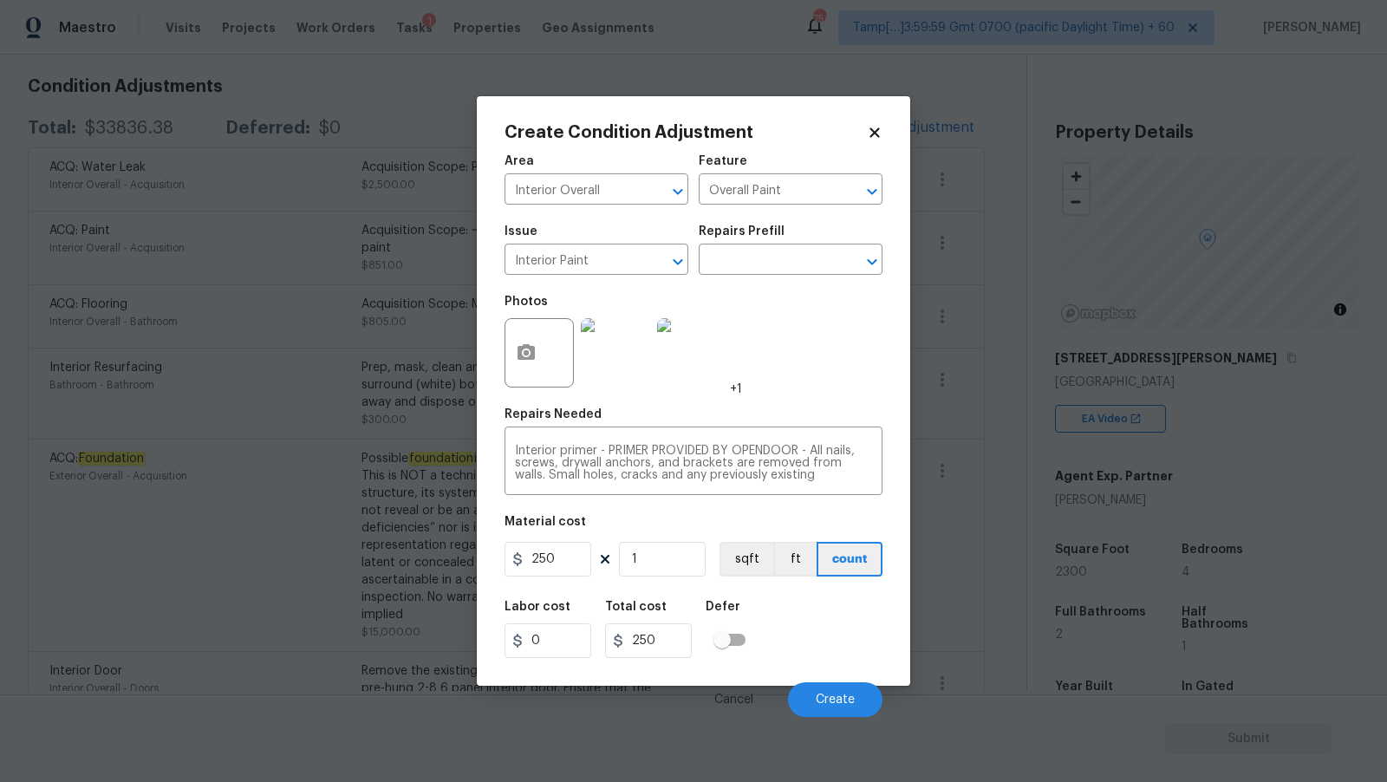
click at [878, 643] on div "Labor cost 0 Total cost 250 Defer" at bounding box center [694, 629] width 378 height 78
click at [814, 705] on button "Create" at bounding box center [835, 699] width 95 height 35
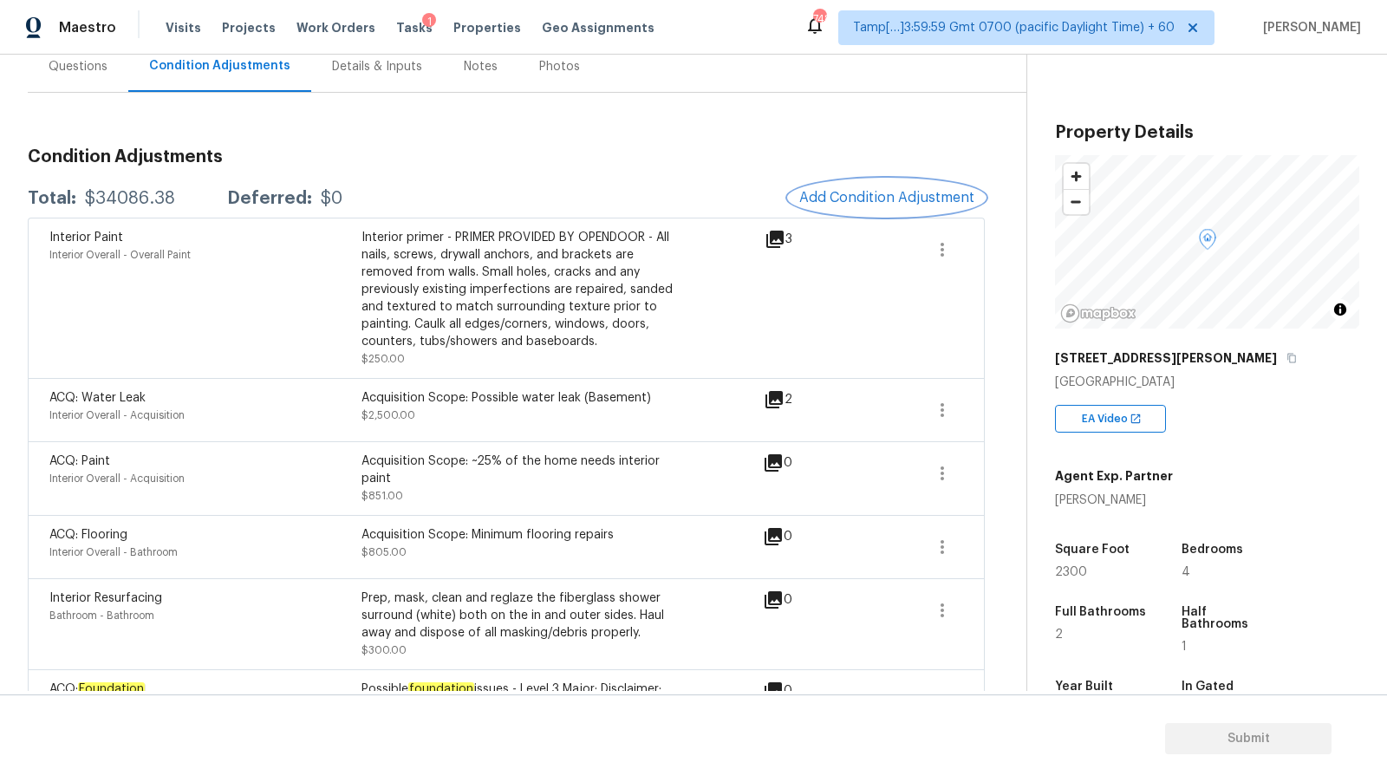
scroll to position [212, 0]
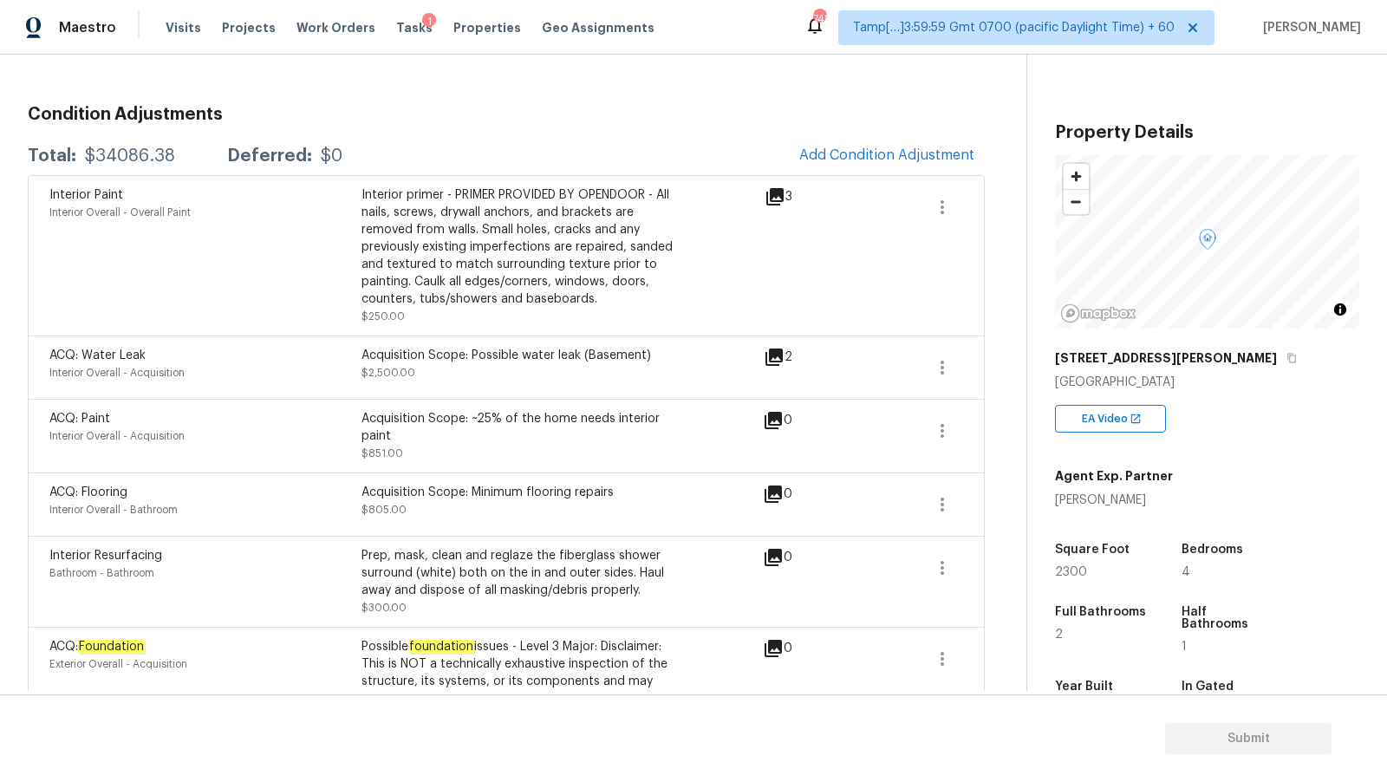
click at [428, 310] on div "Interior primer - PRIMER PROVIDED BY OPENDOOR - All nails, screws, drywall anch…" at bounding box center [518, 255] width 312 height 139
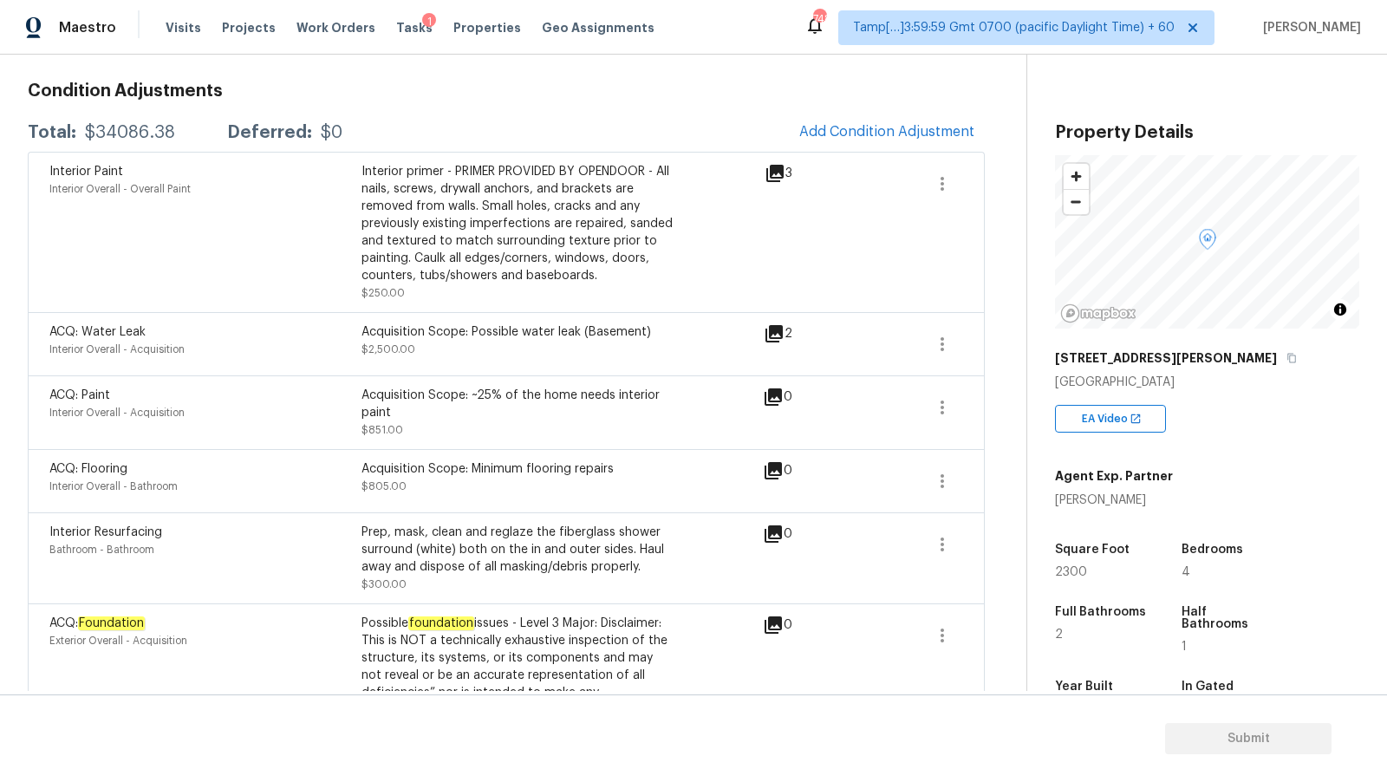
scroll to position [0, 0]
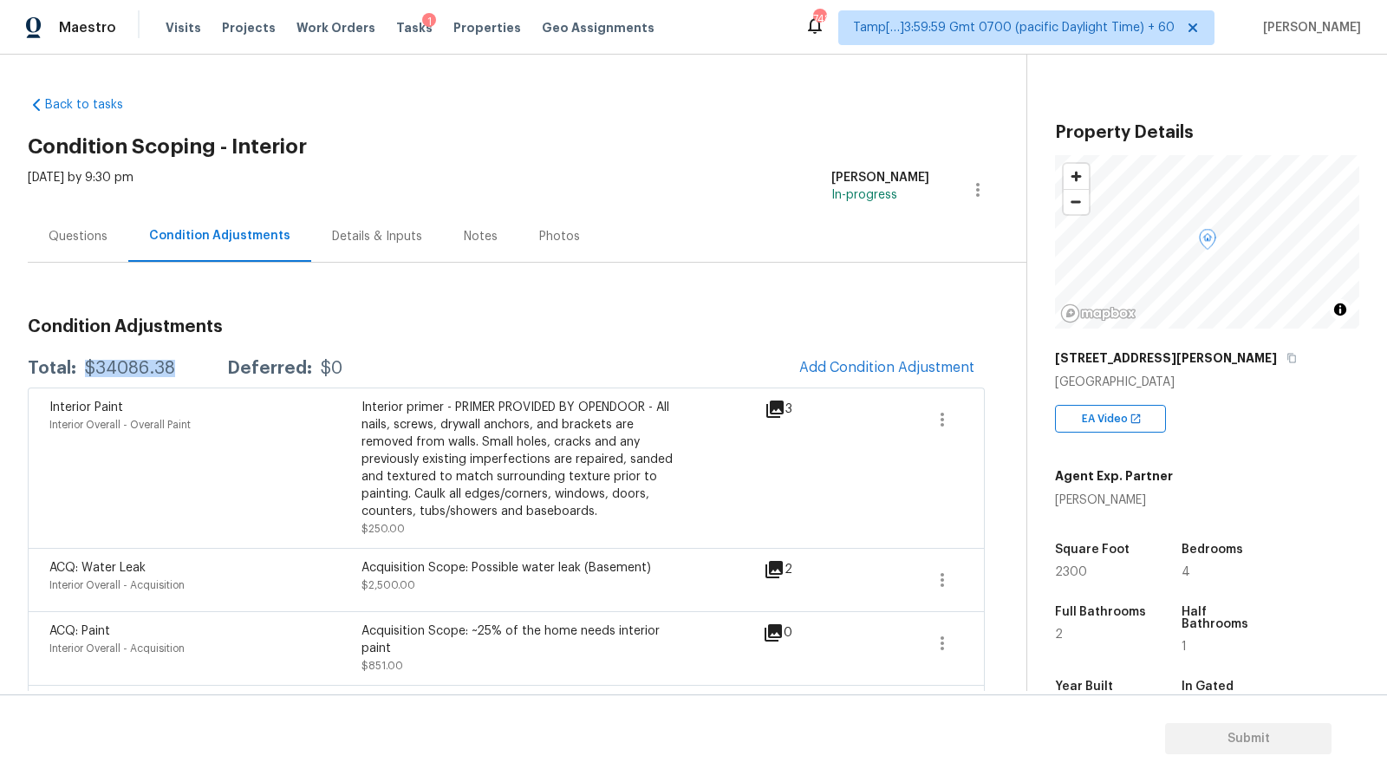
drag, startPoint x: 82, startPoint y: 369, endPoint x: 179, endPoint y: 369, distance: 97.1
click at [179, 369] on div "Total: $34086.38 Deferred: $0" at bounding box center [185, 368] width 315 height 17
copy div "$34086.38"
click at [97, 243] on div "Questions" at bounding box center [78, 236] width 59 height 17
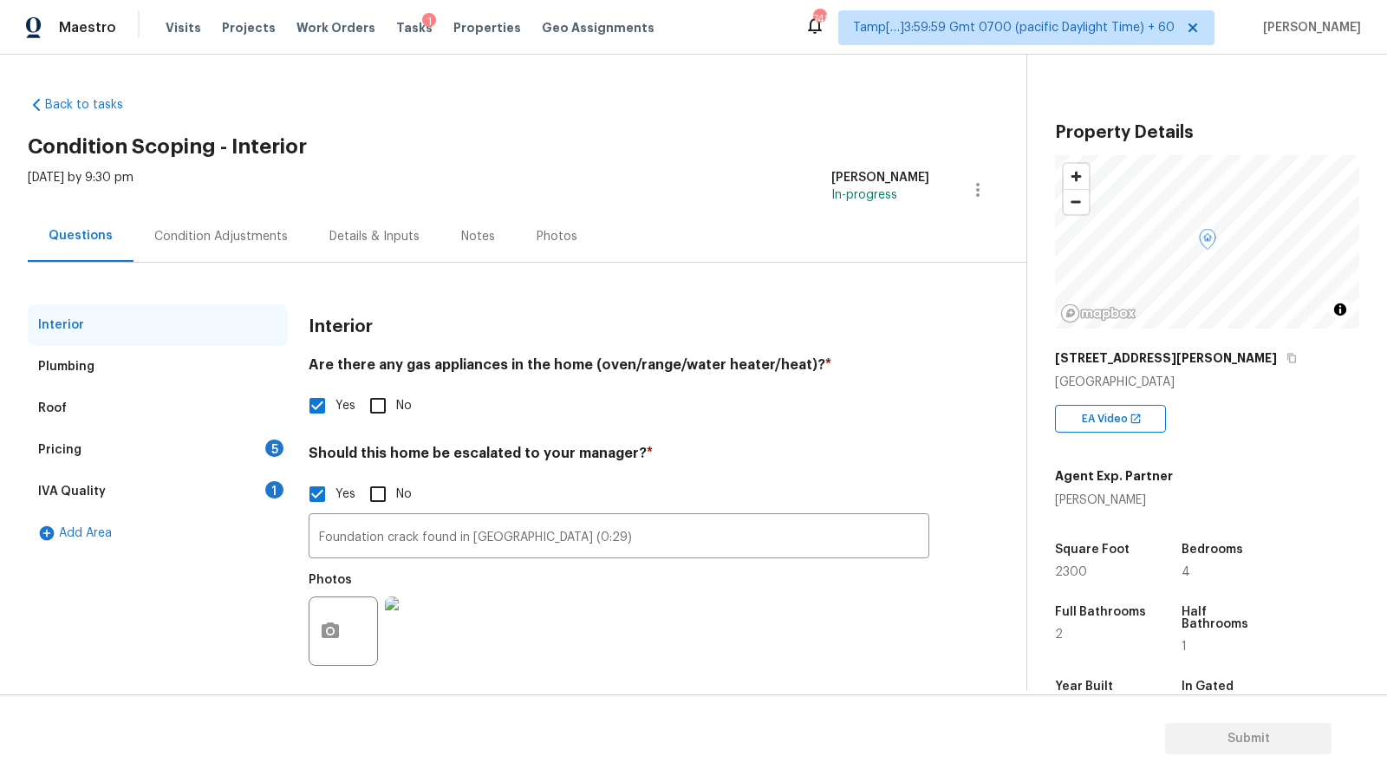
scroll to position [11, 0]
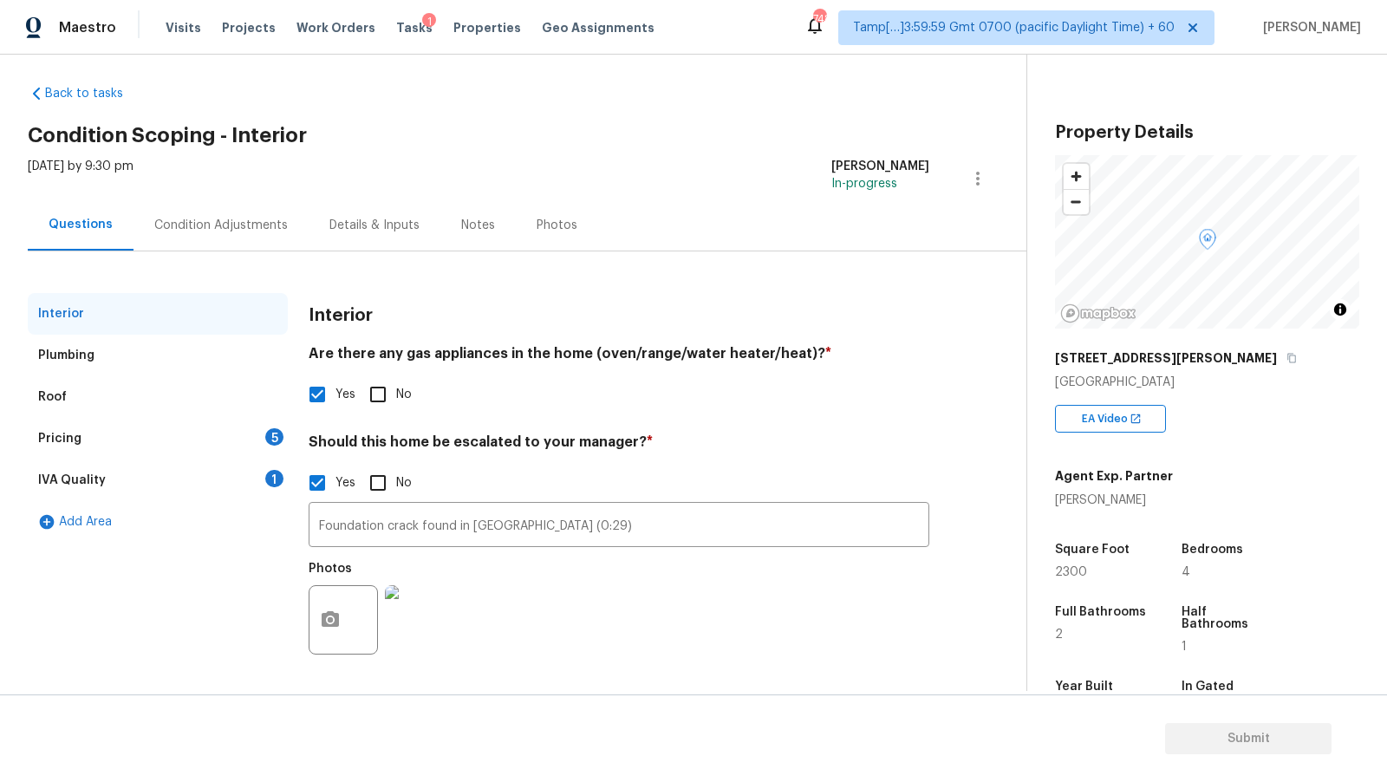
click at [211, 441] on div "Pricing 5" at bounding box center [158, 439] width 260 height 42
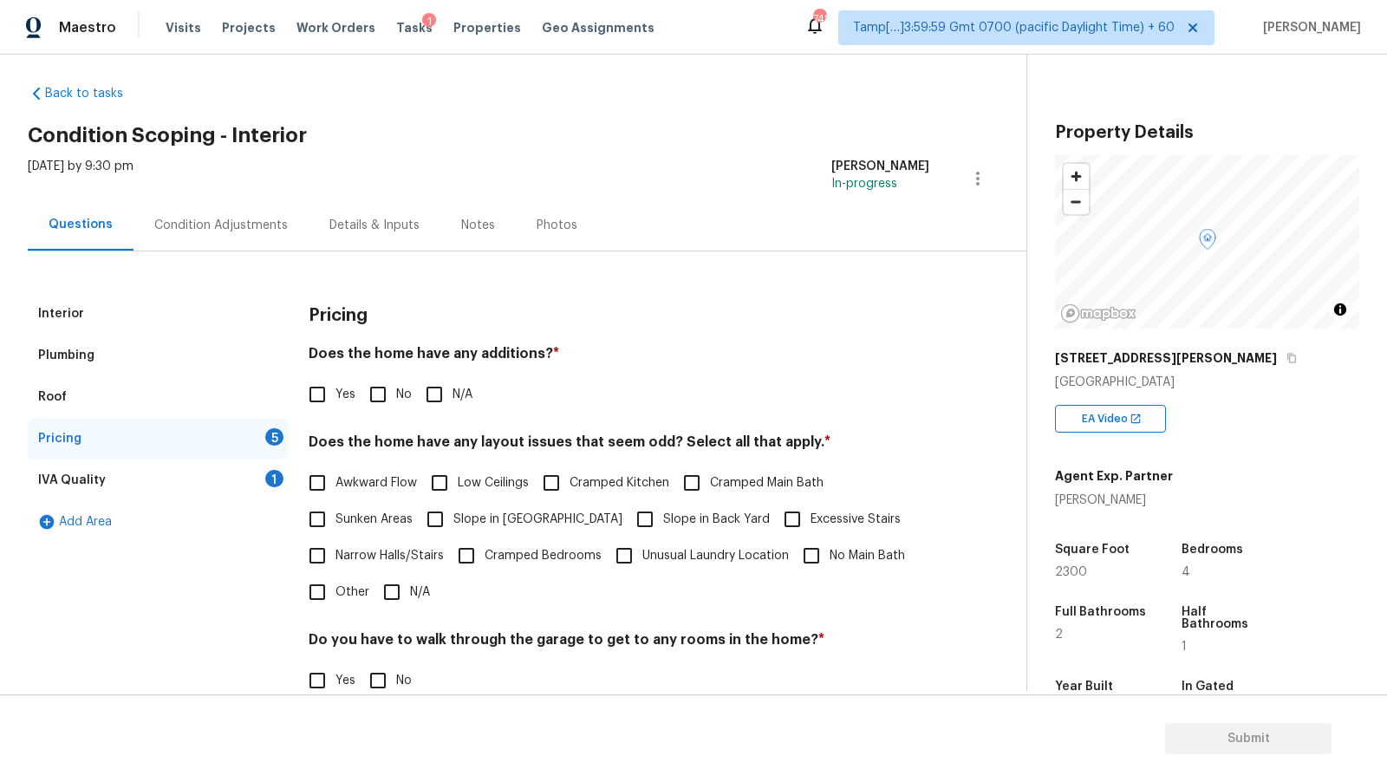
click at [227, 479] on div "IVA Quality 1" at bounding box center [158, 481] width 260 height 42
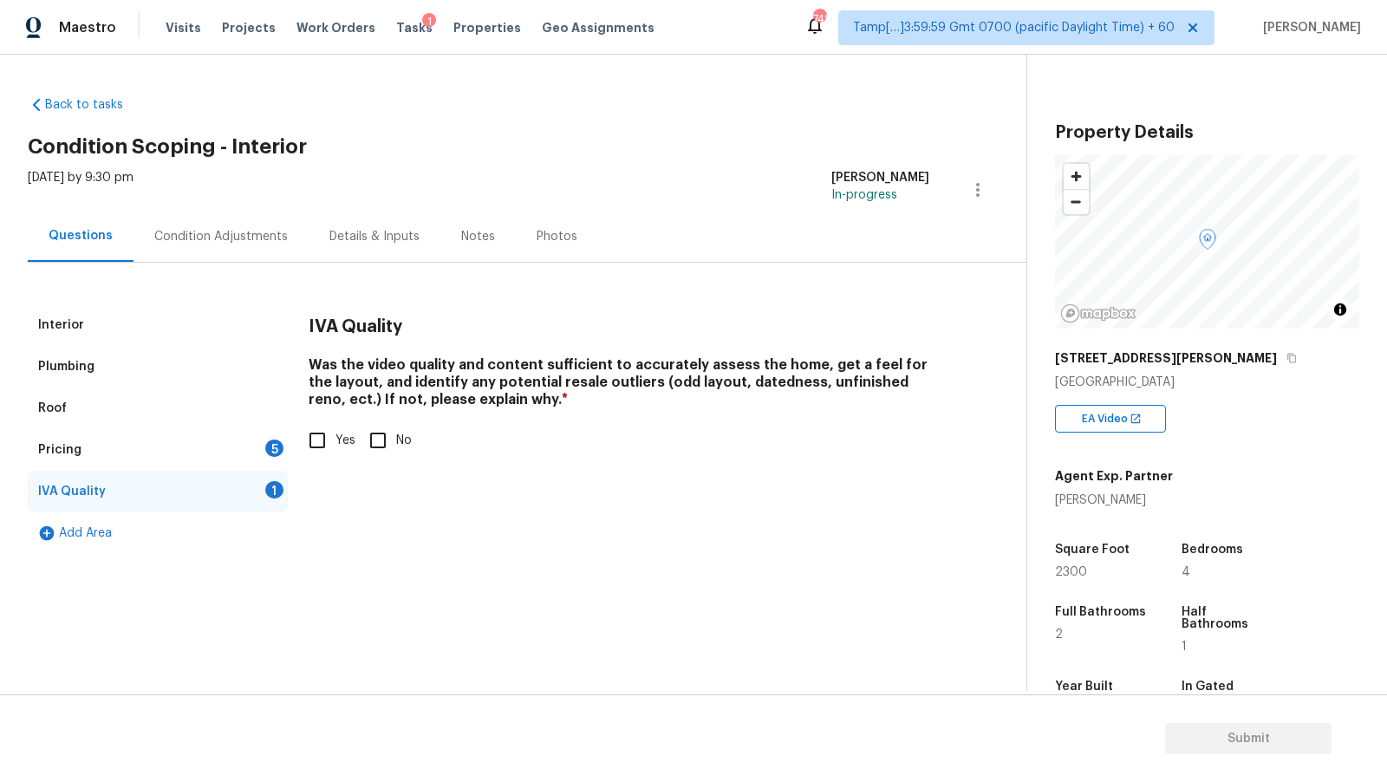
scroll to position [0, 0]
click at [320, 431] on input "Yes" at bounding box center [317, 440] width 36 height 36
checkbox input "true"
click at [228, 466] on div "Pricing 5" at bounding box center [158, 450] width 260 height 42
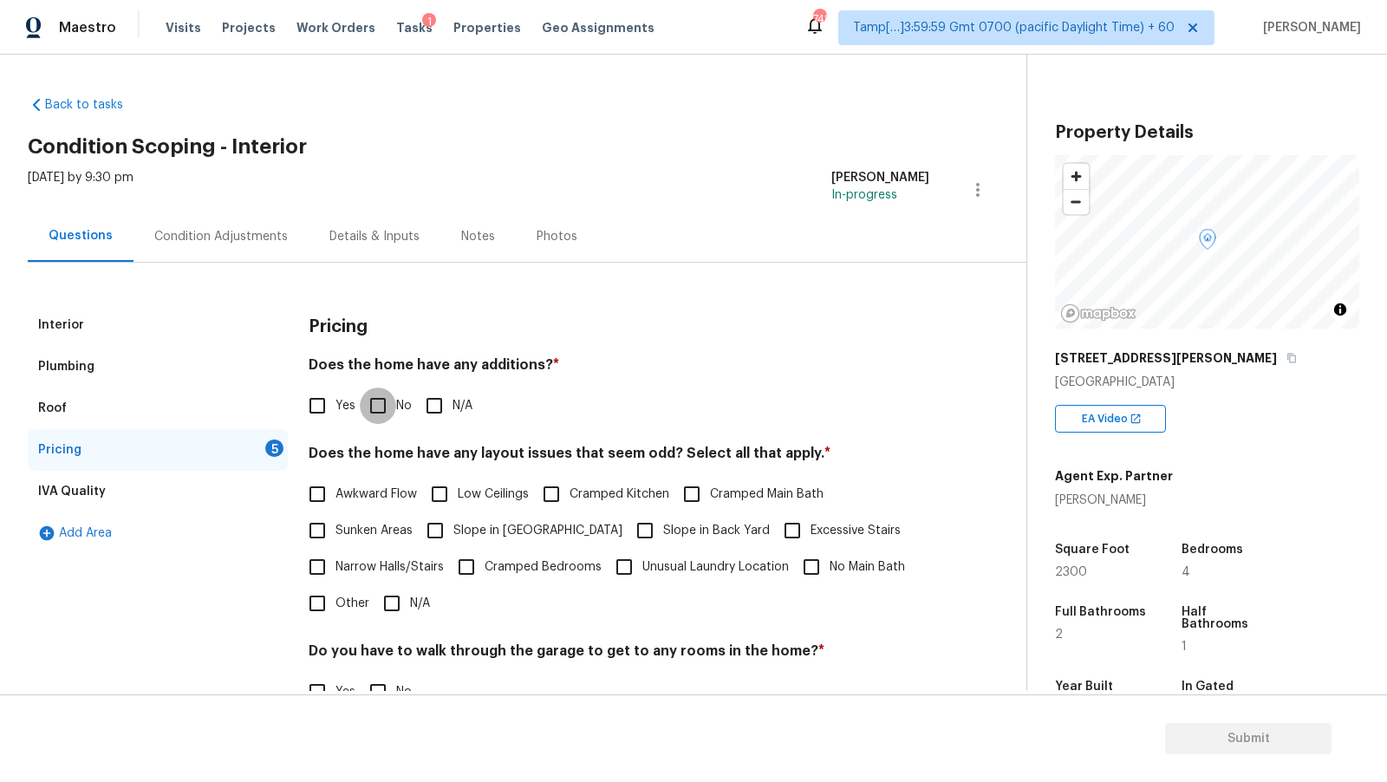
click at [392, 408] on input "No" at bounding box center [378, 406] width 36 height 36
checkbox input "true"
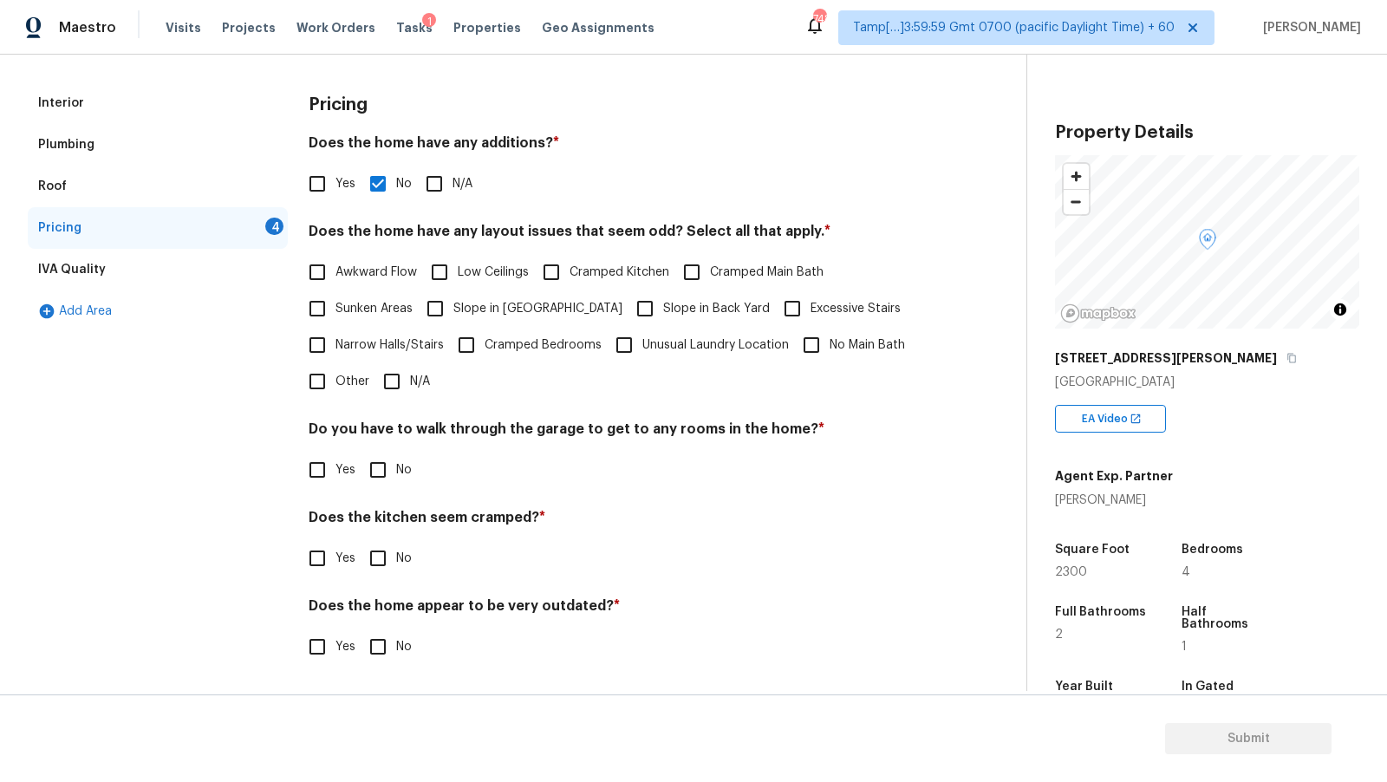
scroll to position [221, 0]
click at [393, 387] on input "N/A" at bounding box center [392, 382] width 36 height 36
checkbox input "true"
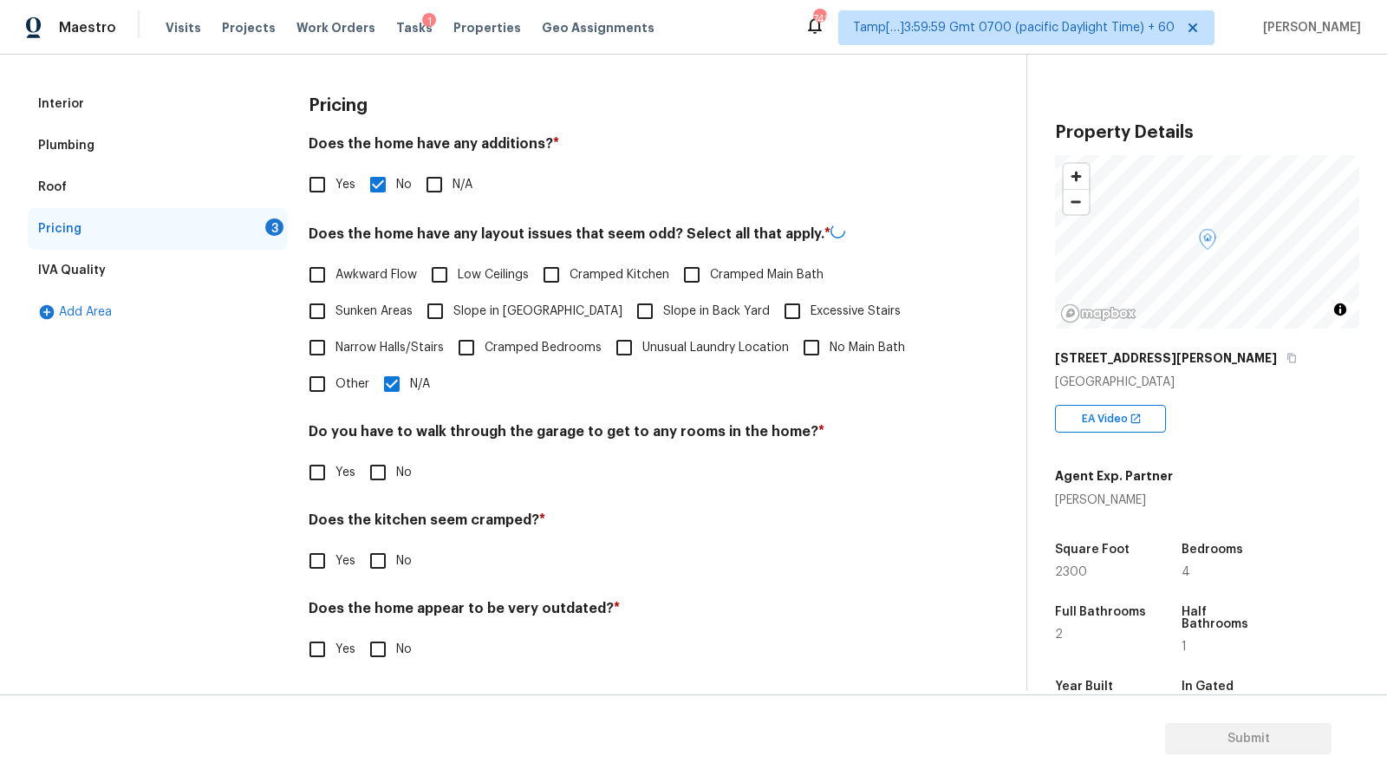
click at [368, 470] on input "No" at bounding box center [378, 472] width 36 height 36
checkbox input "true"
click at [356, 558] on div "Yes No" at bounding box center [619, 559] width 621 height 36
click at [403, 564] on span "No" at bounding box center [404, 560] width 16 height 18
click at [396, 564] on input "No" at bounding box center [378, 559] width 36 height 36
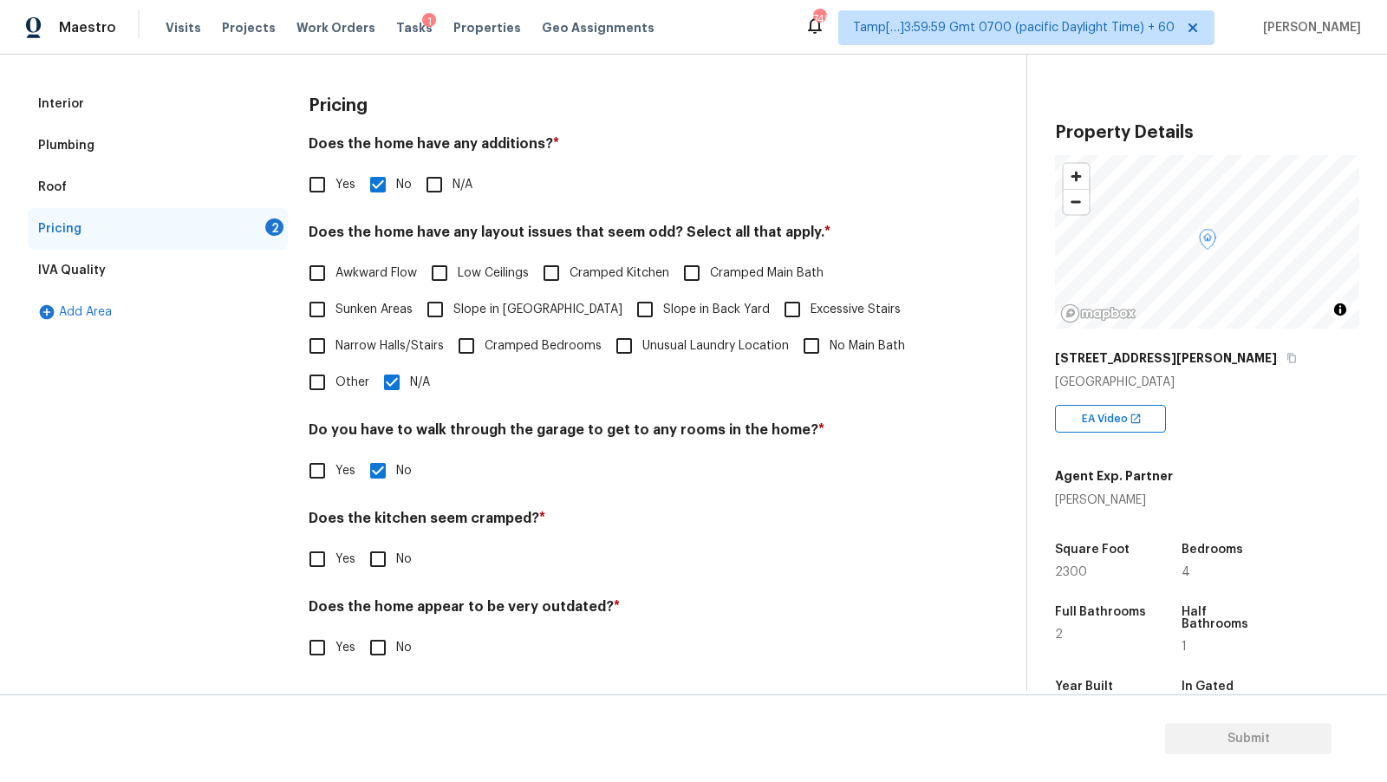
checkbox input "true"
click at [368, 652] on input "No" at bounding box center [378, 647] width 36 height 36
checkbox input "true"
click at [140, 268] on div "IVA Quality" at bounding box center [158, 271] width 260 height 42
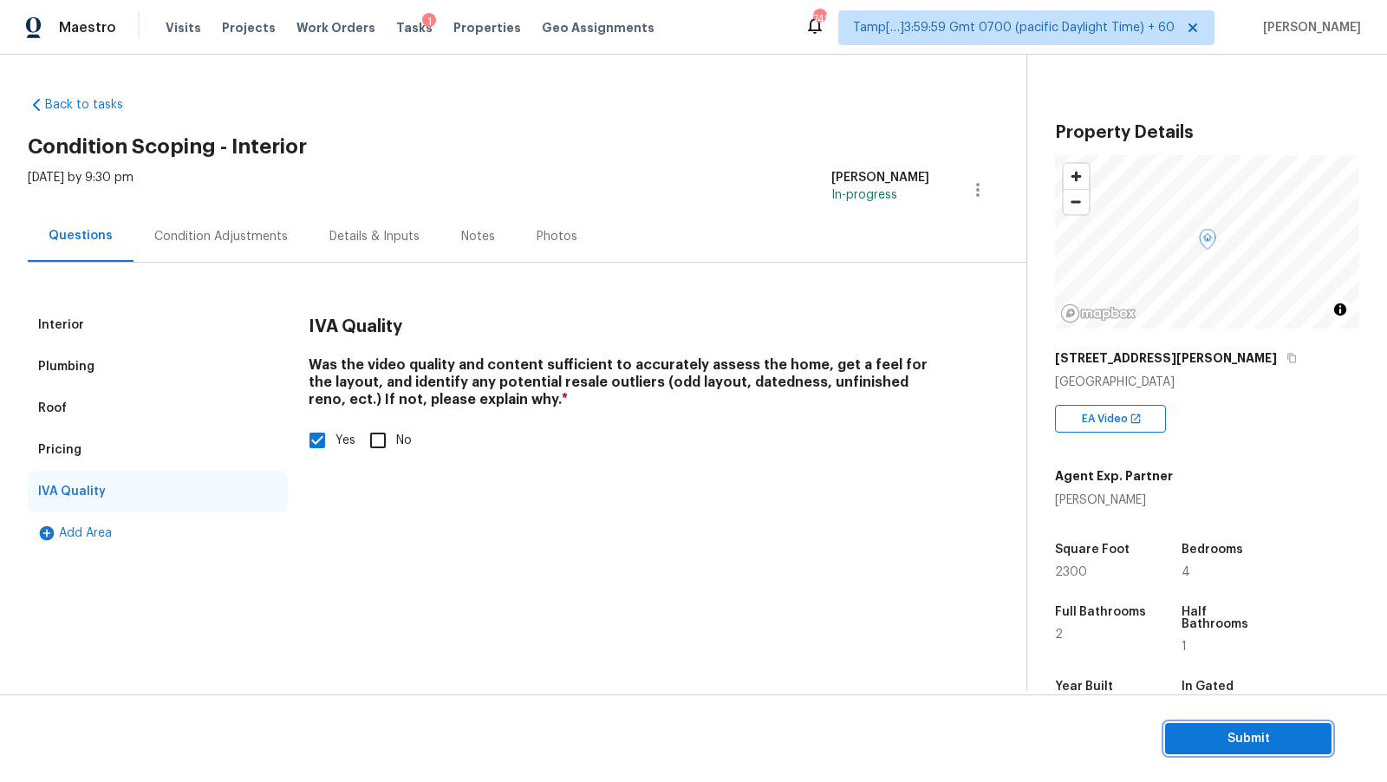
click at [1195, 729] on span "Submit" at bounding box center [1248, 739] width 139 height 22
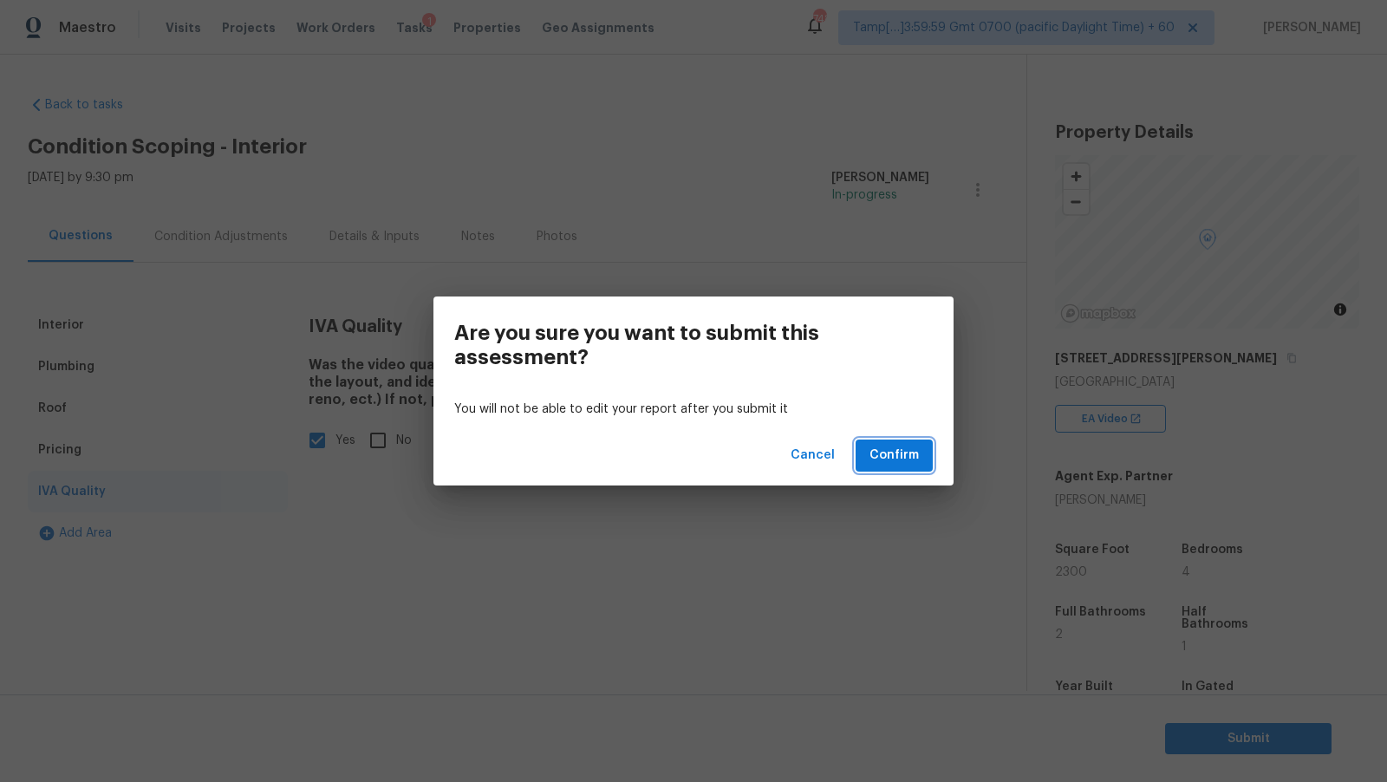
click at [895, 457] on span "Confirm" at bounding box center [894, 456] width 49 height 22
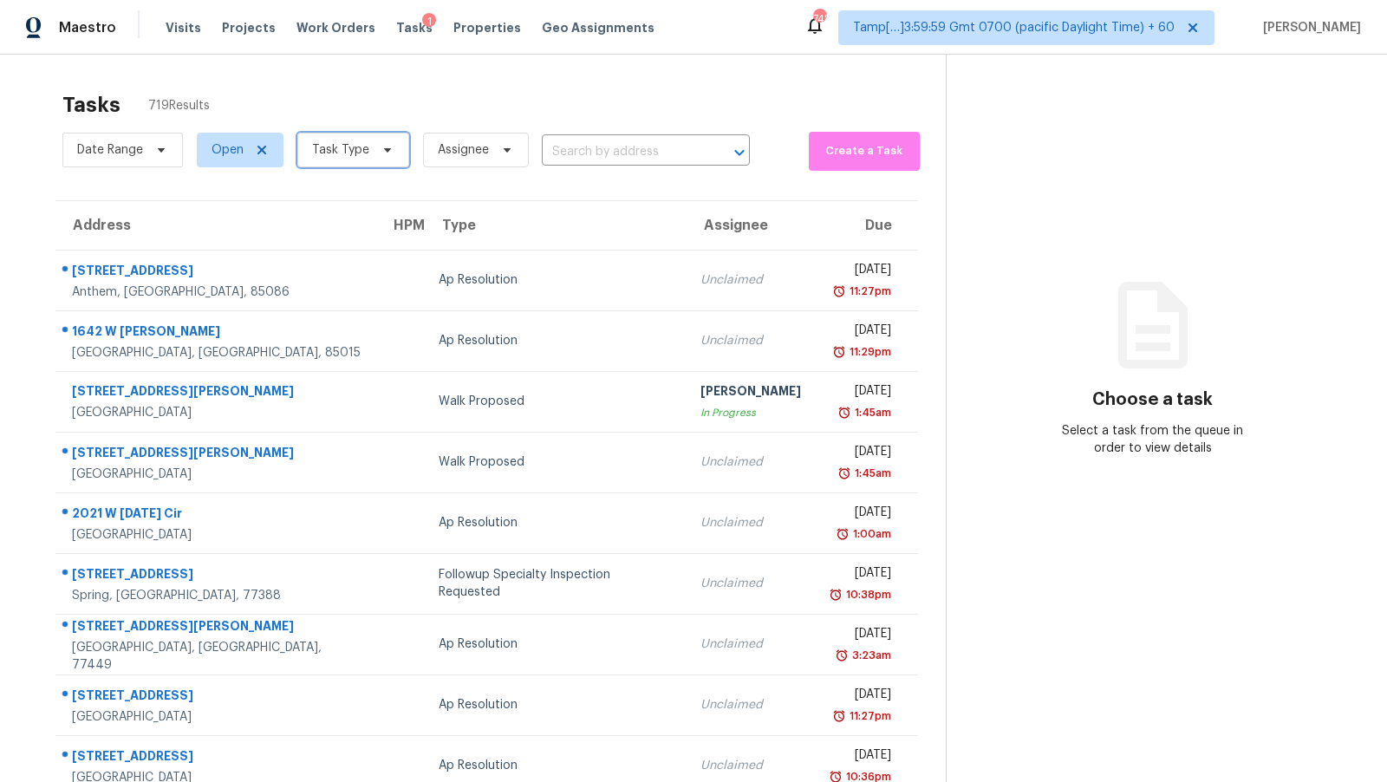
click at [331, 146] on span "Task Type" at bounding box center [340, 149] width 57 height 17
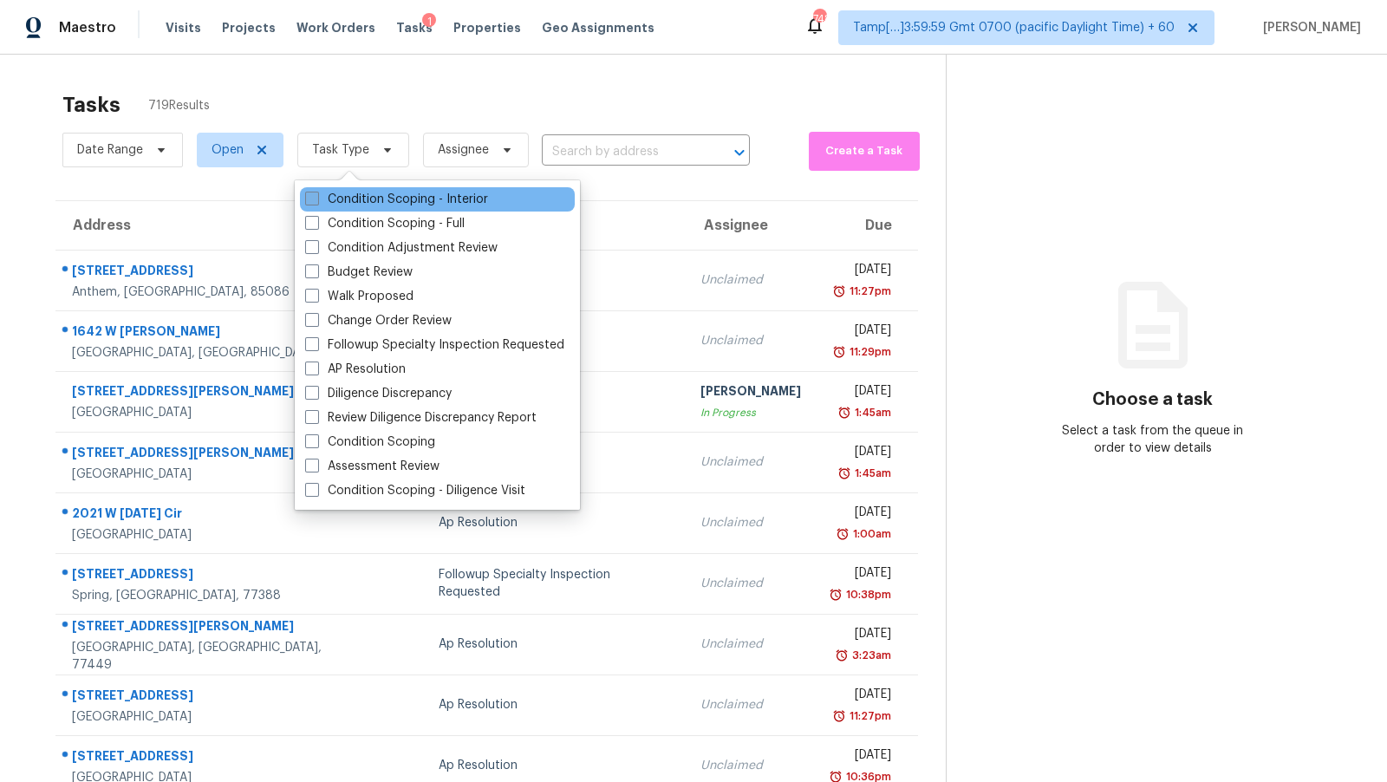
click at [367, 193] on label "Condition Scoping - Interior" at bounding box center [396, 199] width 183 height 17
click at [316, 193] on input "Condition Scoping - Interior" at bounding box center [310, 196] width 11 height 11
checkbox input "true"
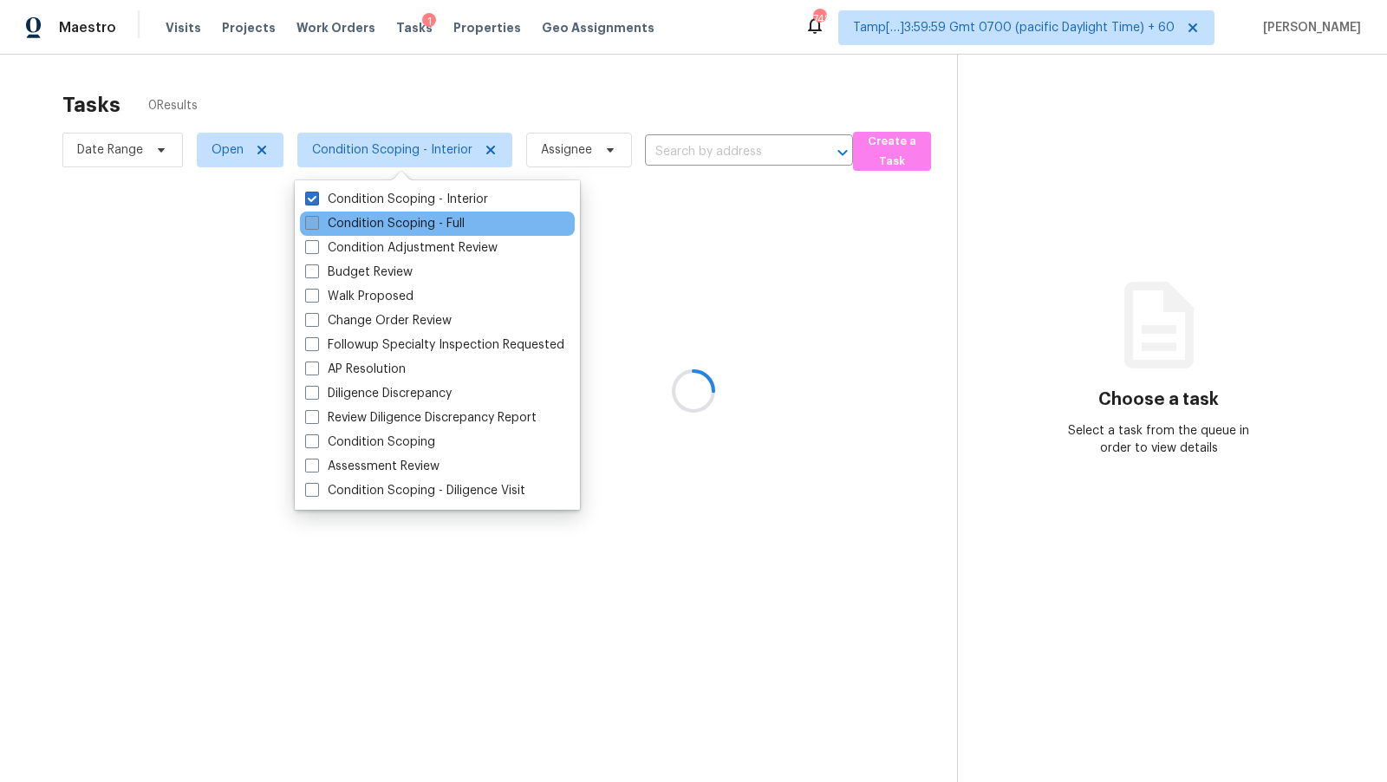
click at [361, 218] on label "Condition Scoping - Full" at bounding box center [385, 223] width 160 height 17
click at [316, 218] on input "Condition Scoping - Full" at bounding box center [310, 220] width 11 height 11
checkbox input "true"
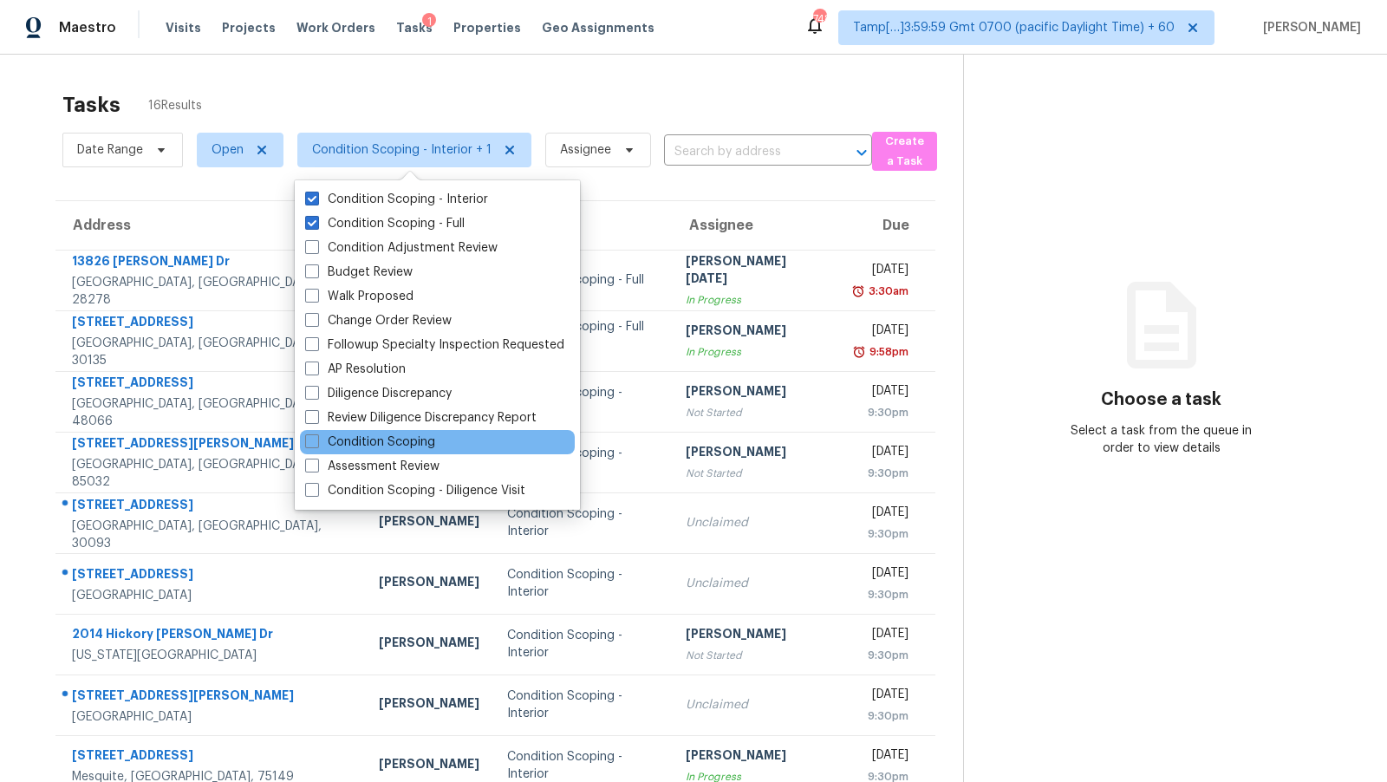
click at [509, 444] on div "Condition Scoping" at bounding box center [437, 442] width 275 height 24
click at [490, 443] on div "Condition Scoping" at bounding box center [437, 442] width 275 height 24
click at [436, 440] on div "Condition Scoping" at bounding box center [437, 442] width 275 height 24
click at [392, 441] on label "Condition Scoping" at bounding box center [370, 442] width 130 height 17
click at [316, 441] on input "Condition Scoping" at bounding box center [310, 439] width 11 height 11
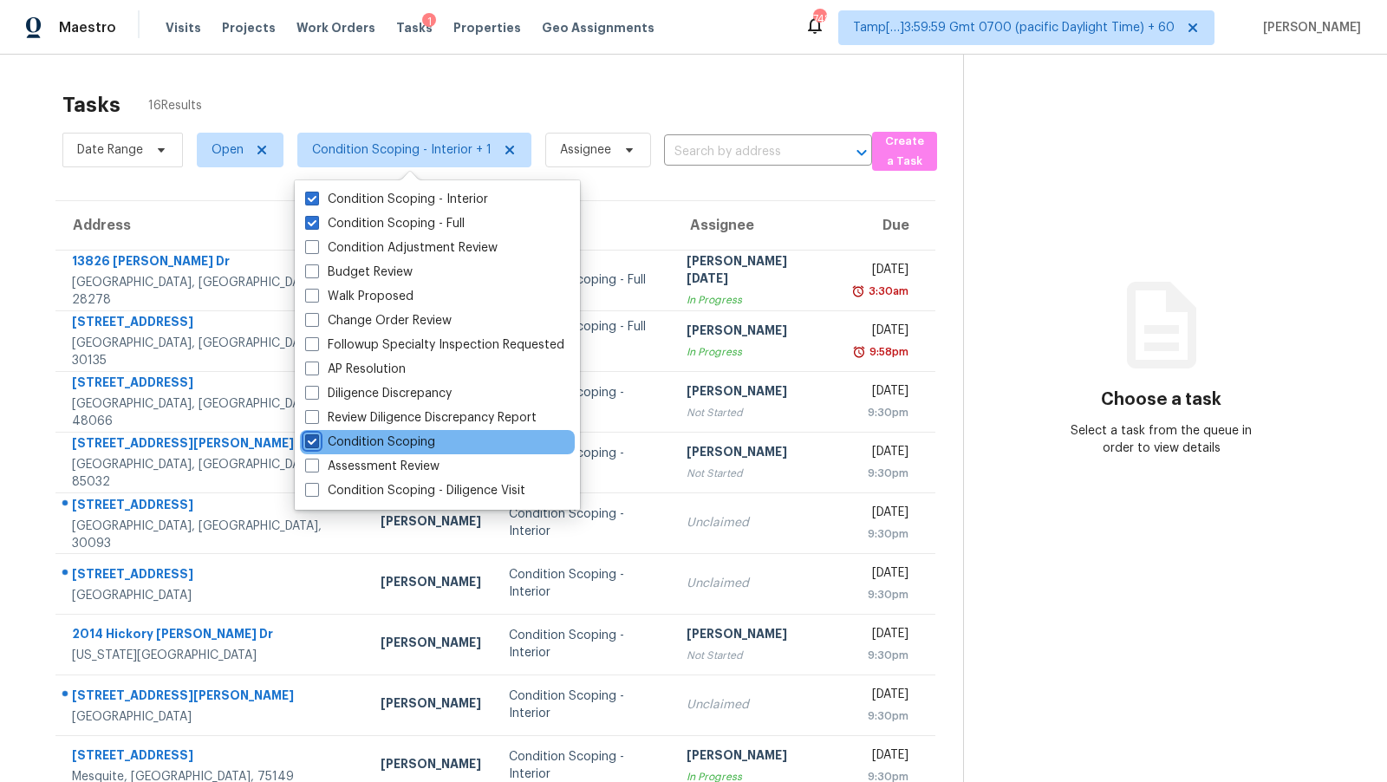
checkbox input "true"
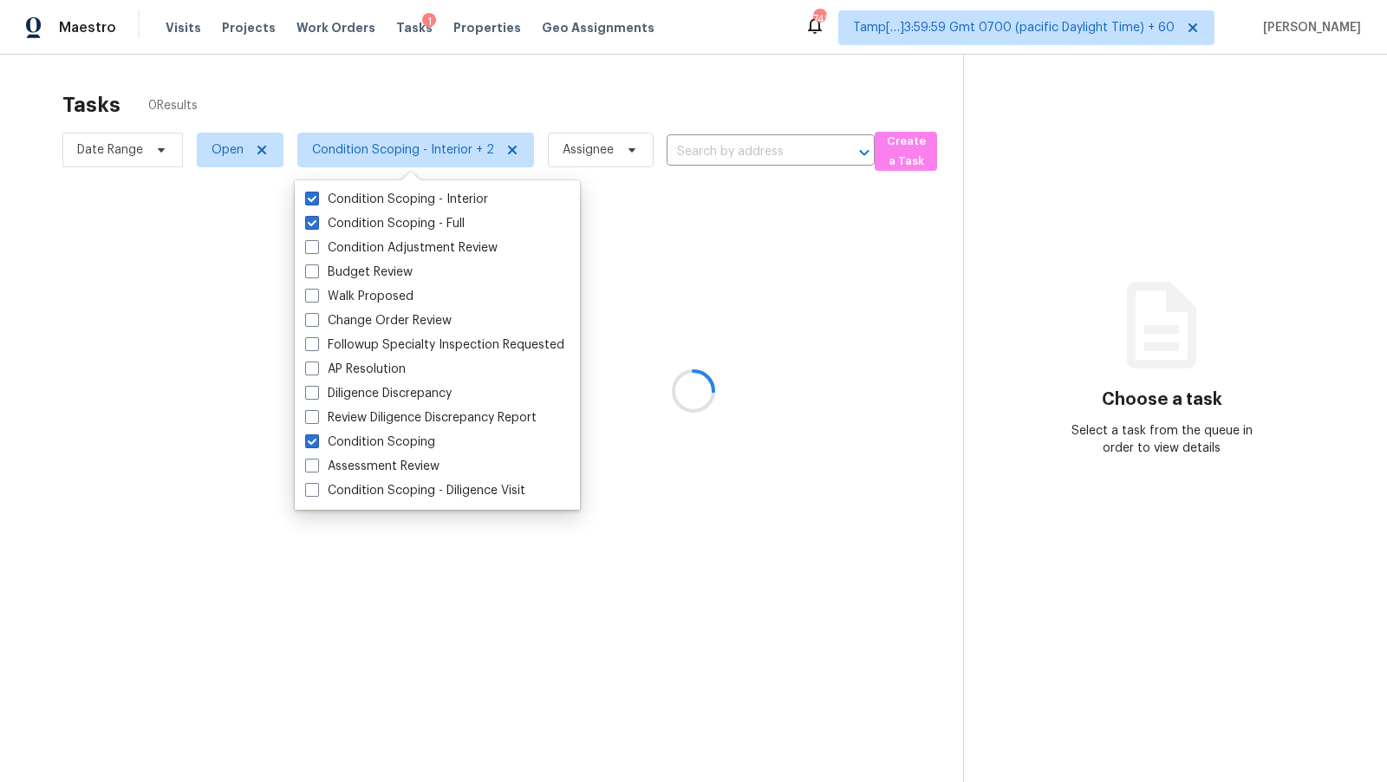
click at [561, 95] on div at bounding box center [693, 391] width 1387 height 782
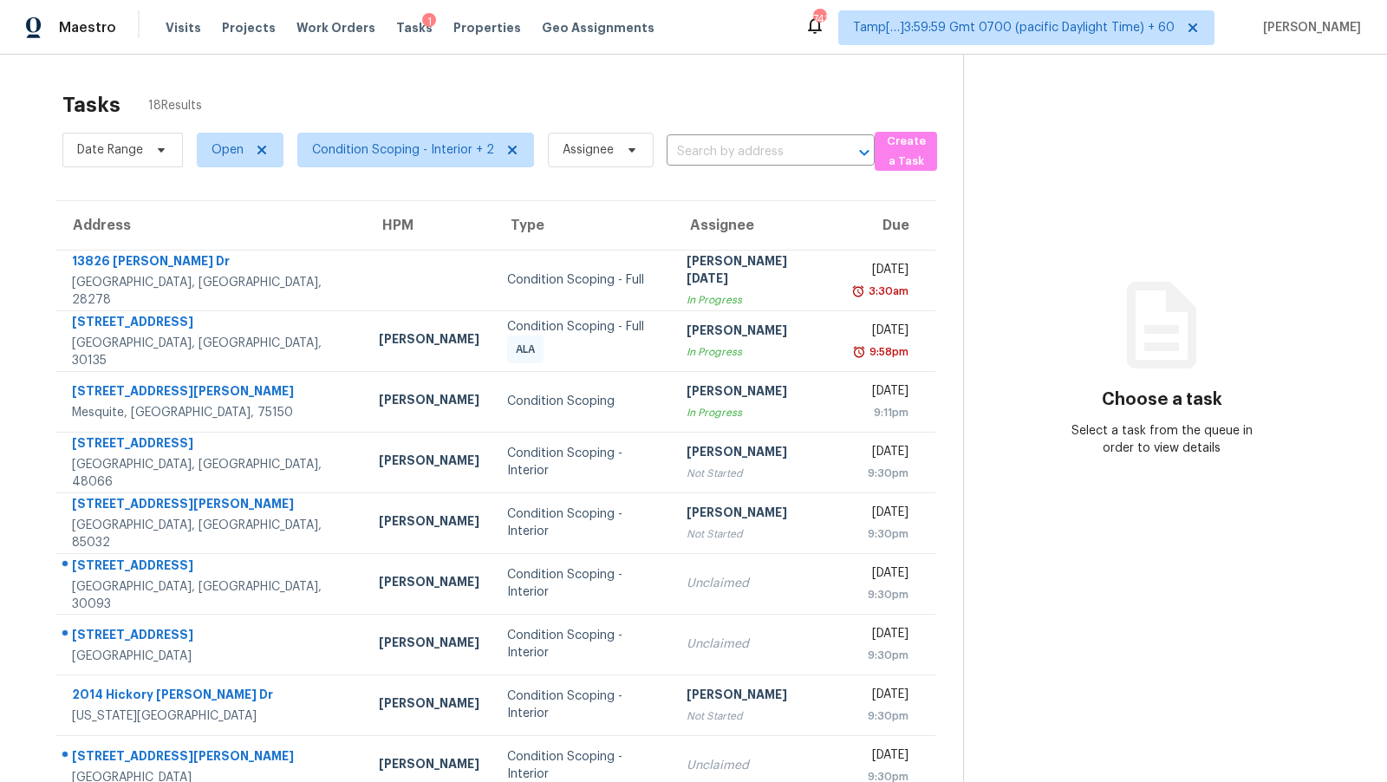
click at [808, 29] on icon at bounding box center [815, 25] width 14 height 17
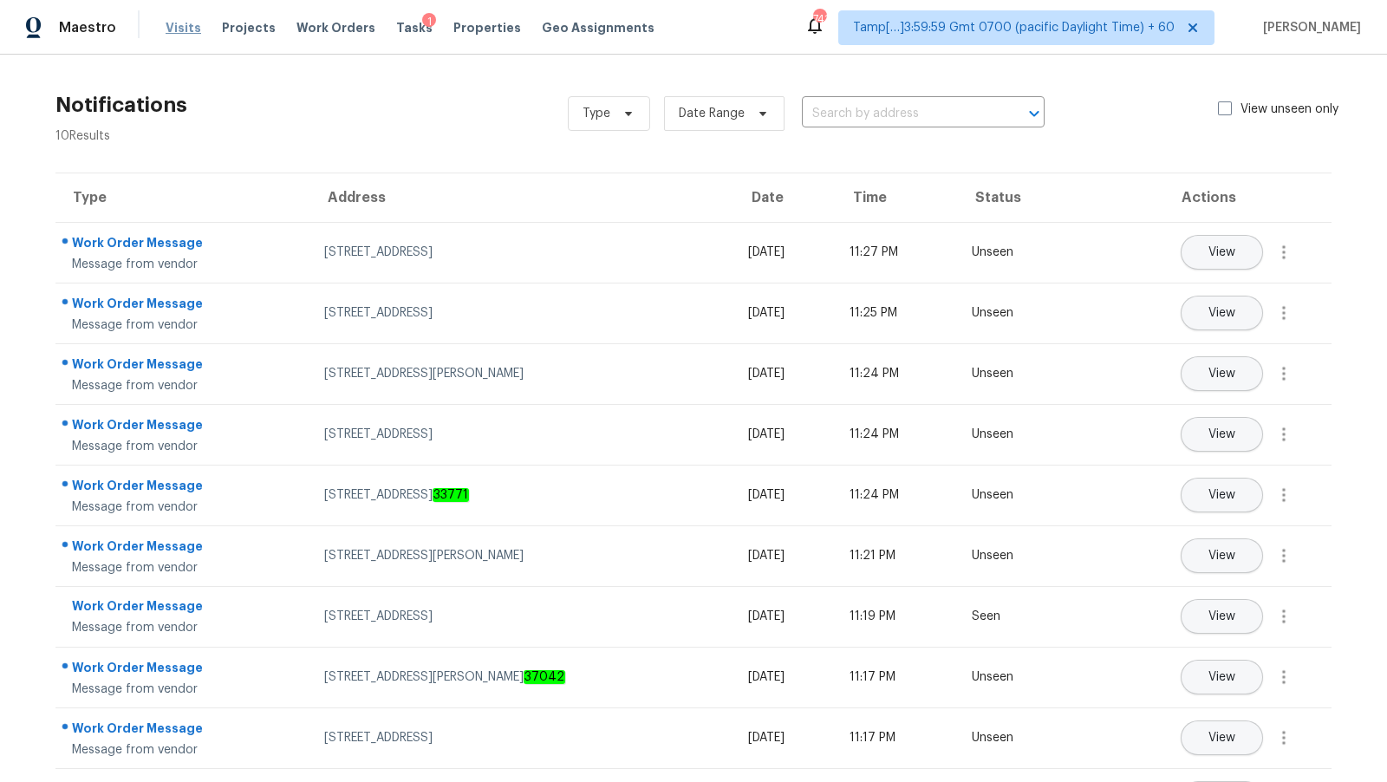
click at [180, 24] on span "Visits" at bounding box center [184, 27] width 36 height 17
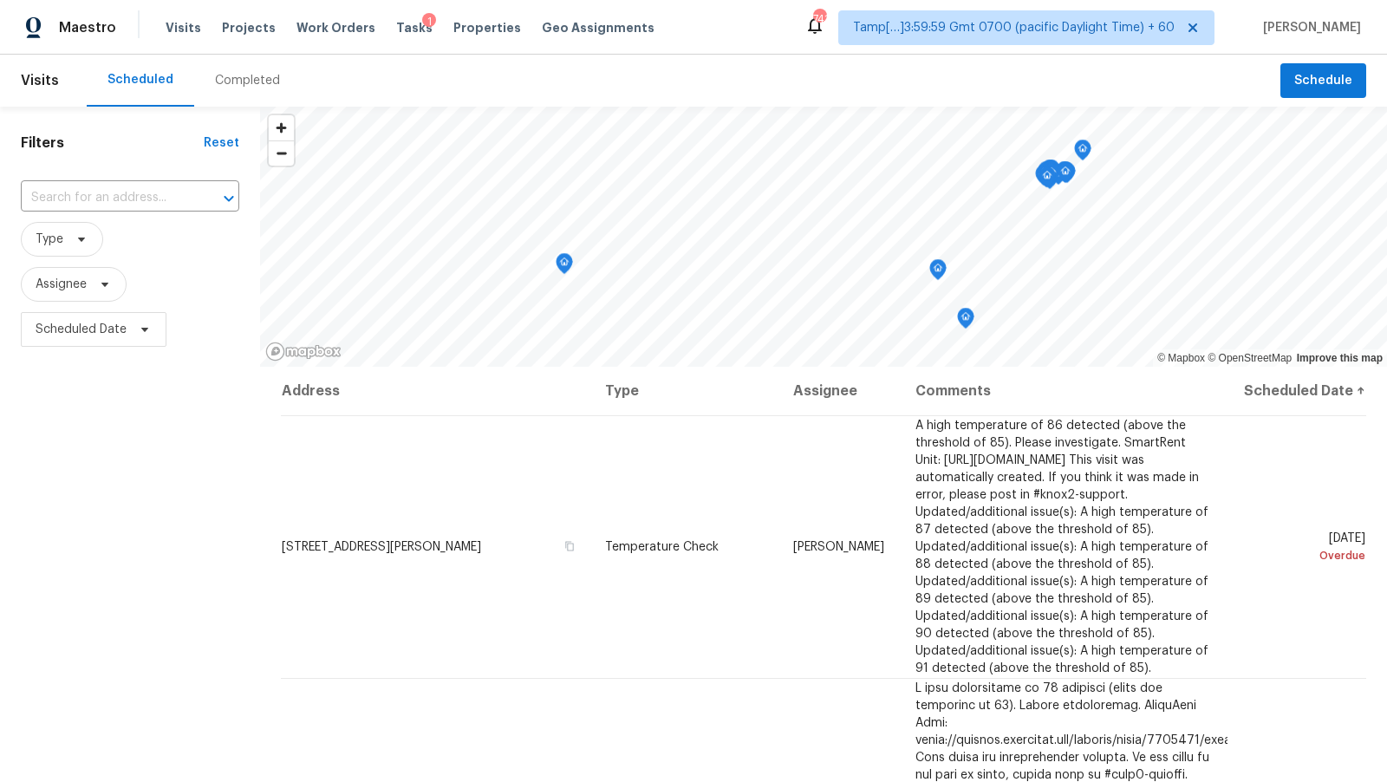
click at [237, 86] on div "Completed" at bounding box center [247, 80] width 65 height 17
